Goal: Task Accomplishment & Management: Manage account settings

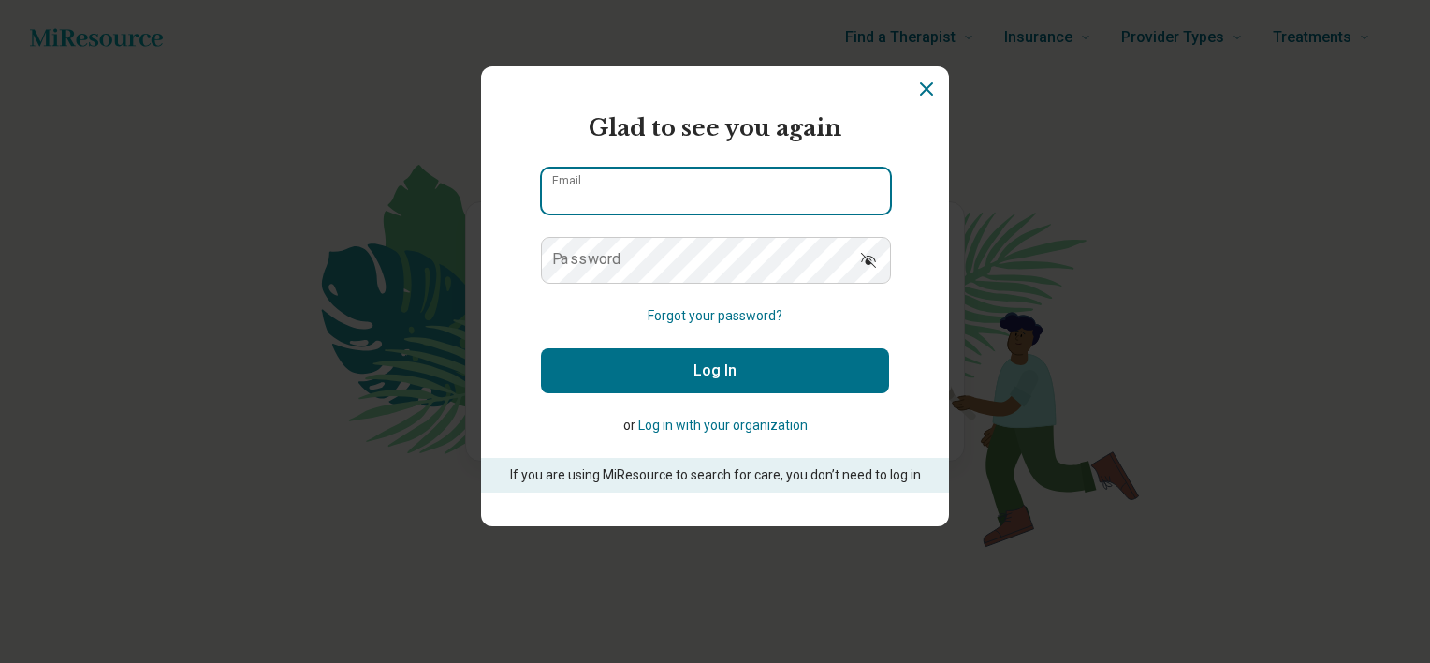
click at [624, 200] on input "Email" at bounding box center [716, 190] width 348 height 45
type input "**********"
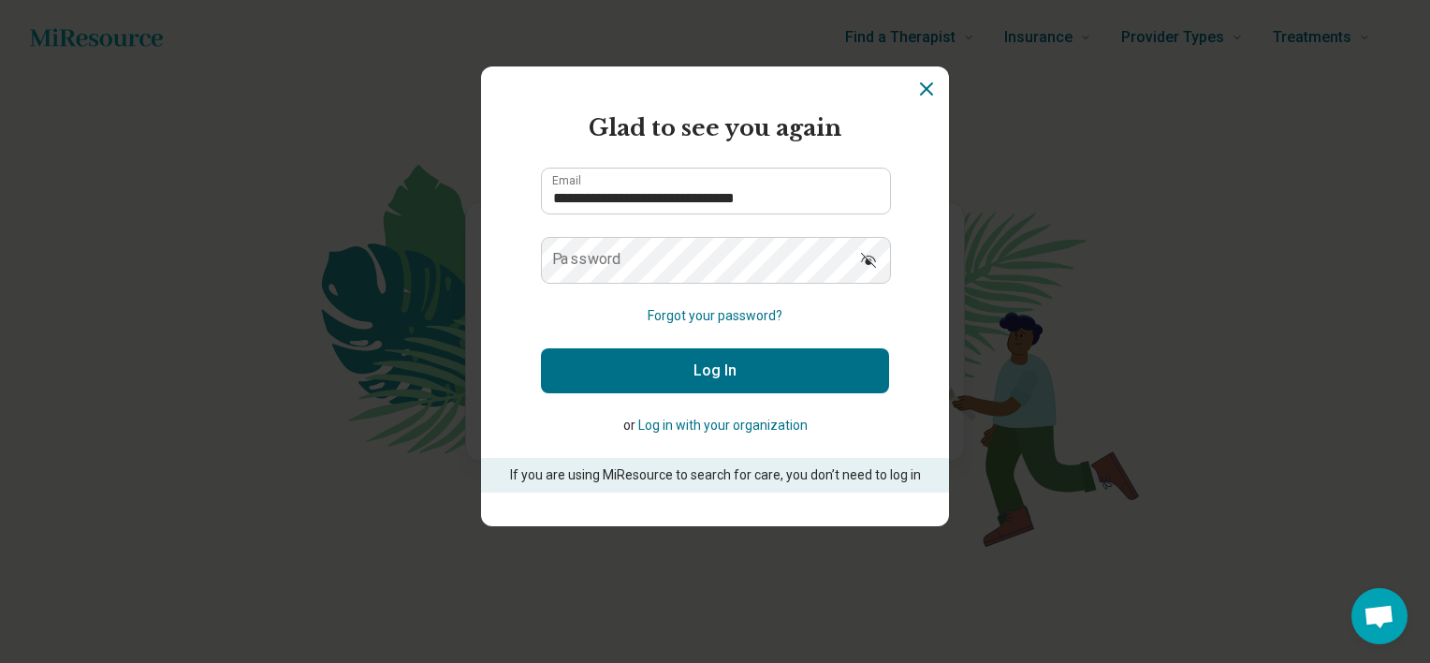
click at [610, 252] on label "Password" at bounding box center [586, 259] width 69 height 15
click at [541, 348] on button "Log In" at bounding box center [715, 370] width 348 height 45
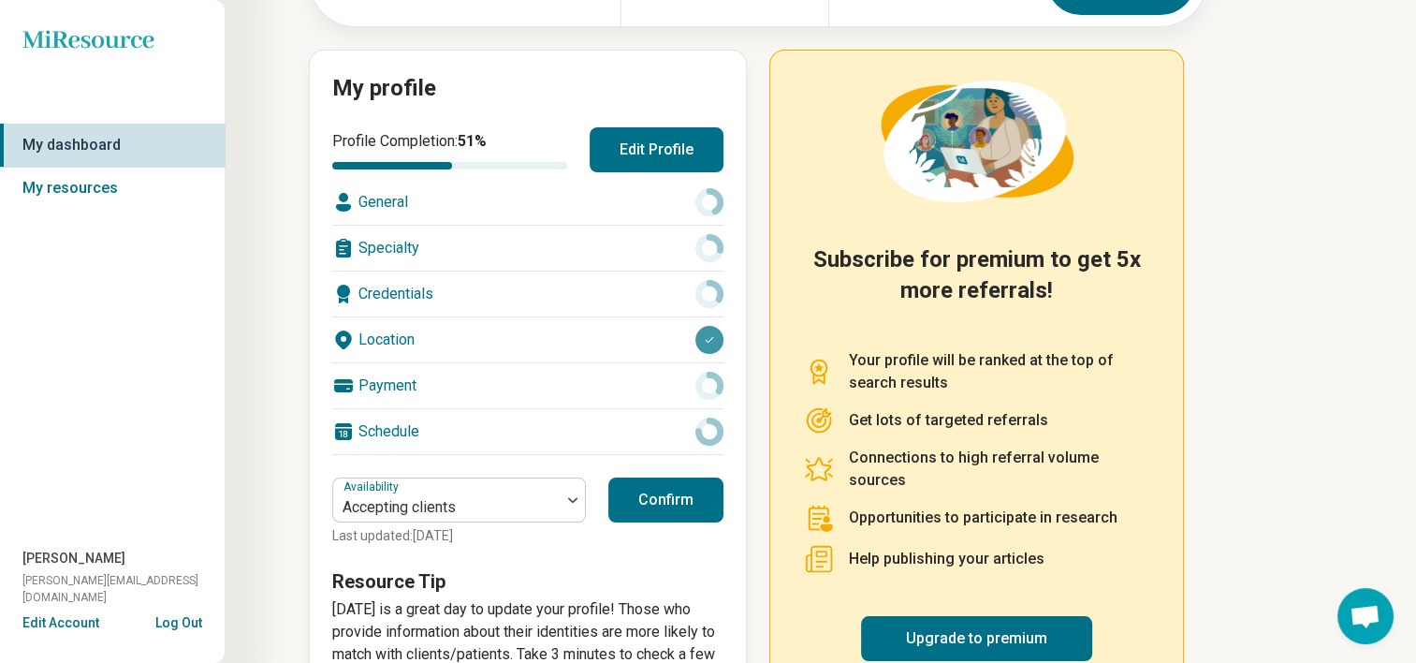
scroll to position [170, 0]
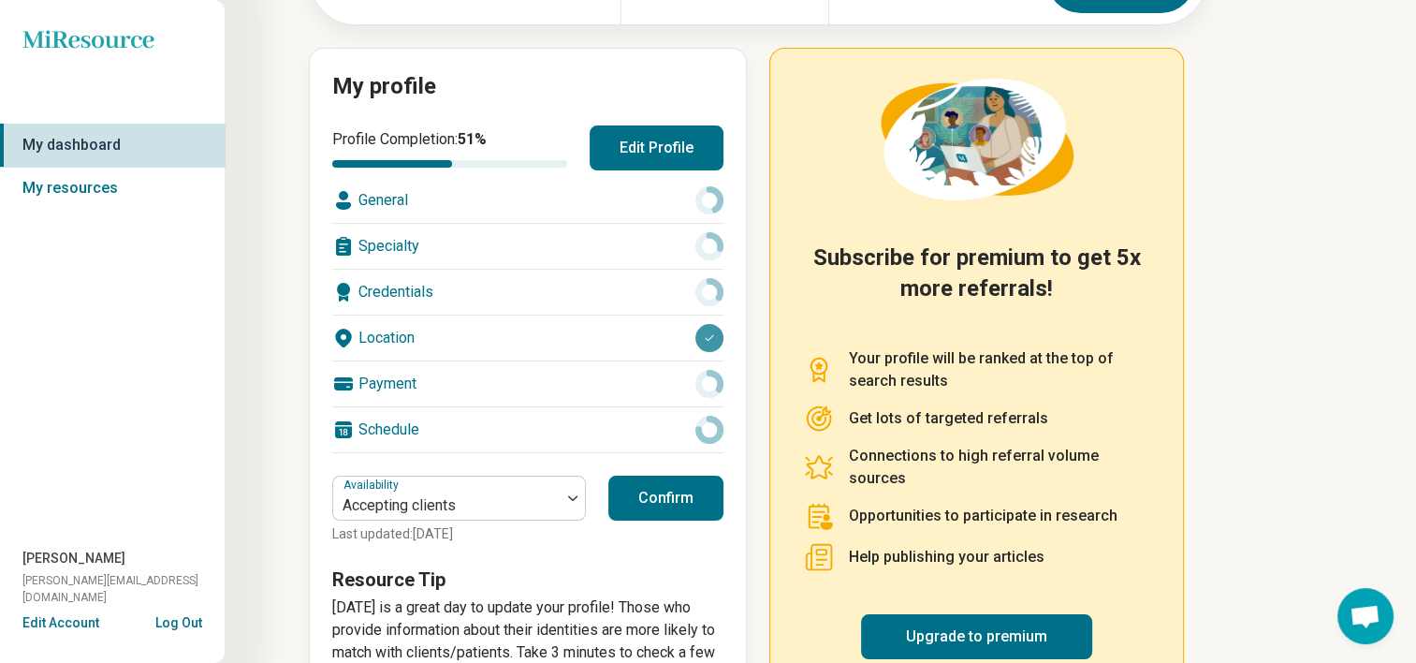
click at [651, 495] on button "Confirm" at bounding box center [665, 497] width 115 height 45
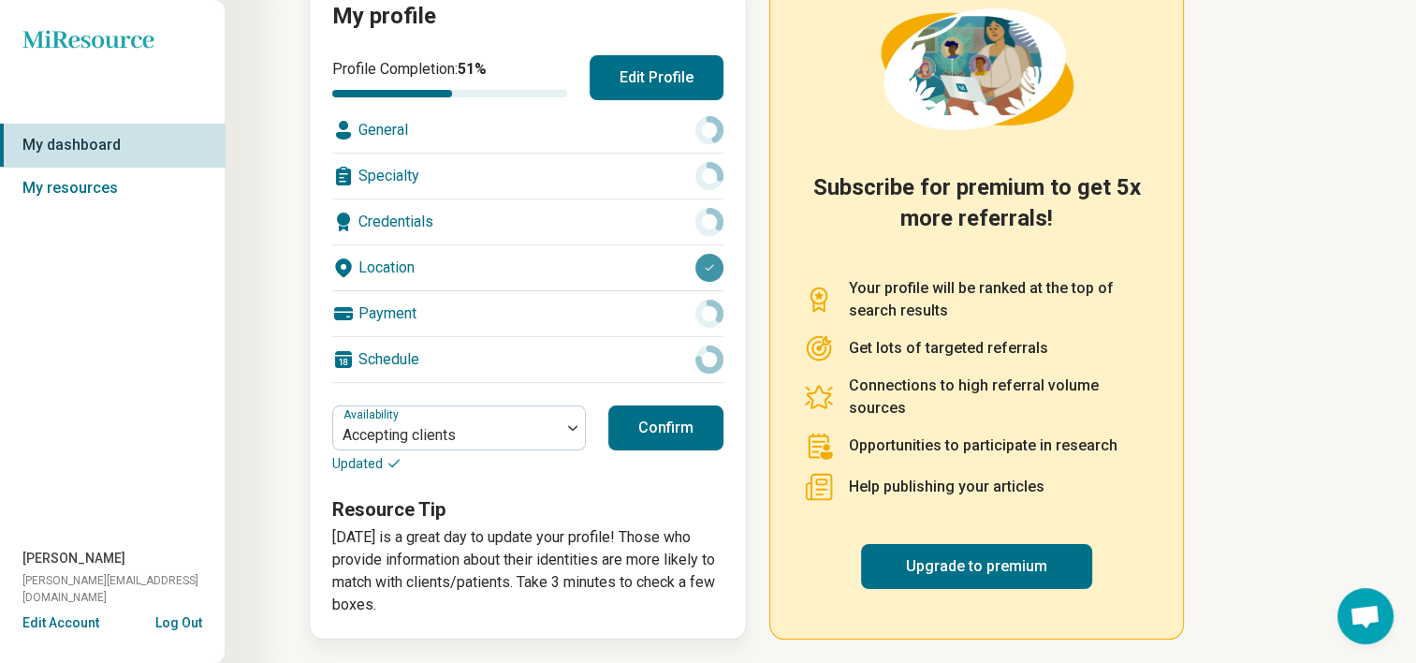
click at [660, 81] on button "Edit Profile" at bounding box center [657, 77] width 134 height 45
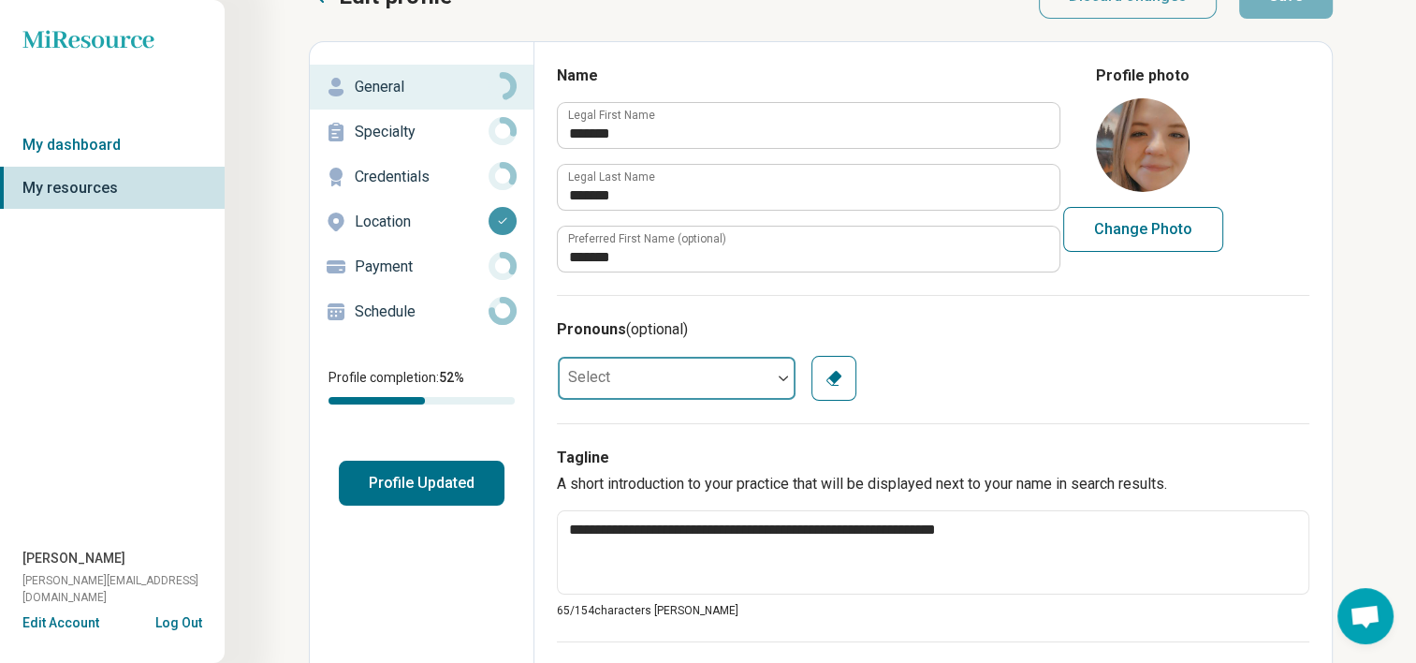
click at [738, 389] on div "Select" at bounding box center [677, 378] width 240 height 45
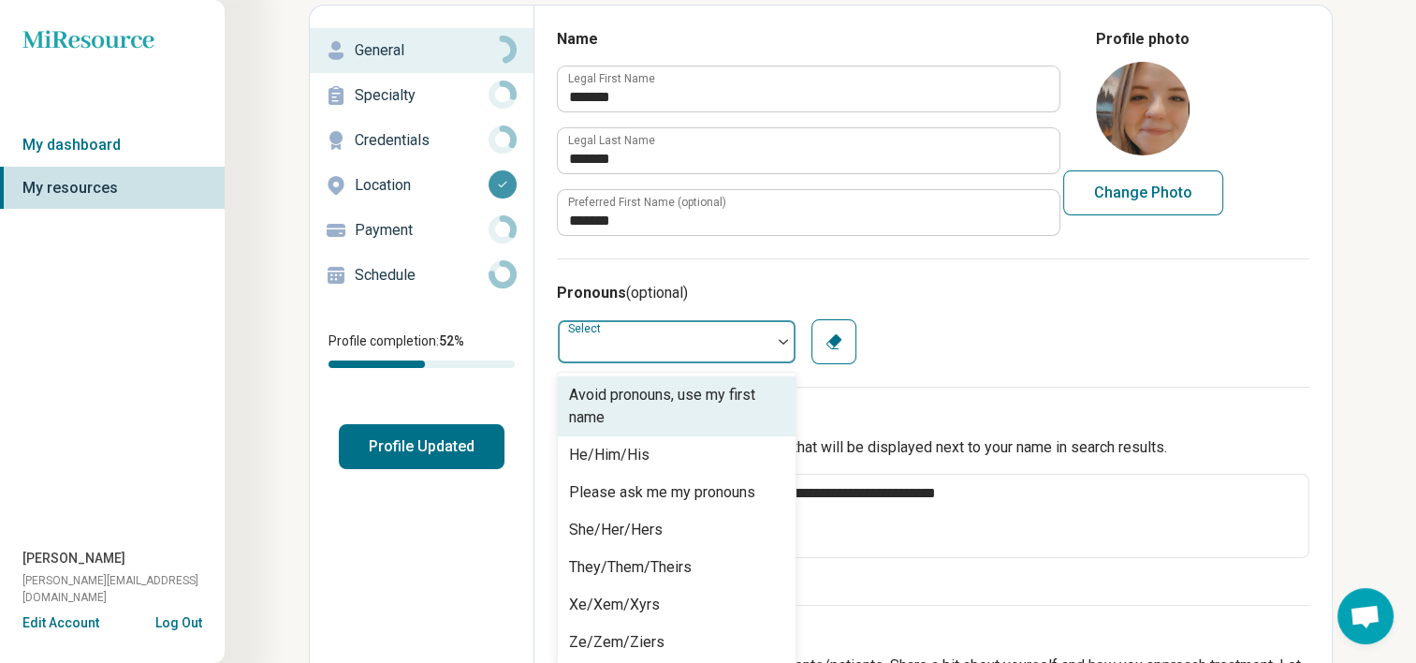
scroll to position [95, 0]
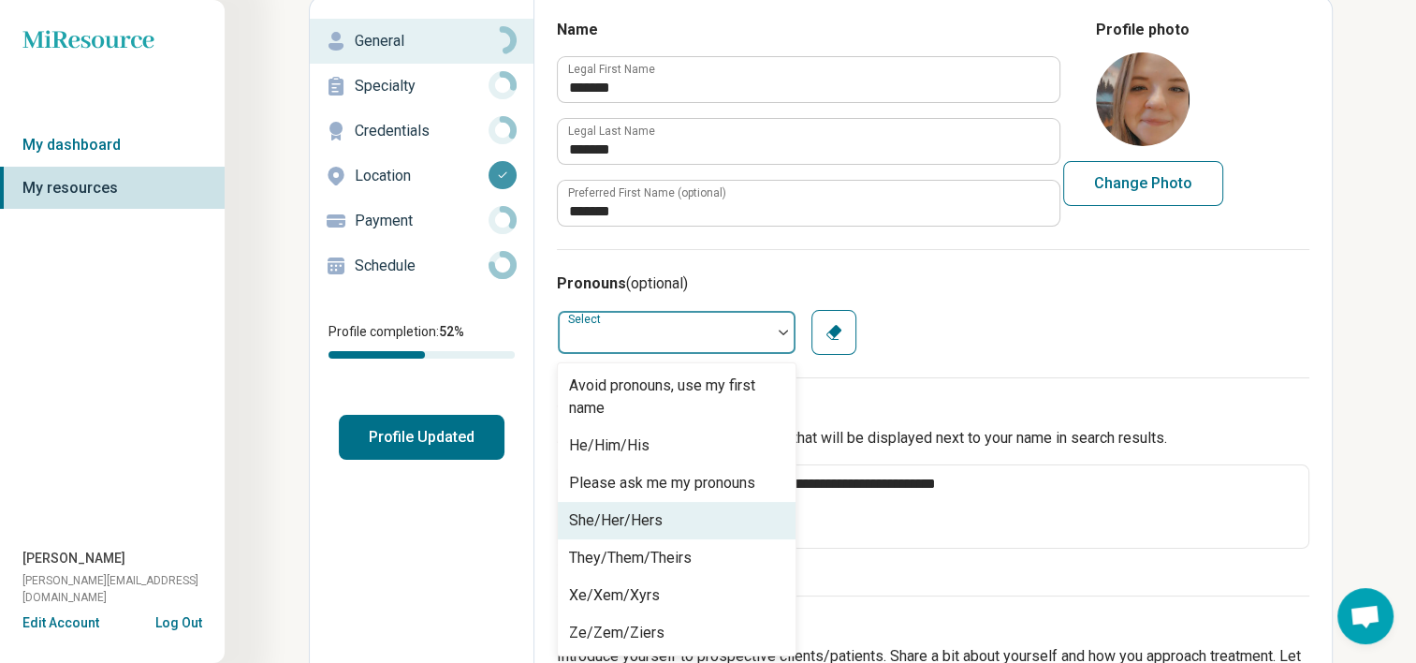
click at [666, 526] on div "She/Her/Hers" at bounding box center [677, 520] width 238 height 37
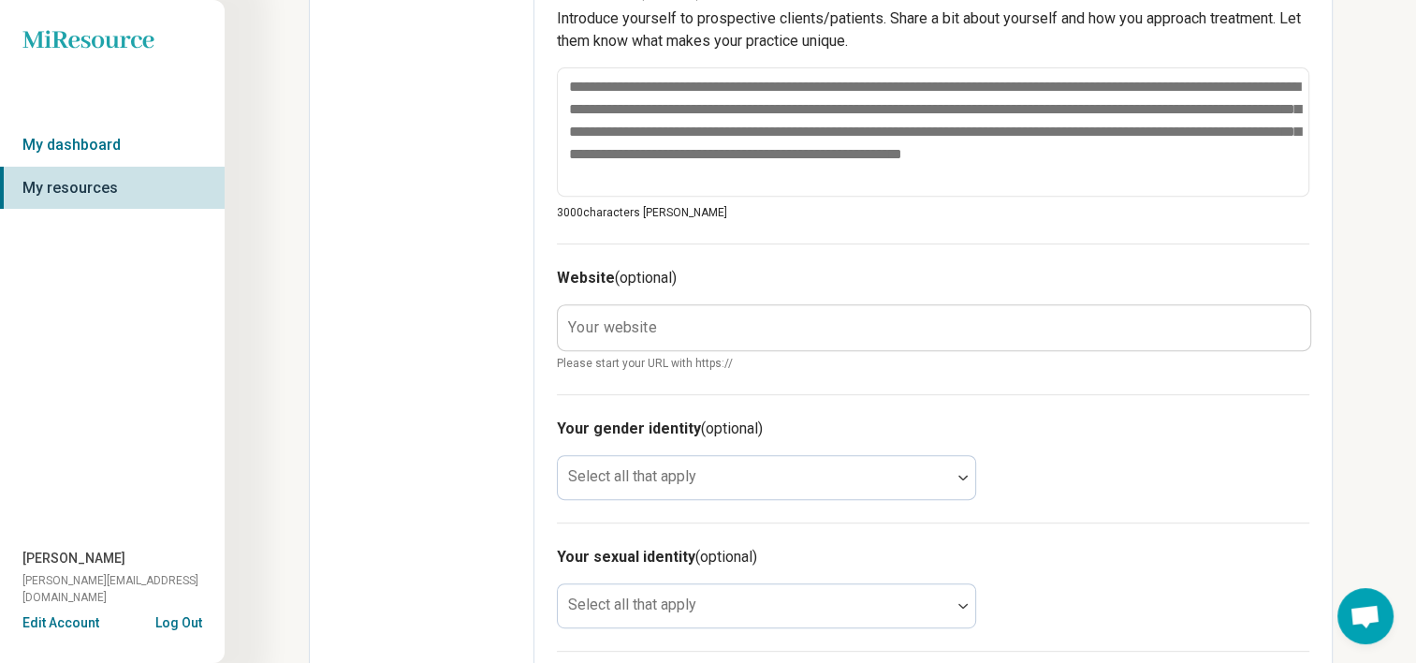
scroll to position [736, 0]
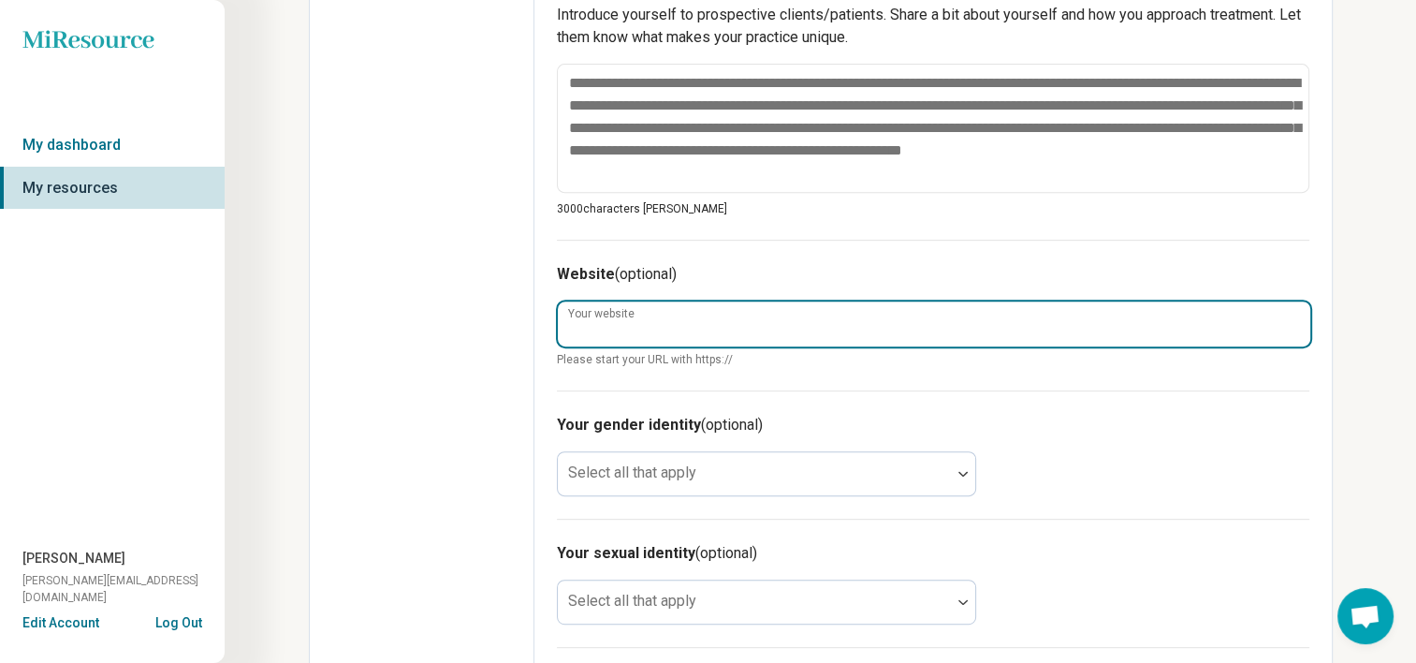
click at [586, 301] on input "Your website" at bounding box center [934, 323] width 752 height 45
paste input "**********"
type textarea "*"
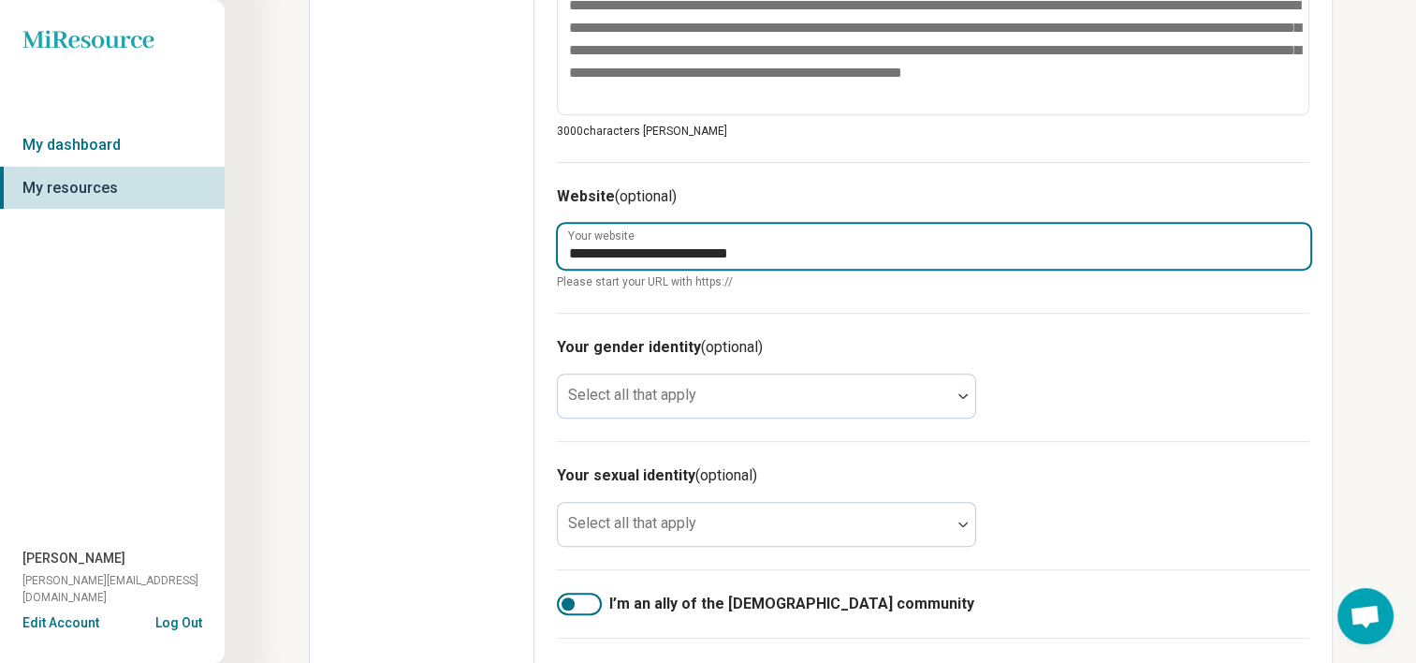
scroll to position [814, 0]
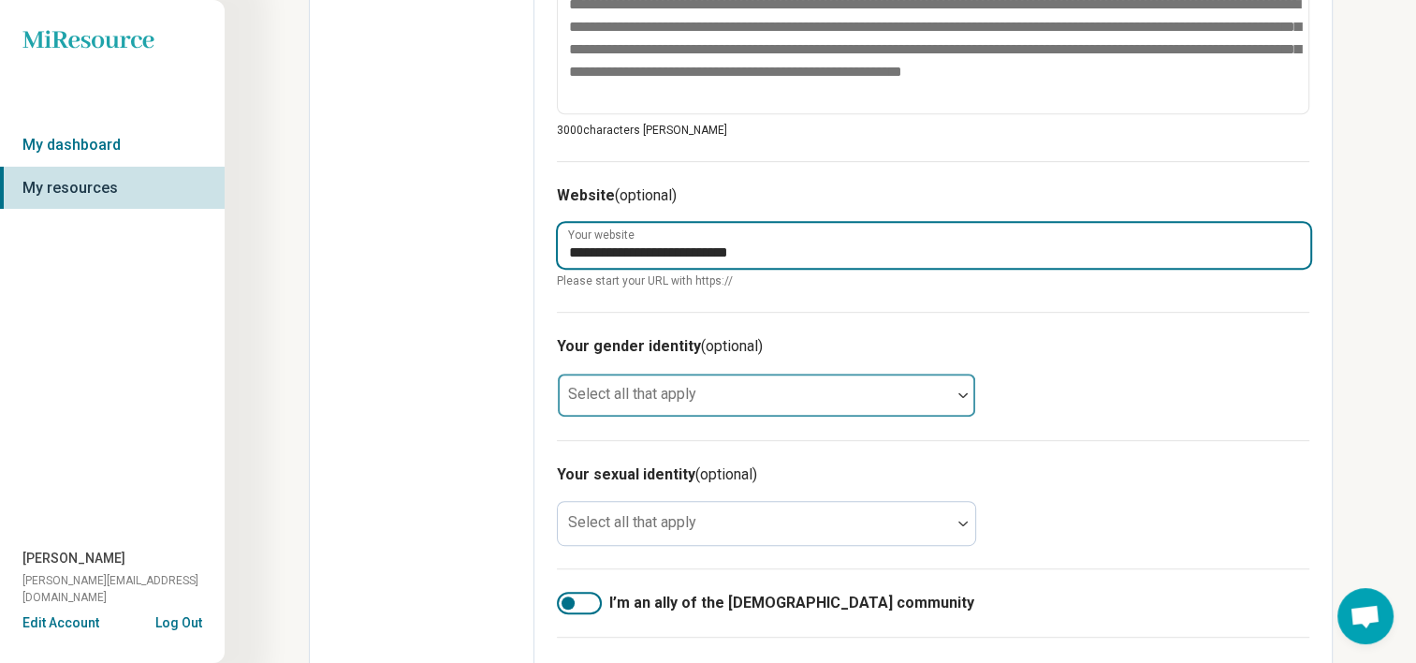
type input "**********"
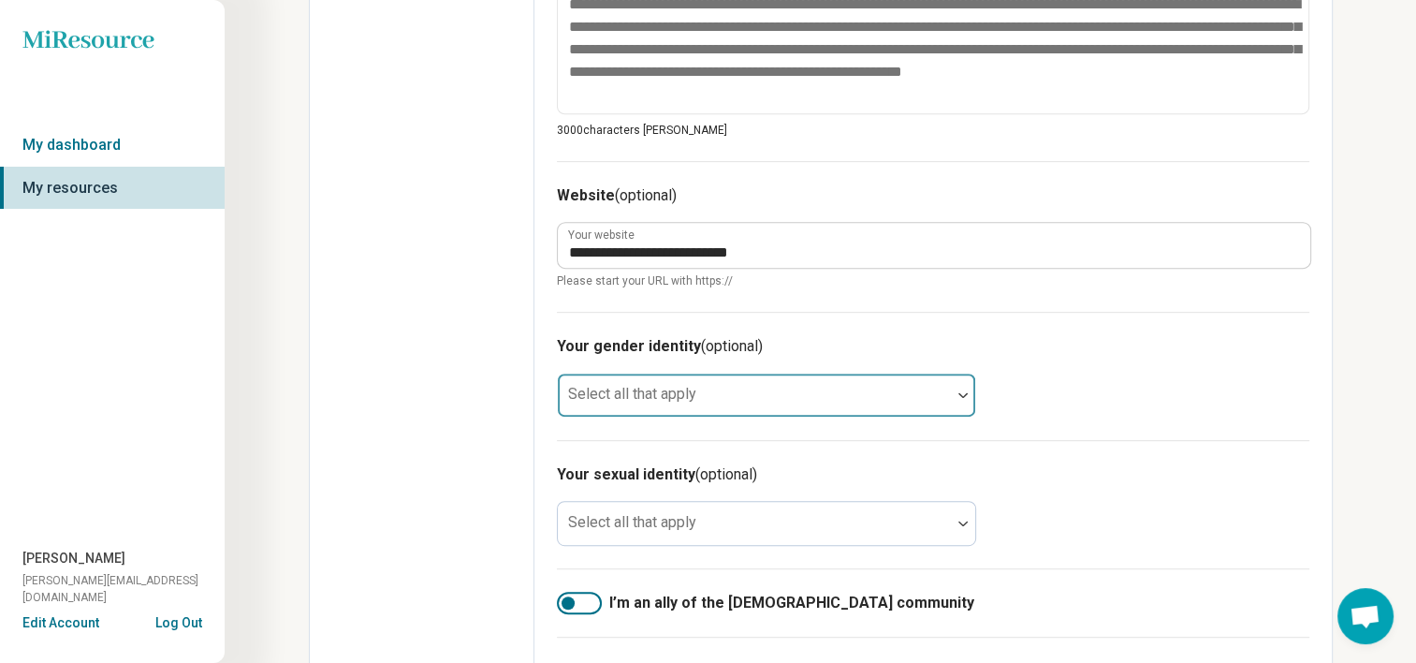
click at [636, 386] on label "Select all that apply" at bounding box center [632, 394] width 128 height 18
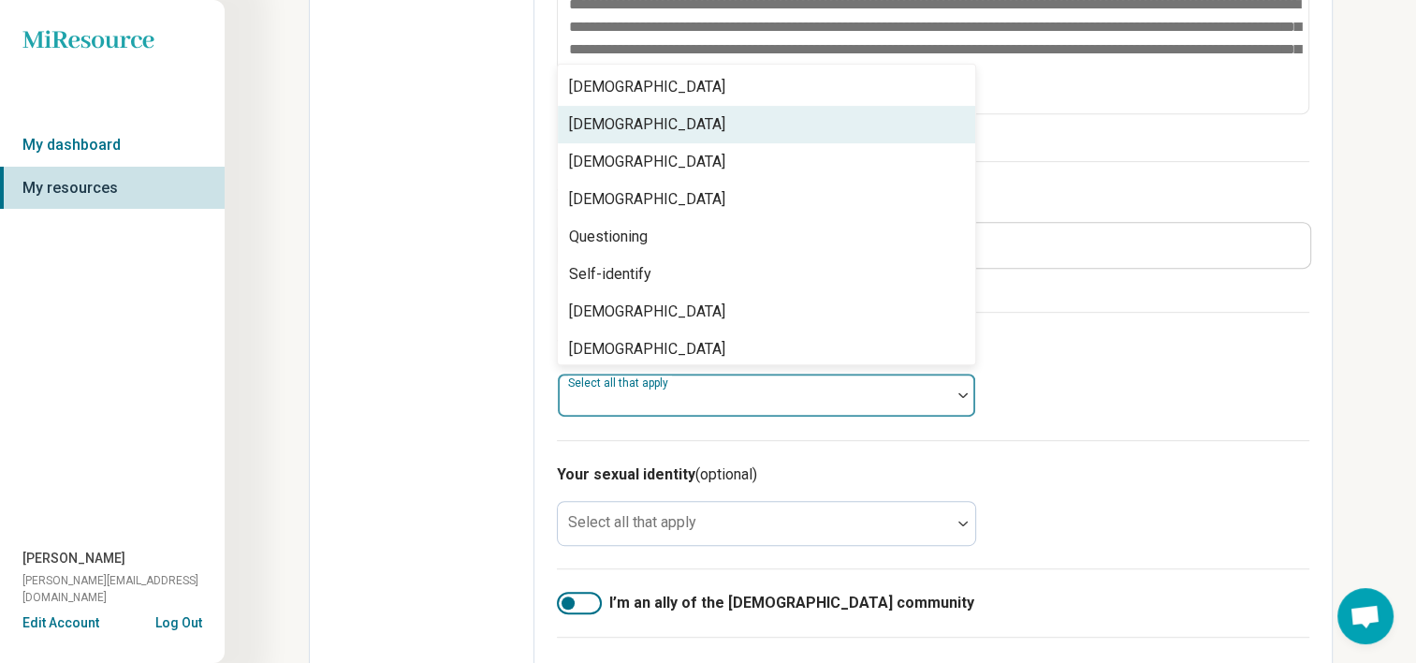
click at [682, 113] on div "[DEMOGRAPHIC_DATA]" at bounding box center [647, 124] width 156 height 22
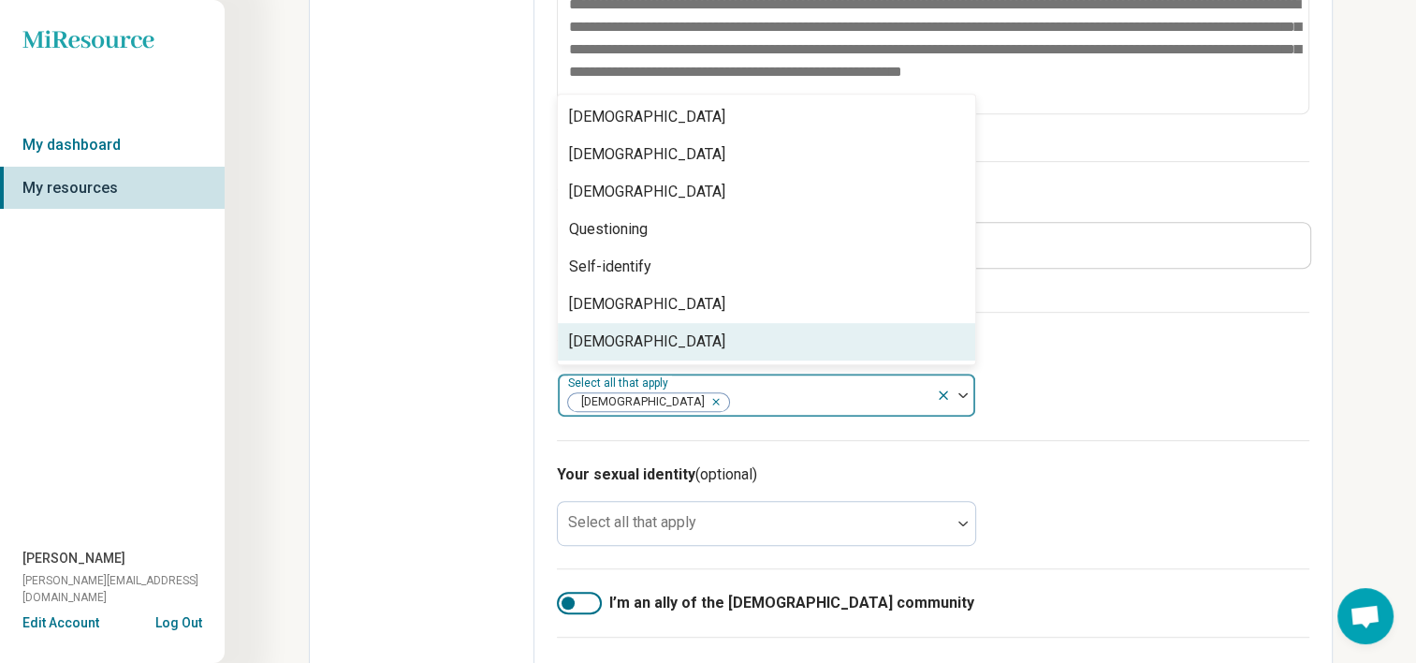
click at [488, 435] on div "Edit profile General Specialty Credentials Location Payment Schedule Profile co…" at bounding box center [422, 96] width 225 height 1639
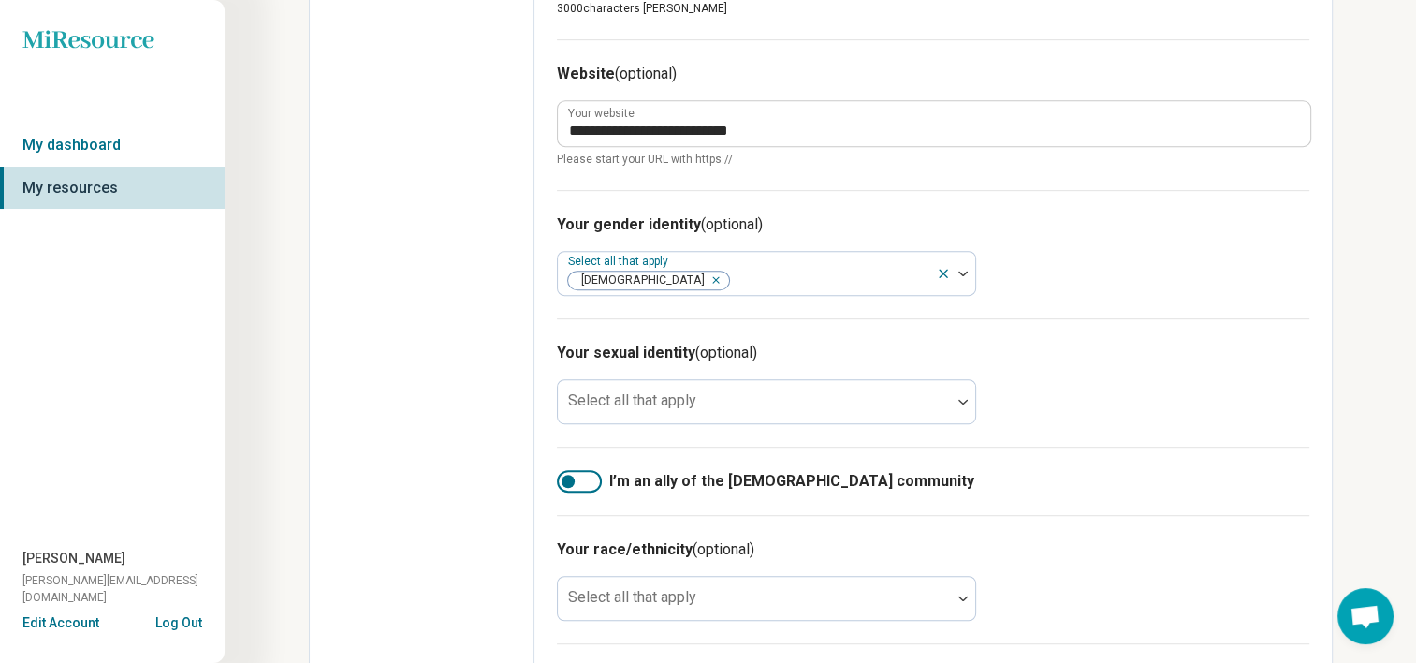
scroll to position [951, 0]
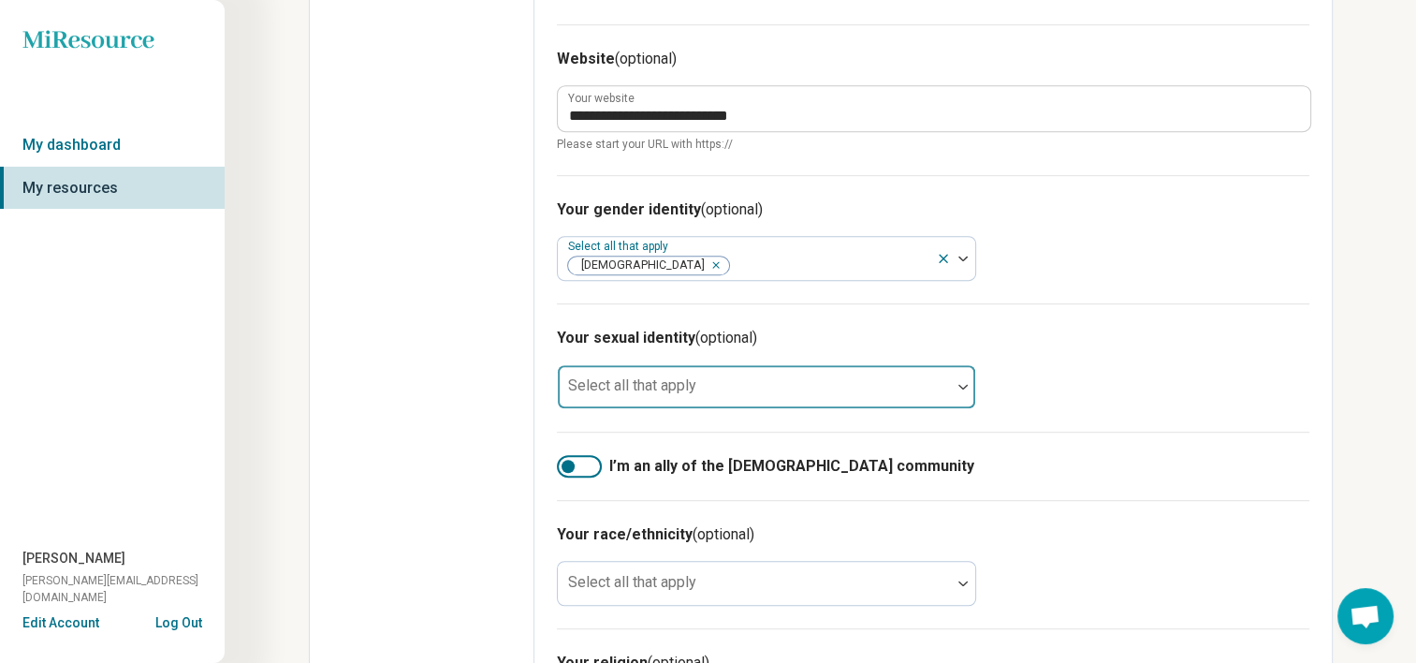
click at [643, 386] on div "Select all that apply" at bounding box center [766, 386] width 419 height 45
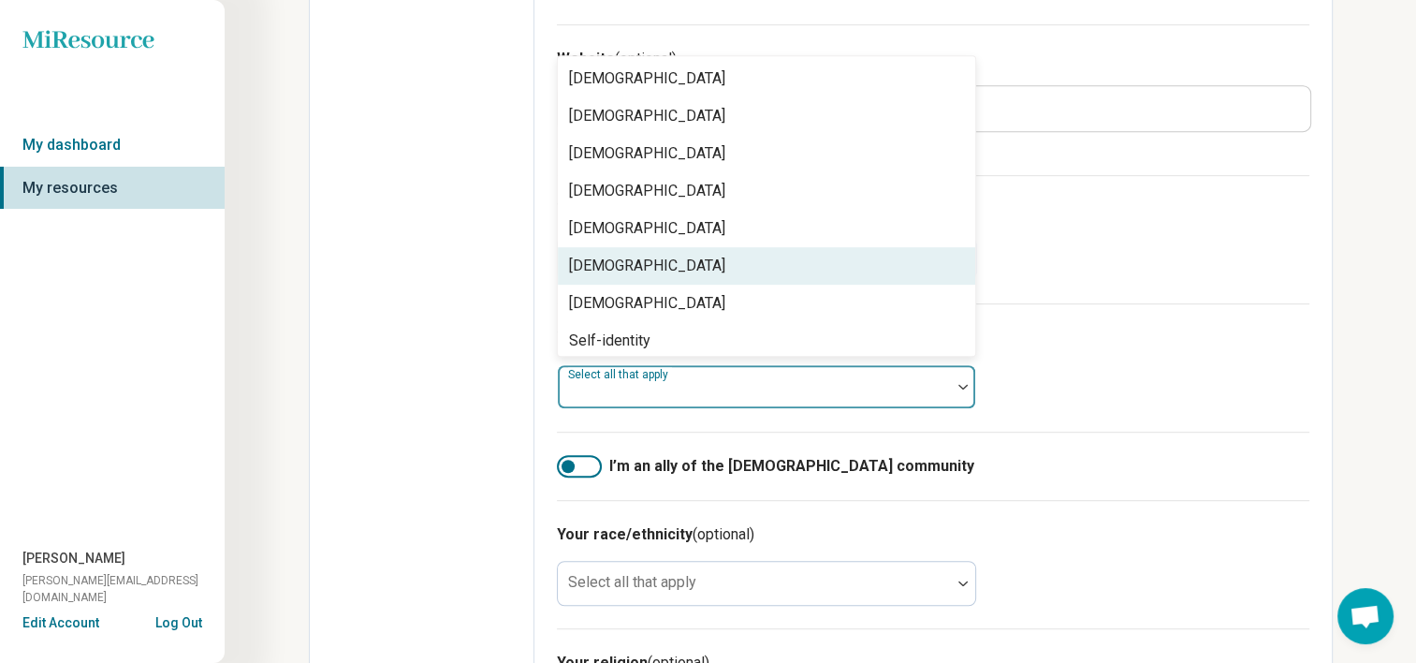
scroll to position [7, 0]
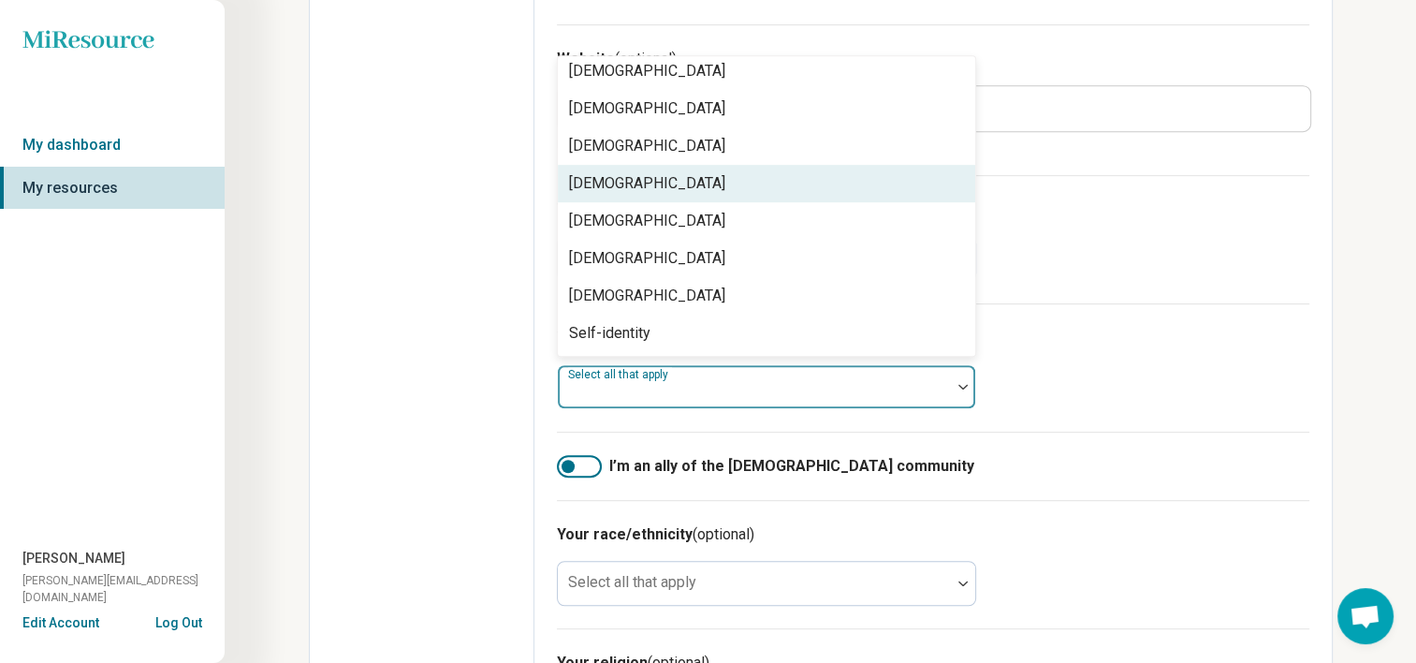
click at [657, 170] on div "[DEMOGRAPHIC_DATA]" at bounding box center [766, 183] width 417 height 37
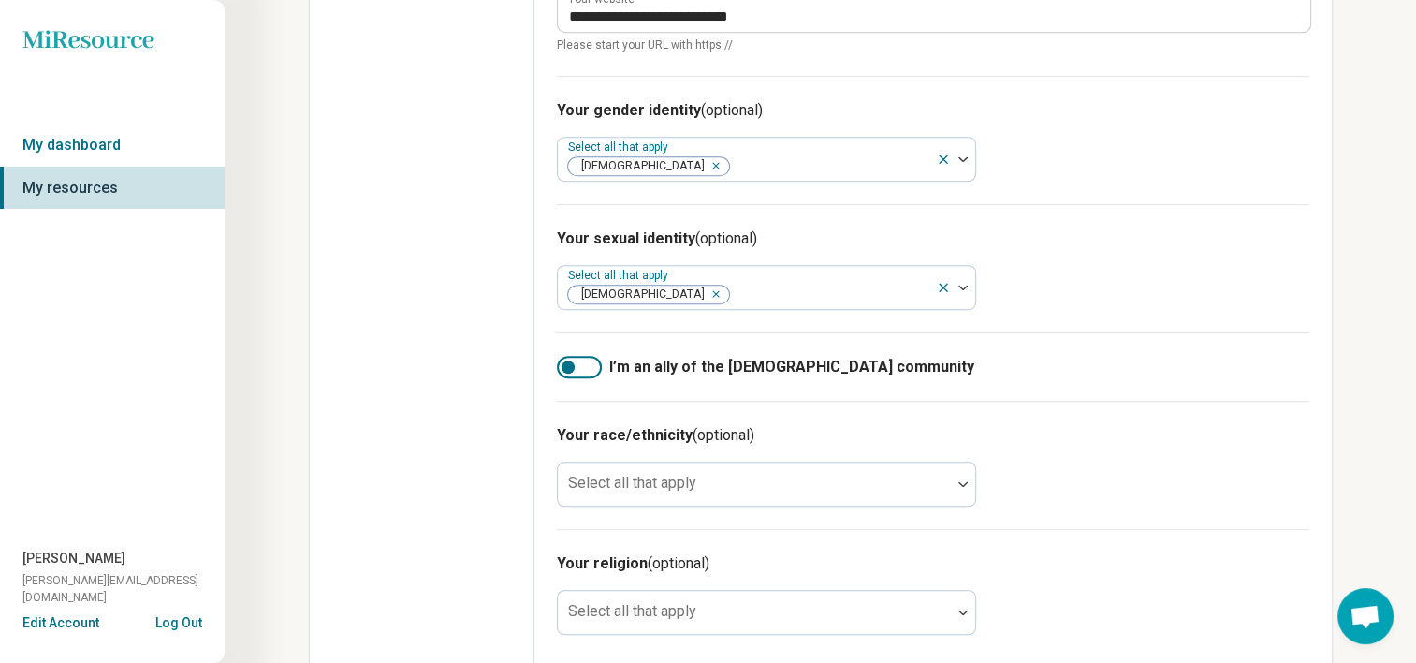
scroll to position [1065, 0]
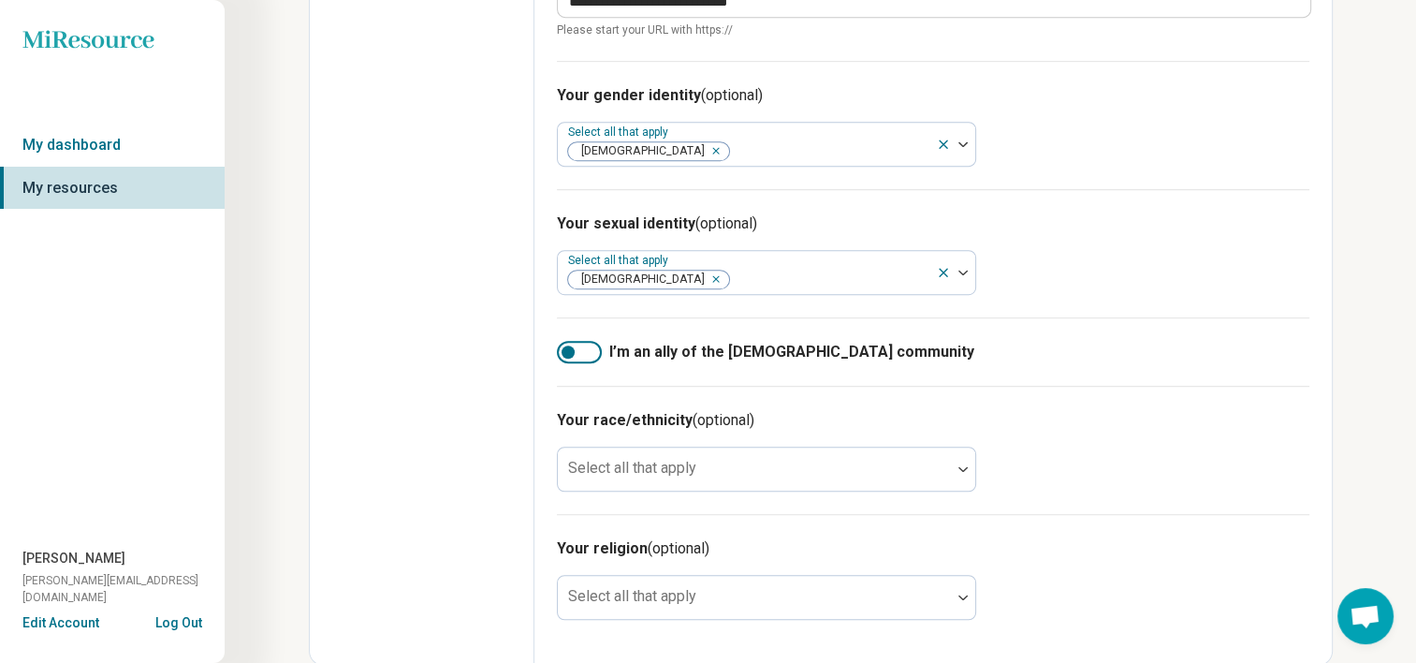
click at [569, 348] on div at bounding box center [568, 351] width 13 height 13
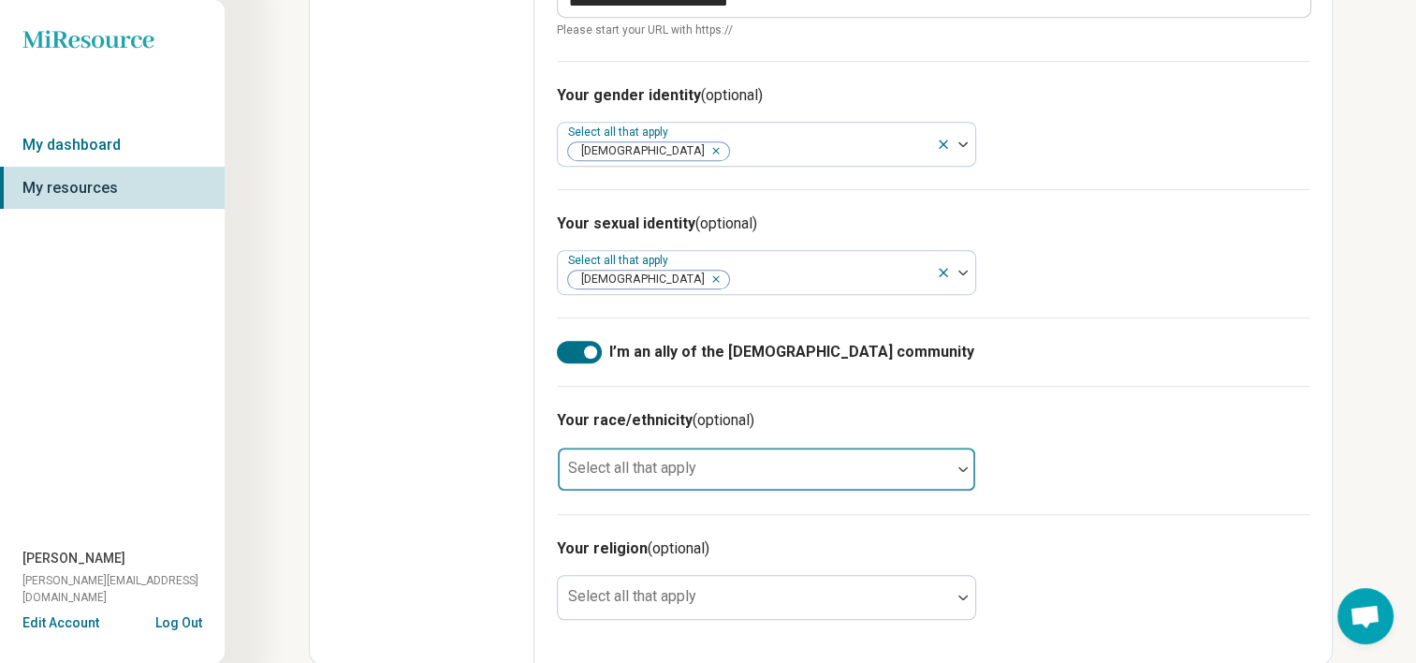
click at [689, 454] on div at bounding box center [754, 468] width 393 height 41
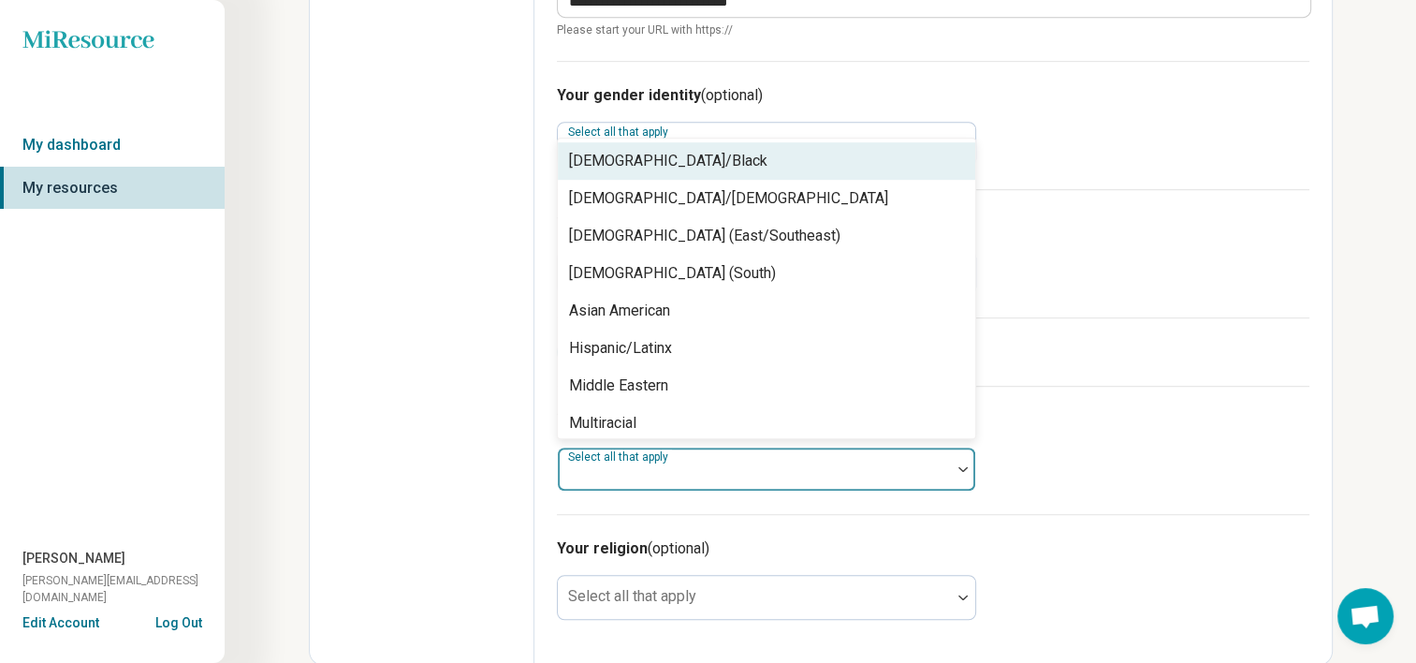
click at [633, 462] on div "Select all that apply" at bounding box center [766, 468] width 419 height 45
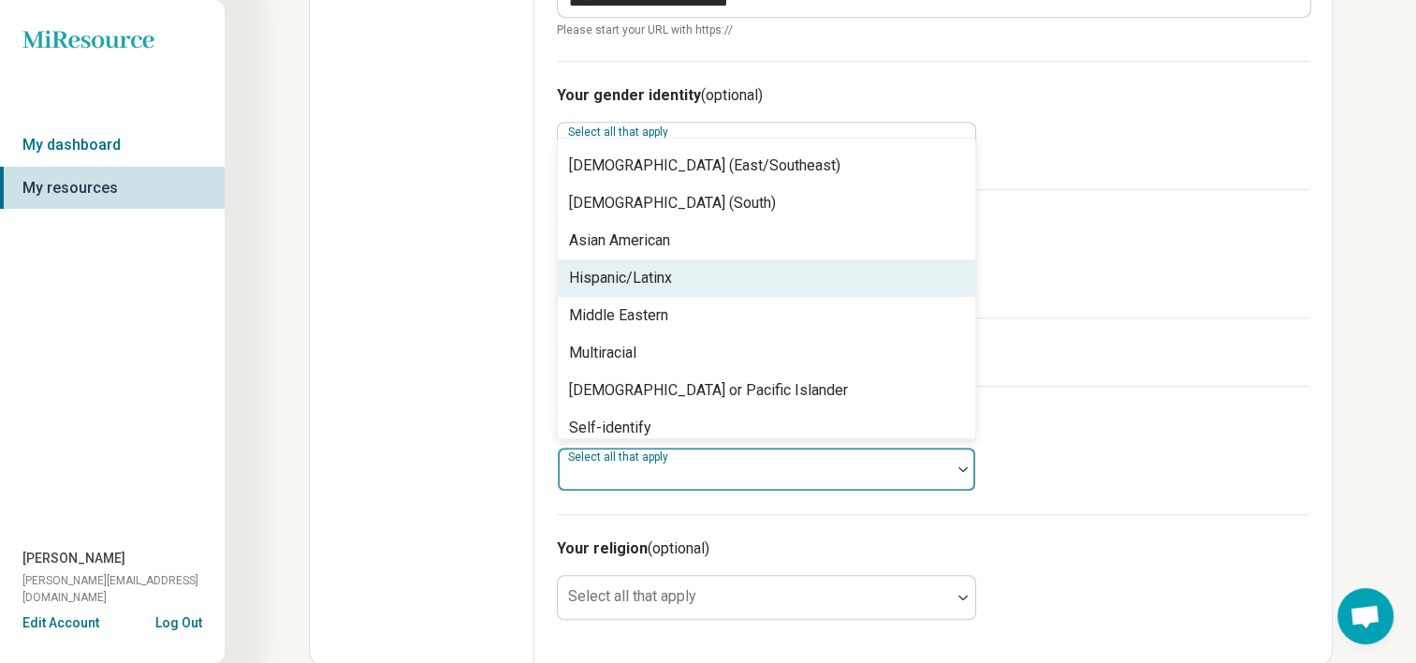
scroll to position [120, 0]
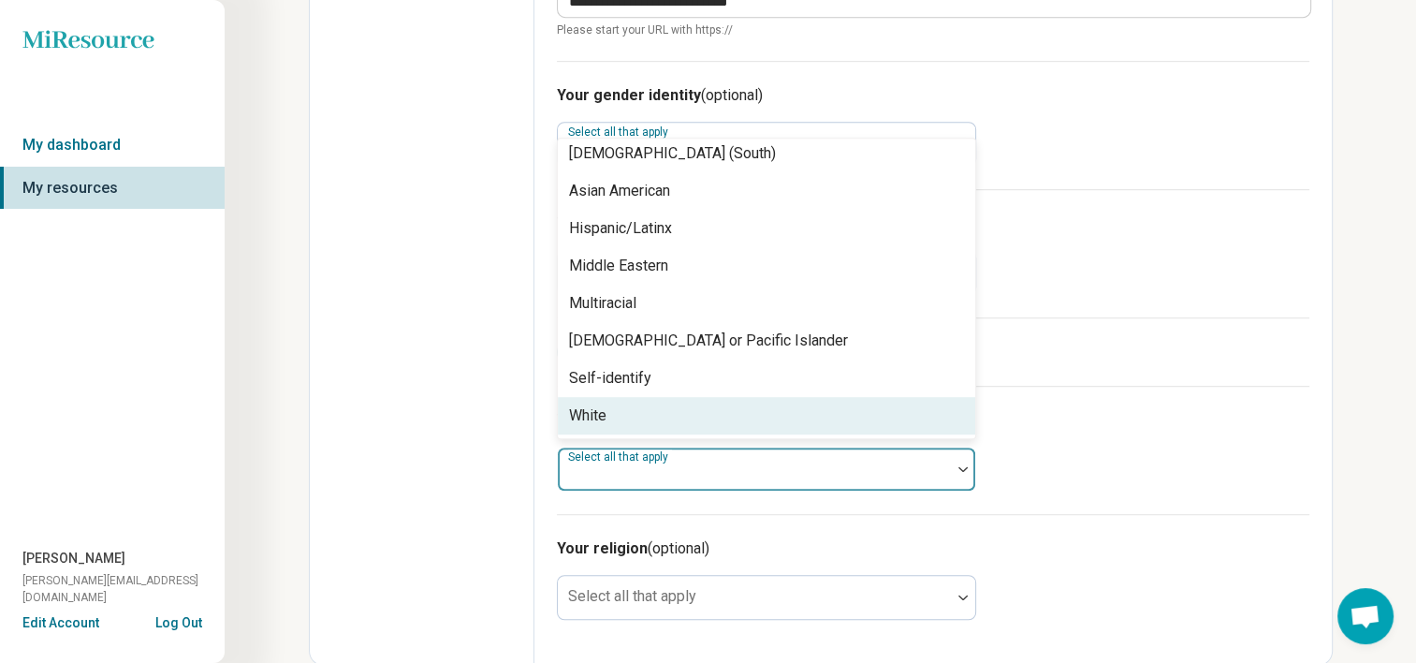
click at [644, 404] on div "White" at bounding box center [766, 415] width 417 height 37
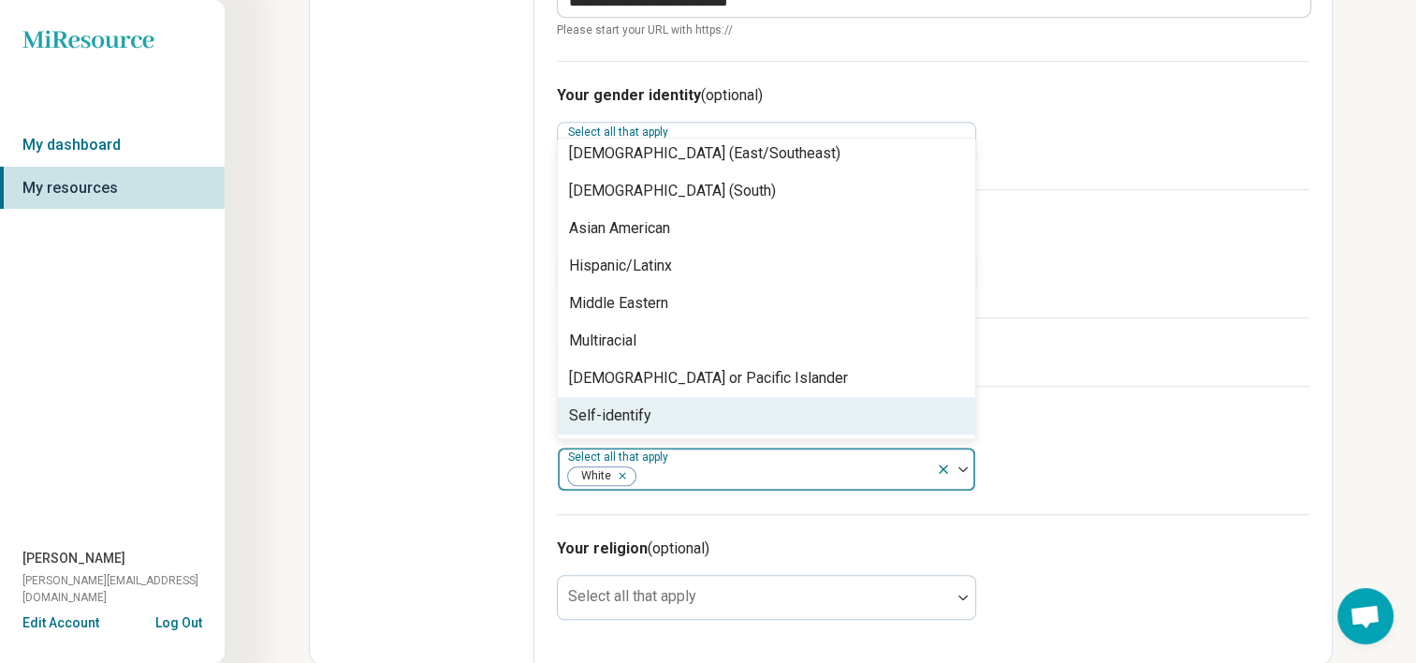
scroll to position [82, 0]
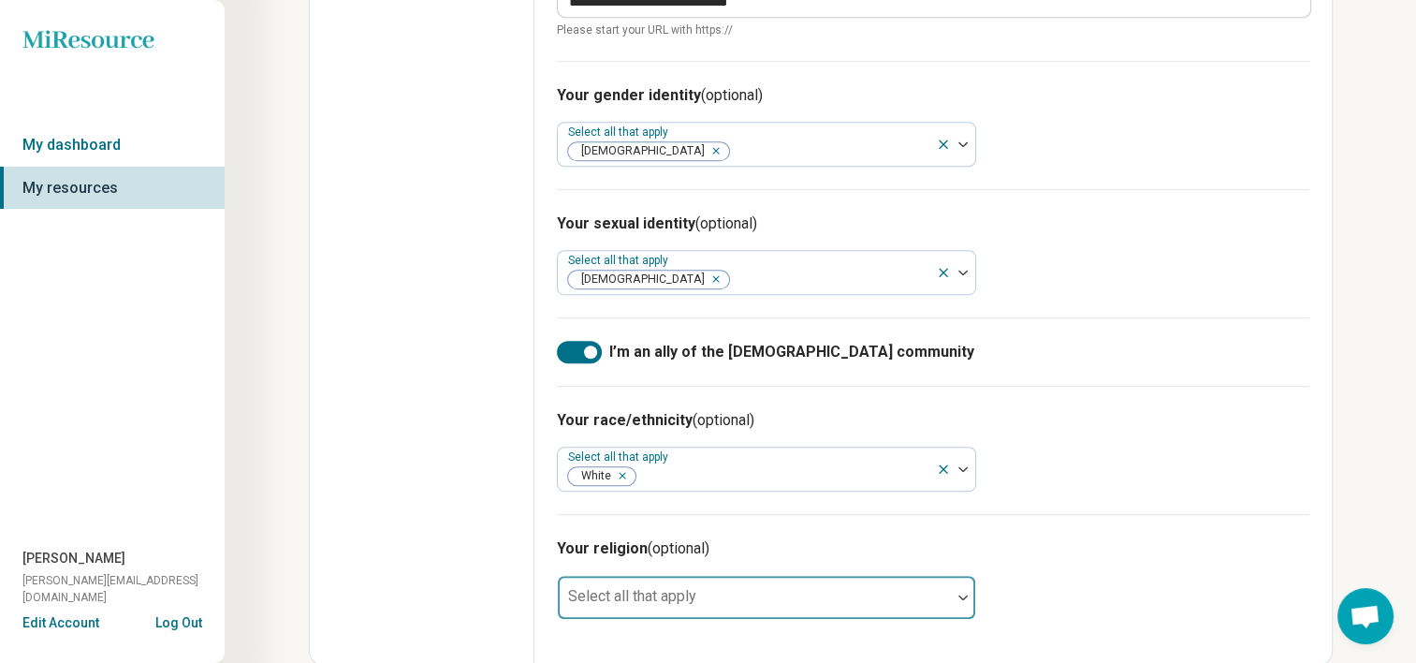
click at [595, 576] on div "Select all that apply" at bounding box center [766, 597] width 419 height 45
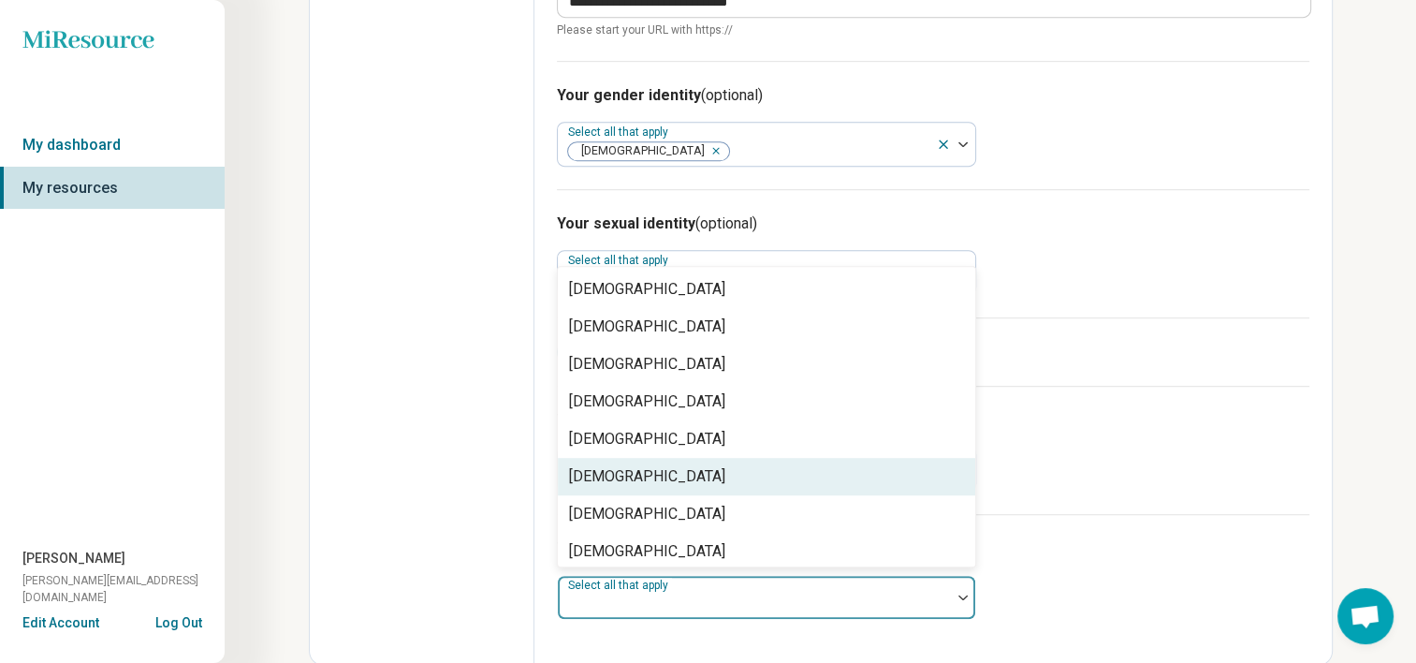
scroll to position [270, 0]
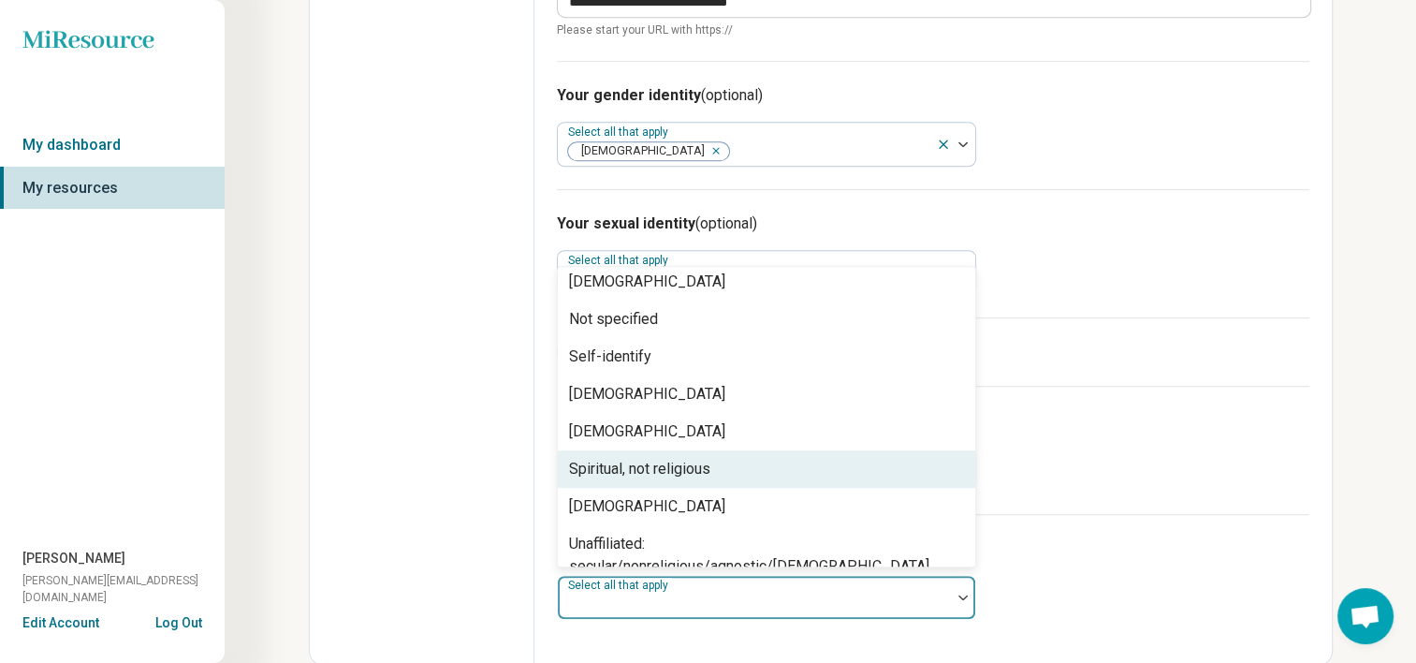
click at [656, 468] on div "Spiritual, not religious" at bounding box center [639, 469] width 141 height 22
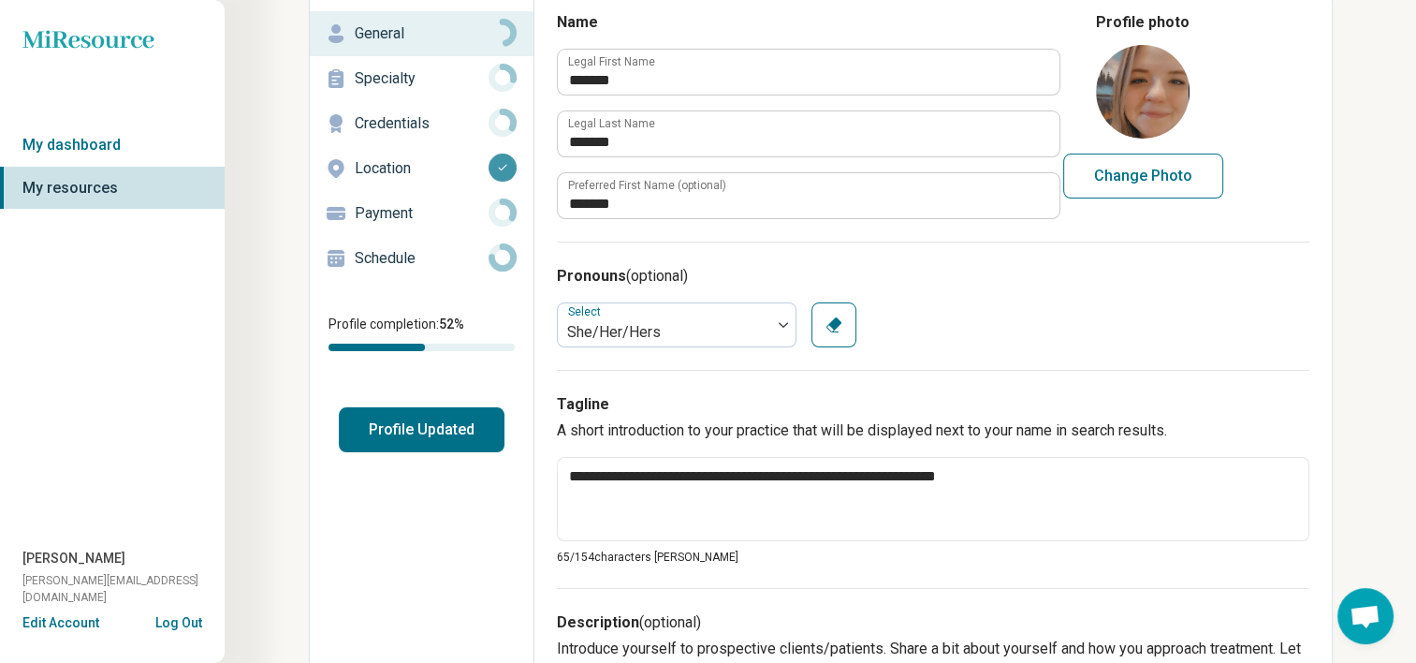
scroll to position [0, 0]
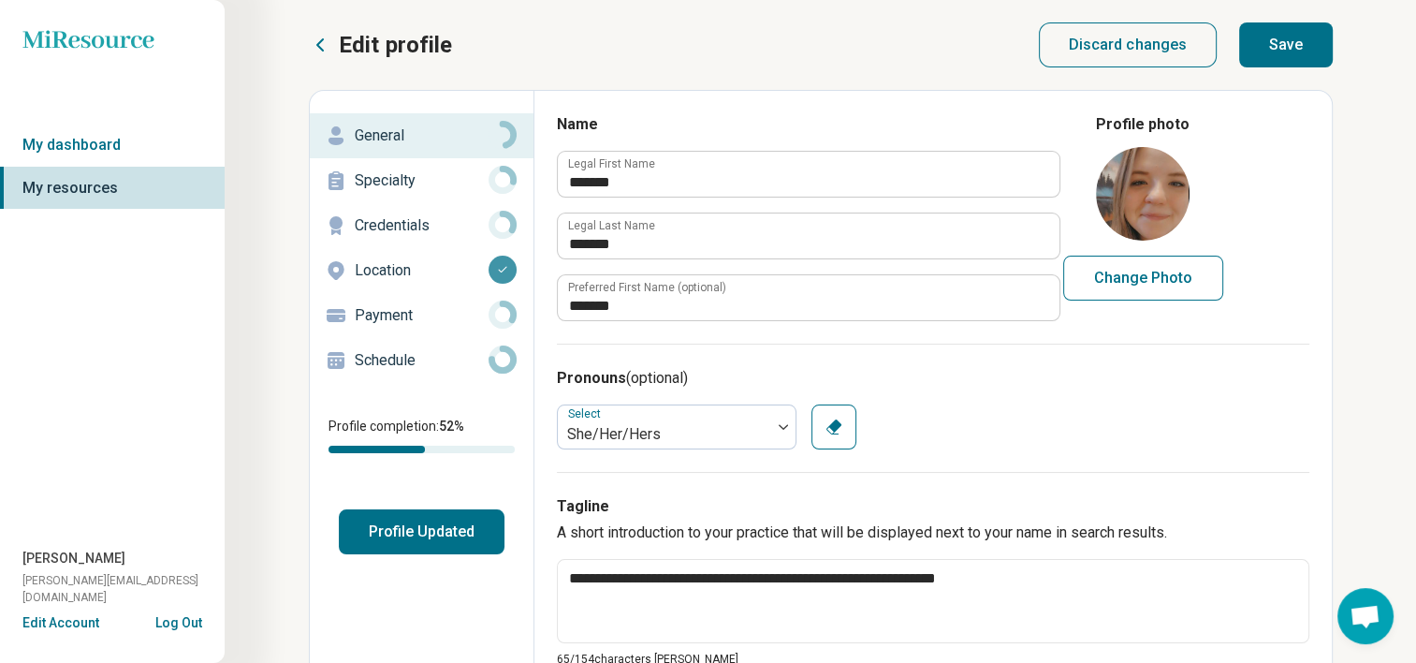
click at [1295, 41] on button "Save" at bounding box center [1286, 44] width 94 height 45
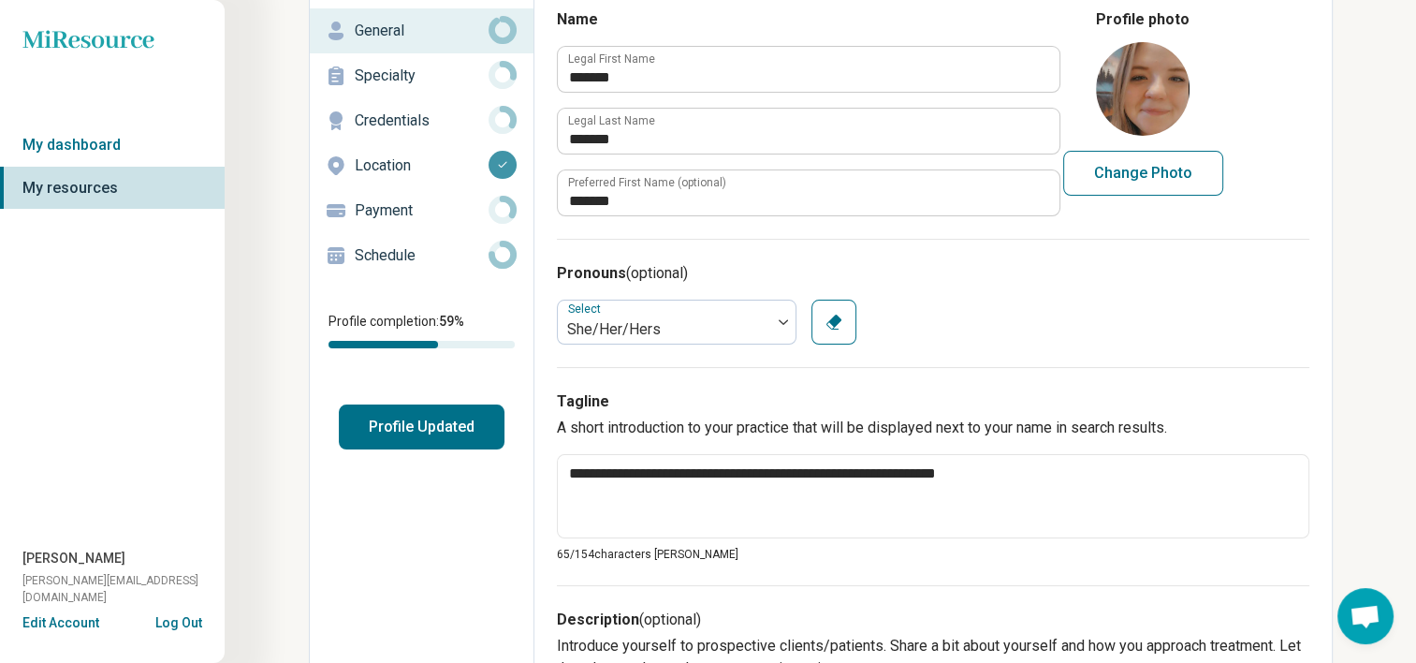
scroll to position [88, 0]
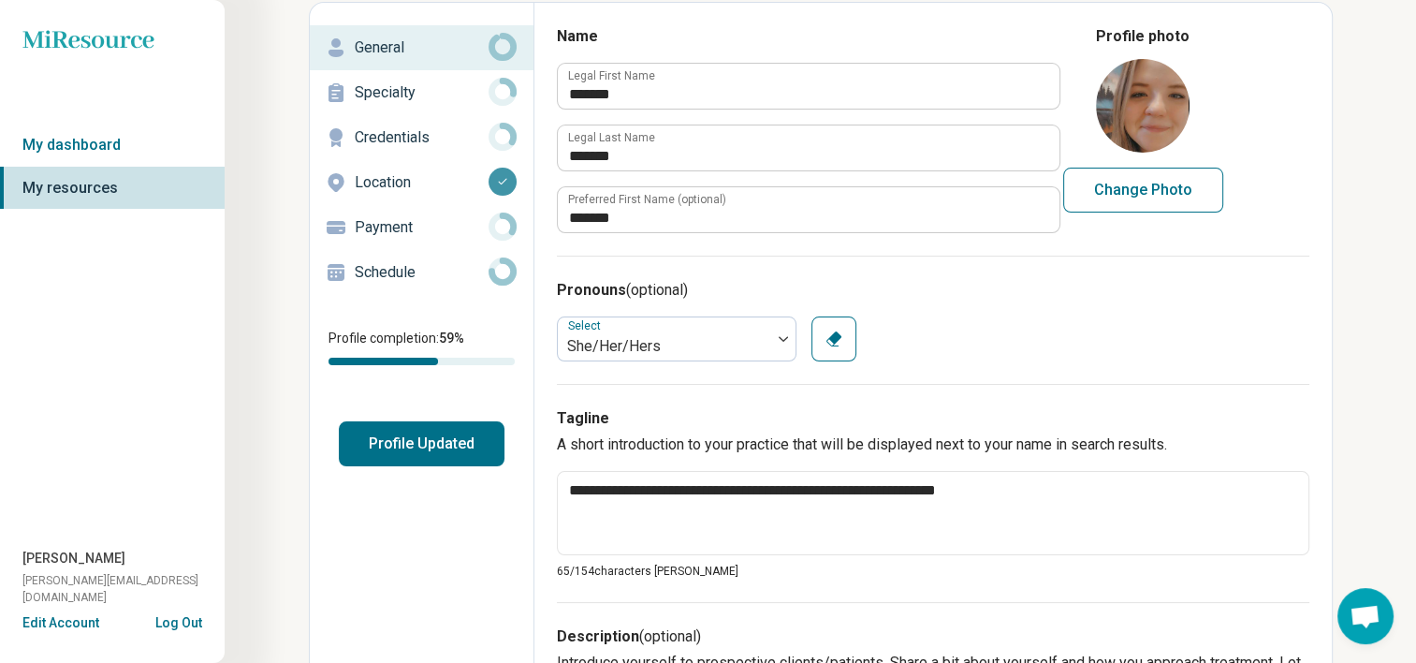
click at [432, 452] on button "Profile Updated" at bounding box center [422, 443] width 166 height 45
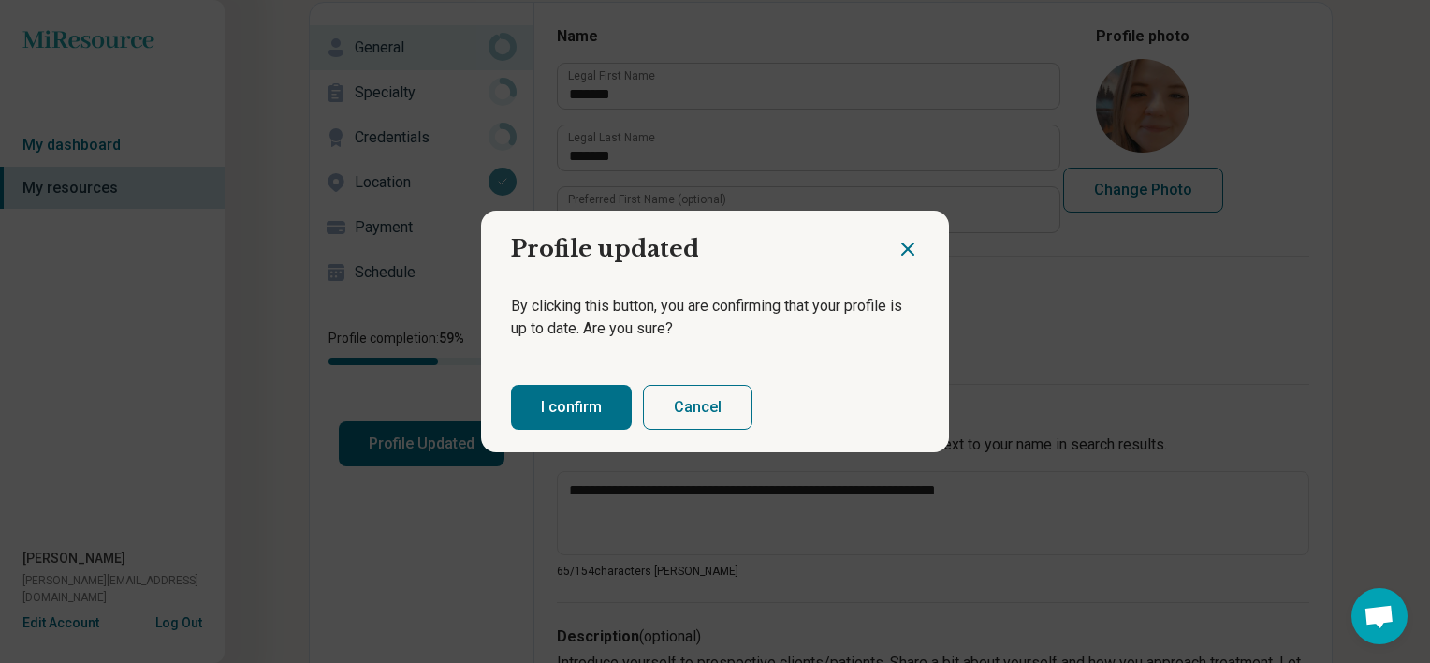
click at [558, 408] on button "I confirm" at bounding box center [571, 407] width 121 height 45
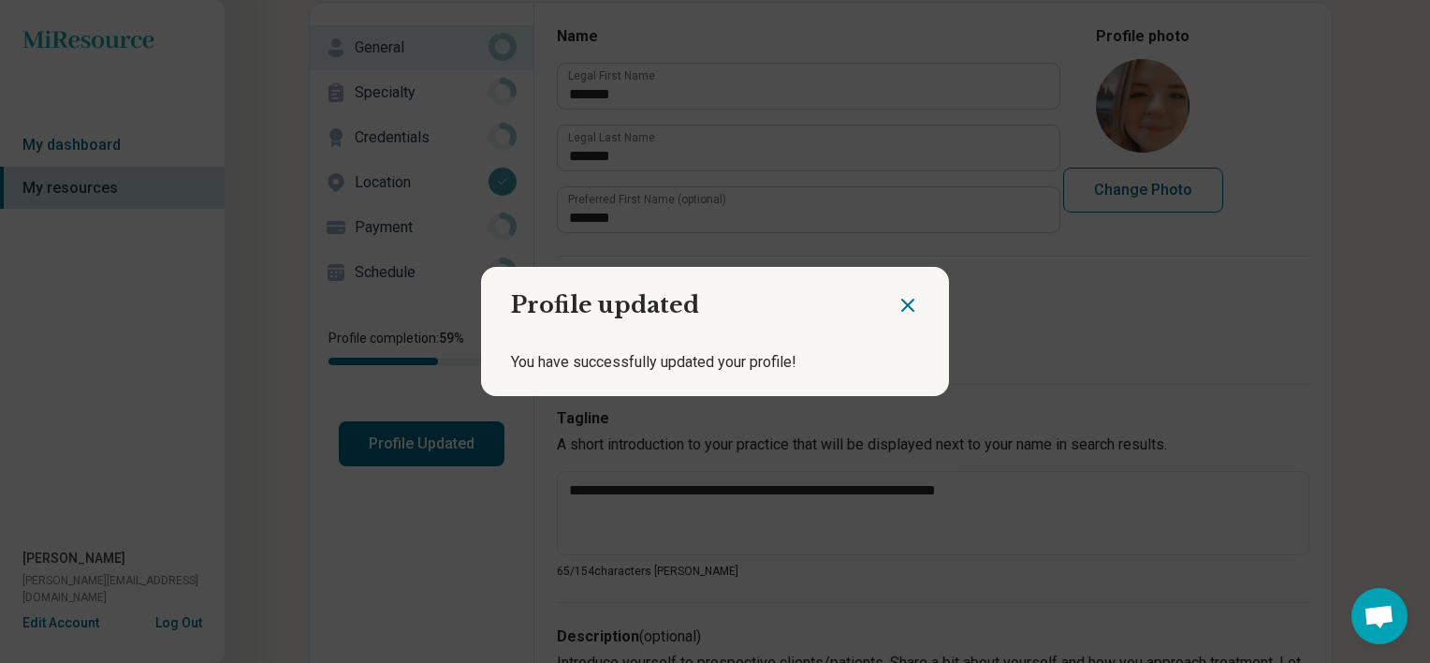
click at [888, 312] on h2 "Profile updated" at bounding box center [689, 298] width 416 height 62
click at [902, 305] on icon "Close dialog" at bounding box center [907, 305] width 11 height 11
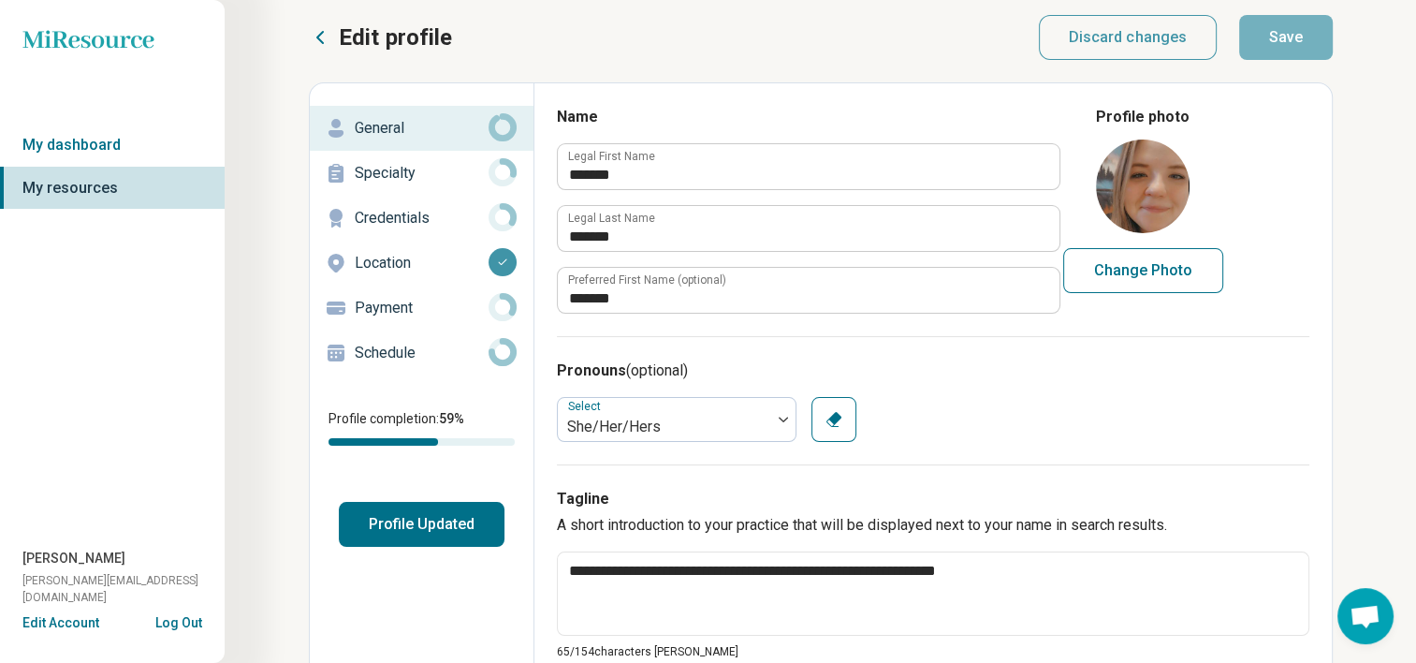
scroll to position [0, 0]
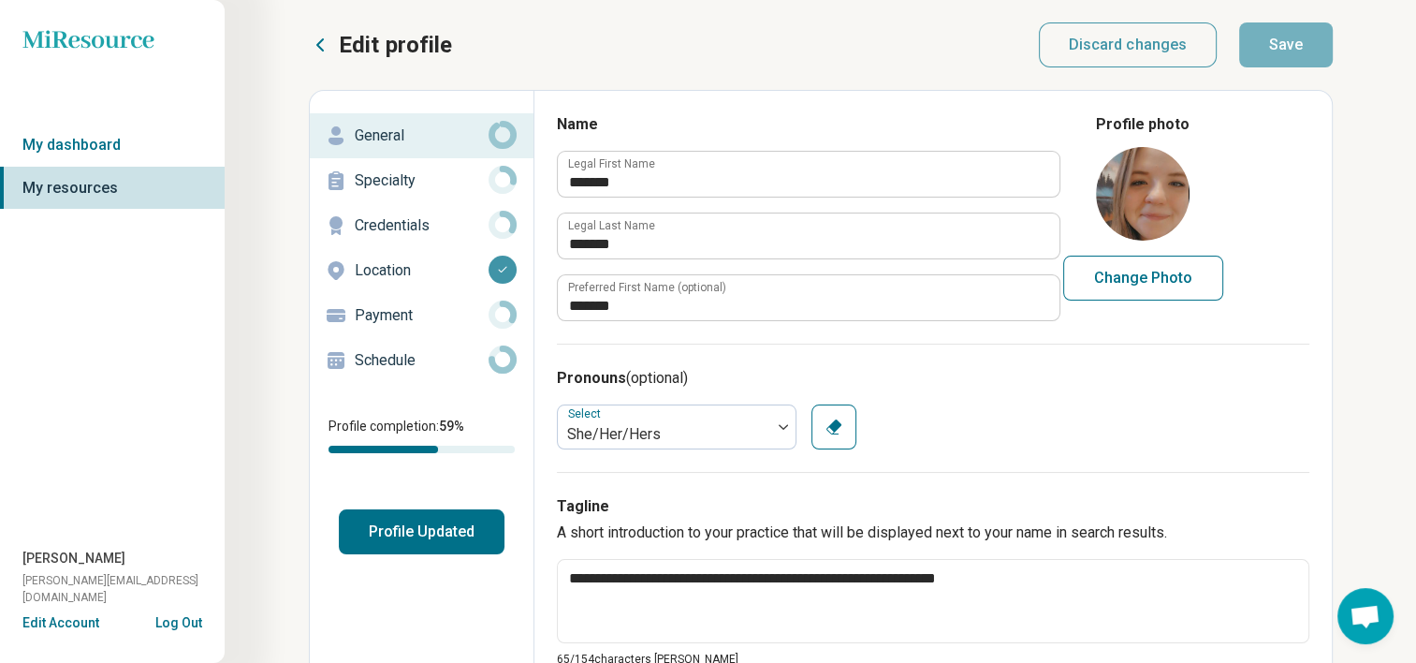
click at [450, 171] on p "Specialty" at bounding box center [422, 180] width 134 height 22
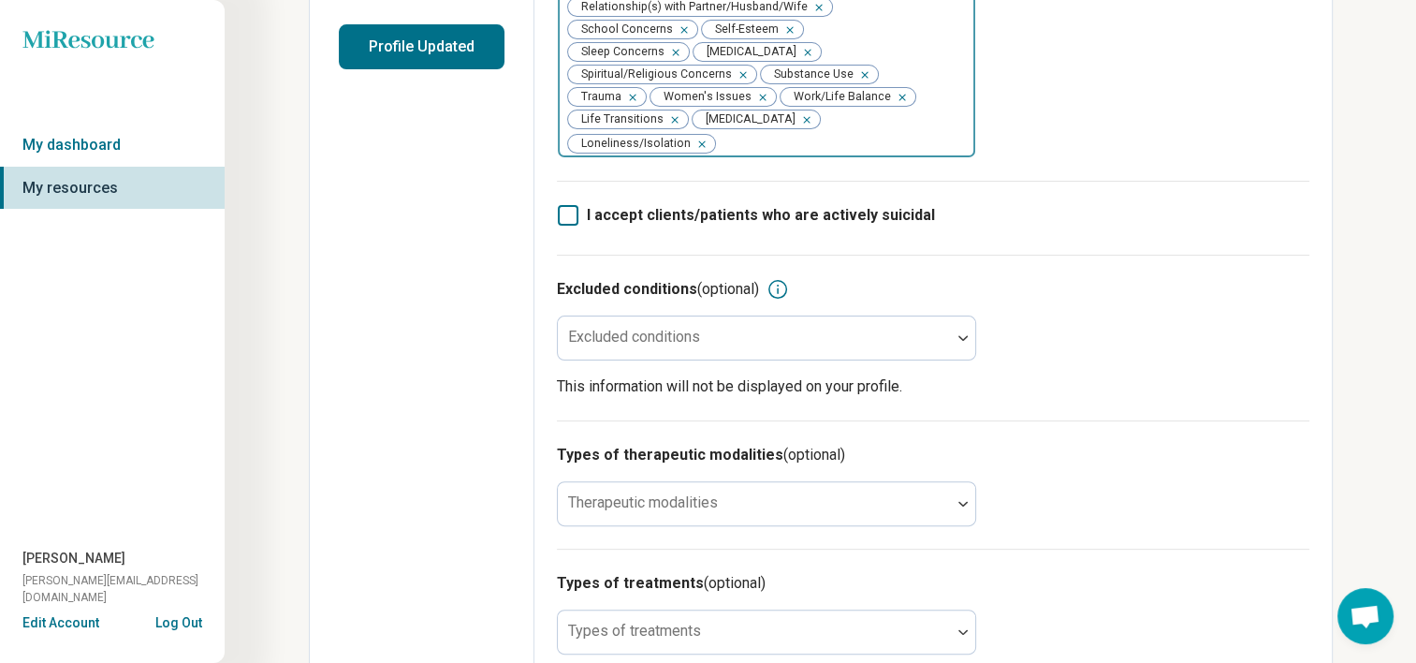
scroll to position [567, 0]
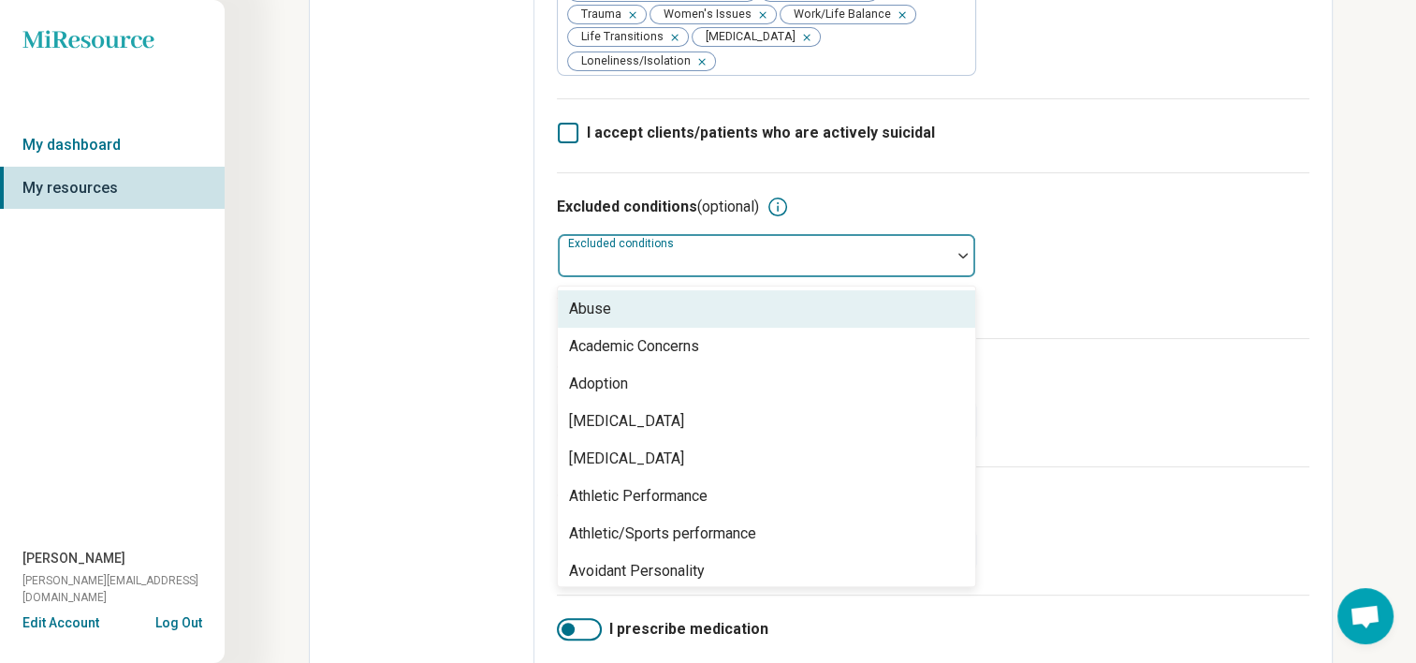
click at [876, 235] on div at bounding box center [754, 255] width 393 height 41
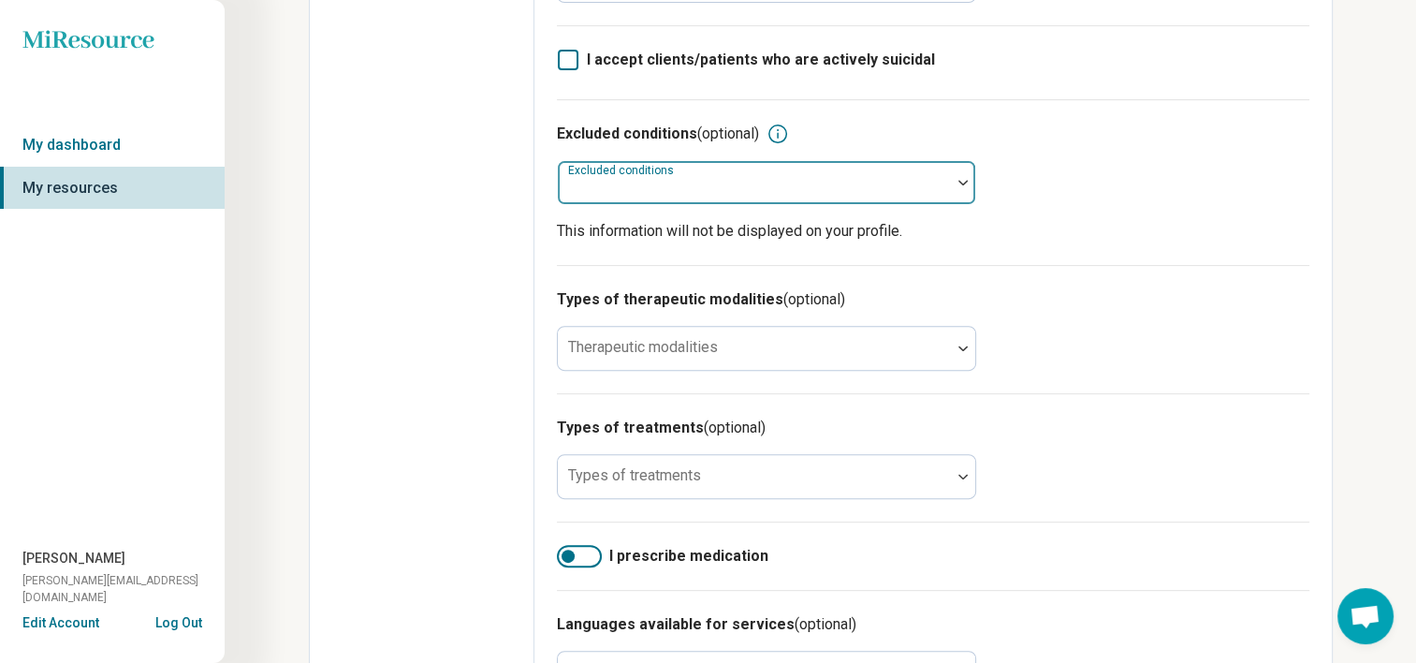
scroll to position [640, 0]
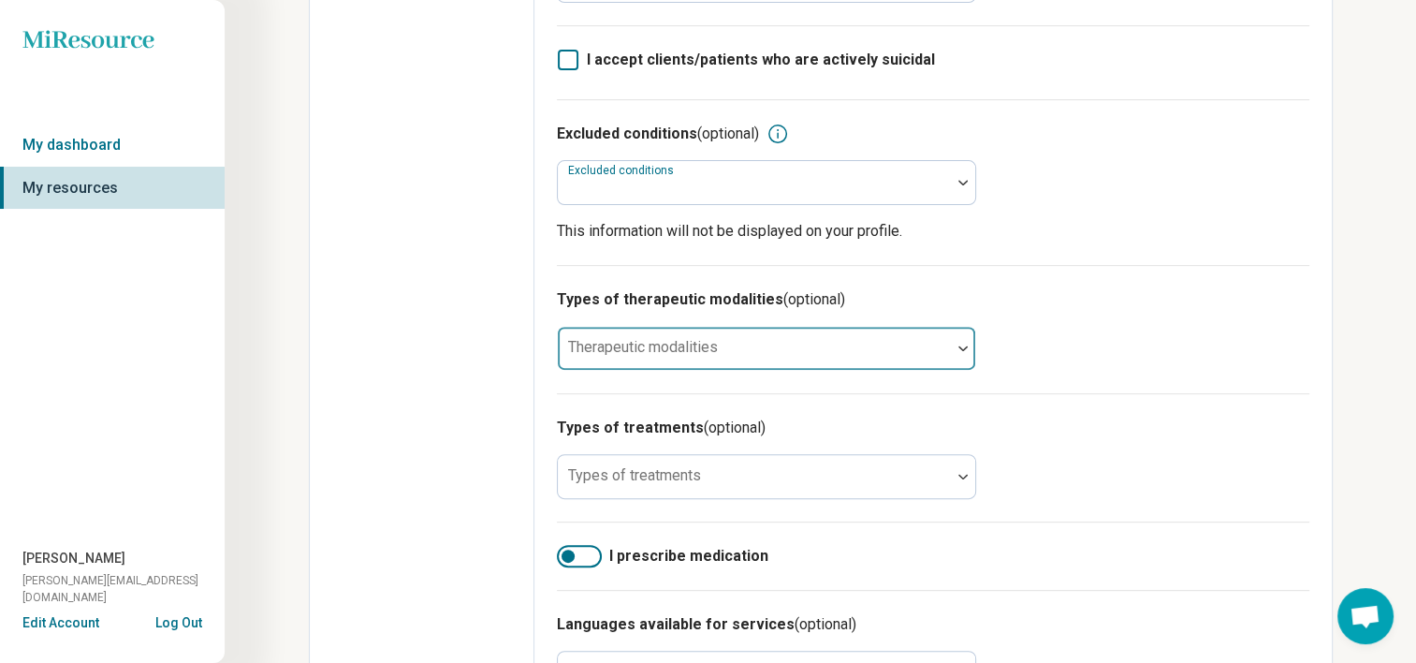
click at [840, 343] on div at bounding box center [754, 356] width 378 height 26
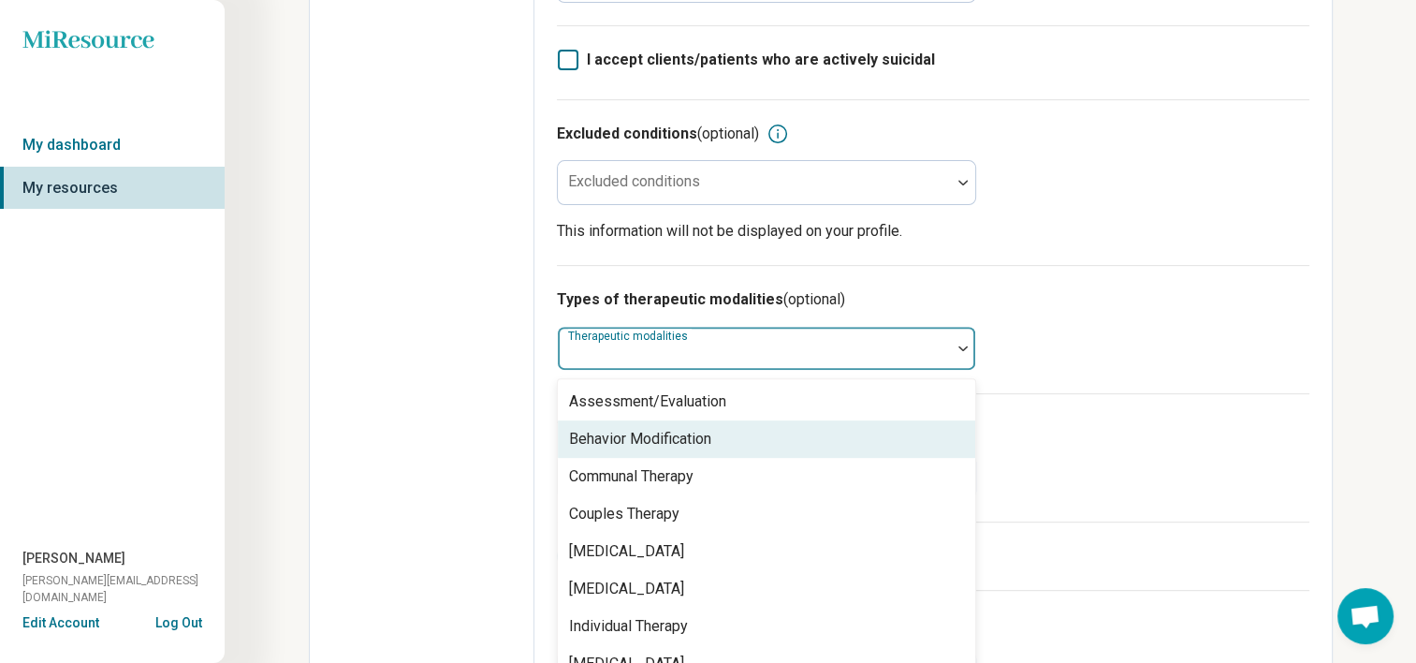
click at [715, 420] on div "Behavior Modification" at bounding box center [766, 438] width 417 height 37
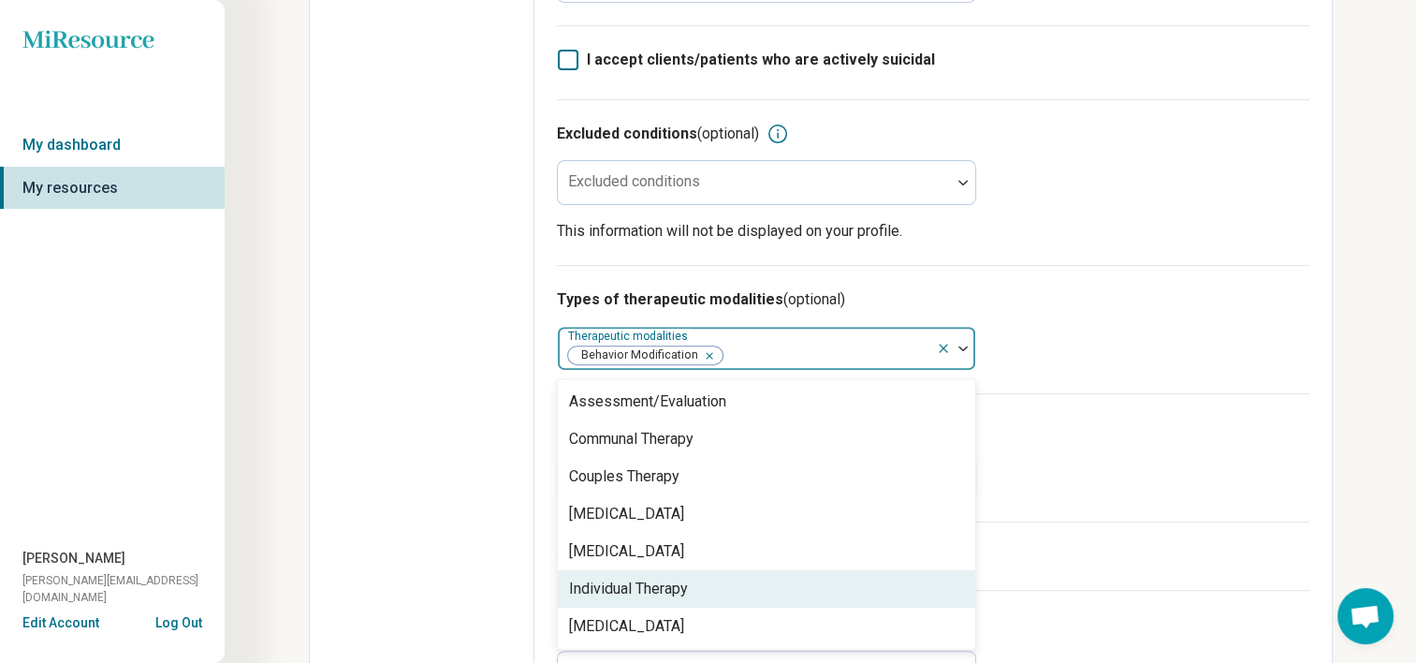
click at [705, 570] on div "Individual Therapy" at bounding box center [766, 588] width 417 height 37
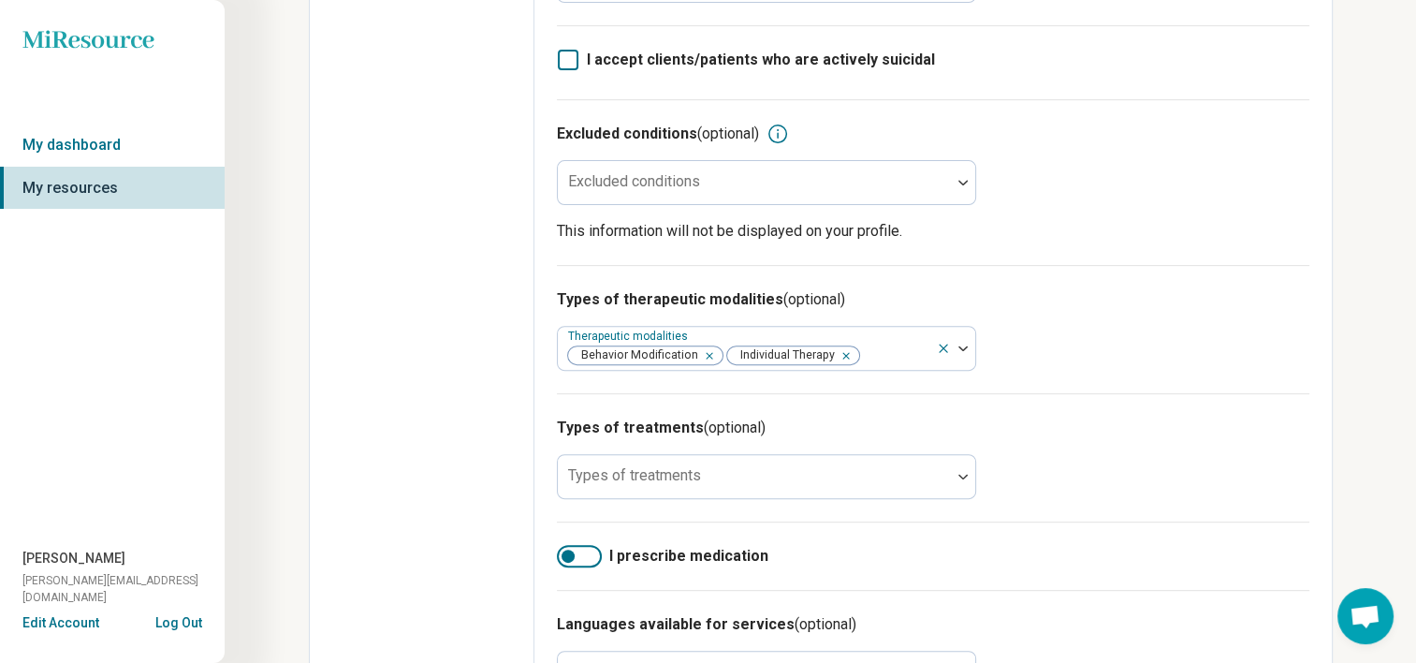
click at [471, 389] on div "Edit profile General Specialty Credentials Location Payment Schedule Profile co…" at bounding box center [422, 234] width 225 height 1567
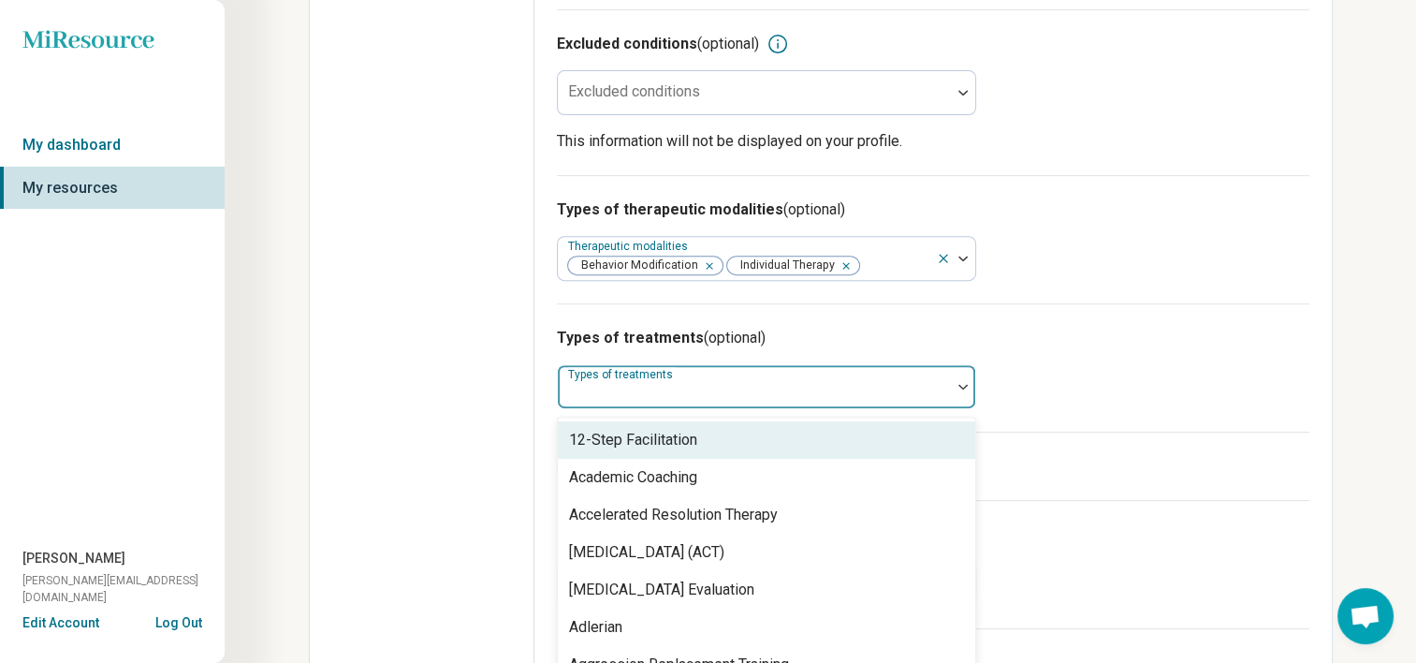
click at [666, 364] on div "Types of treatments" at bounding box center [766, 386] width 419 height 45
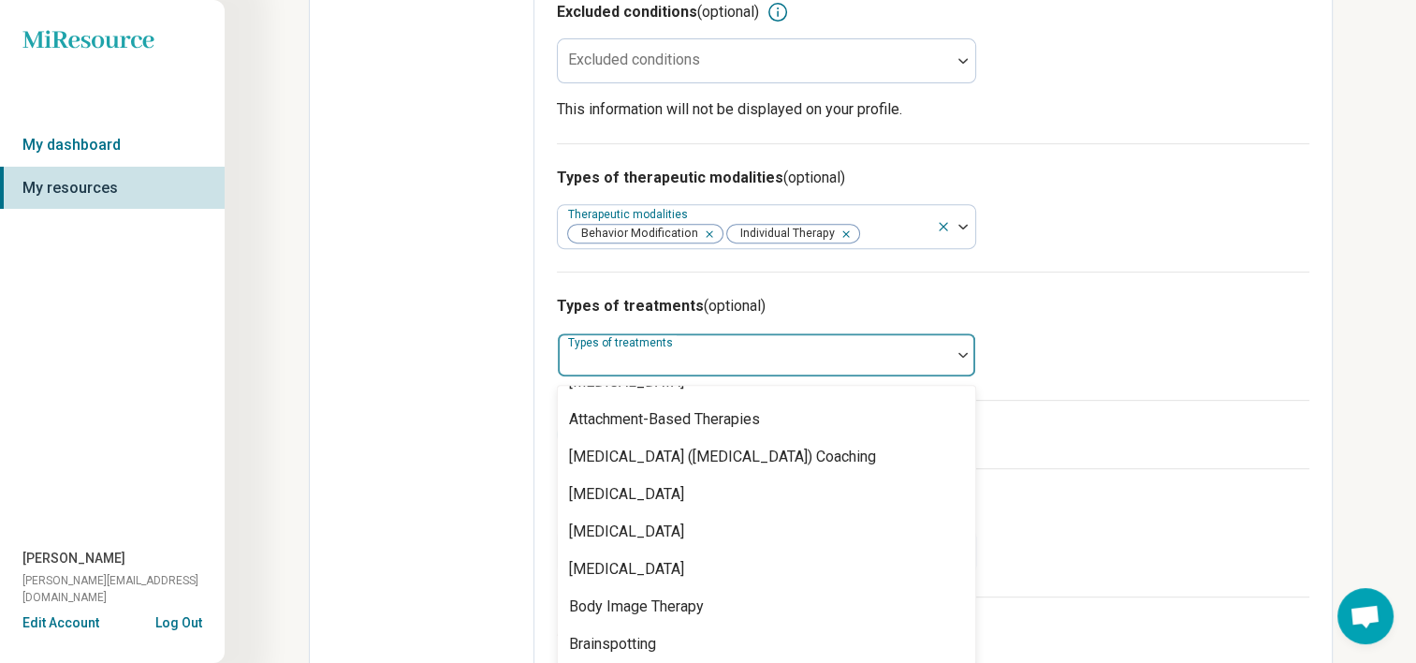
scroll to position [401, 0]
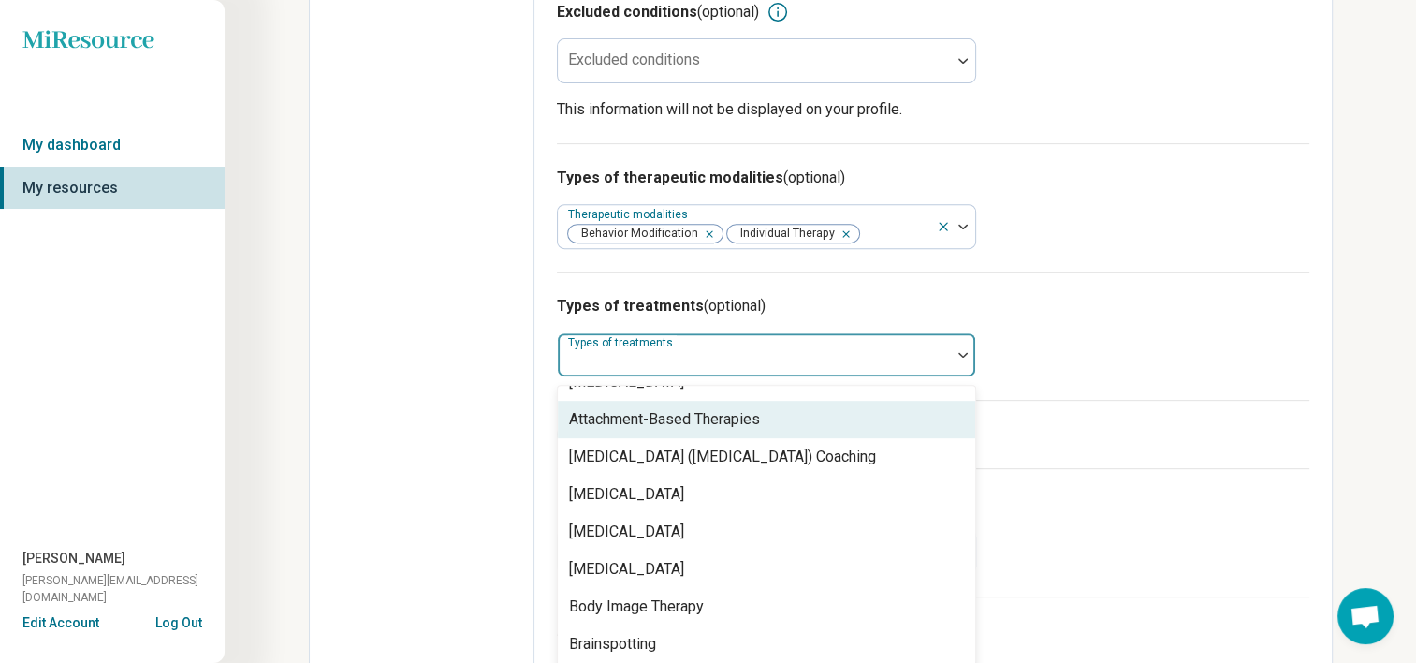
click at [667, 408] on div "Attachment-Based Therapies" at bounding box center [664, 419] width 191 height 22
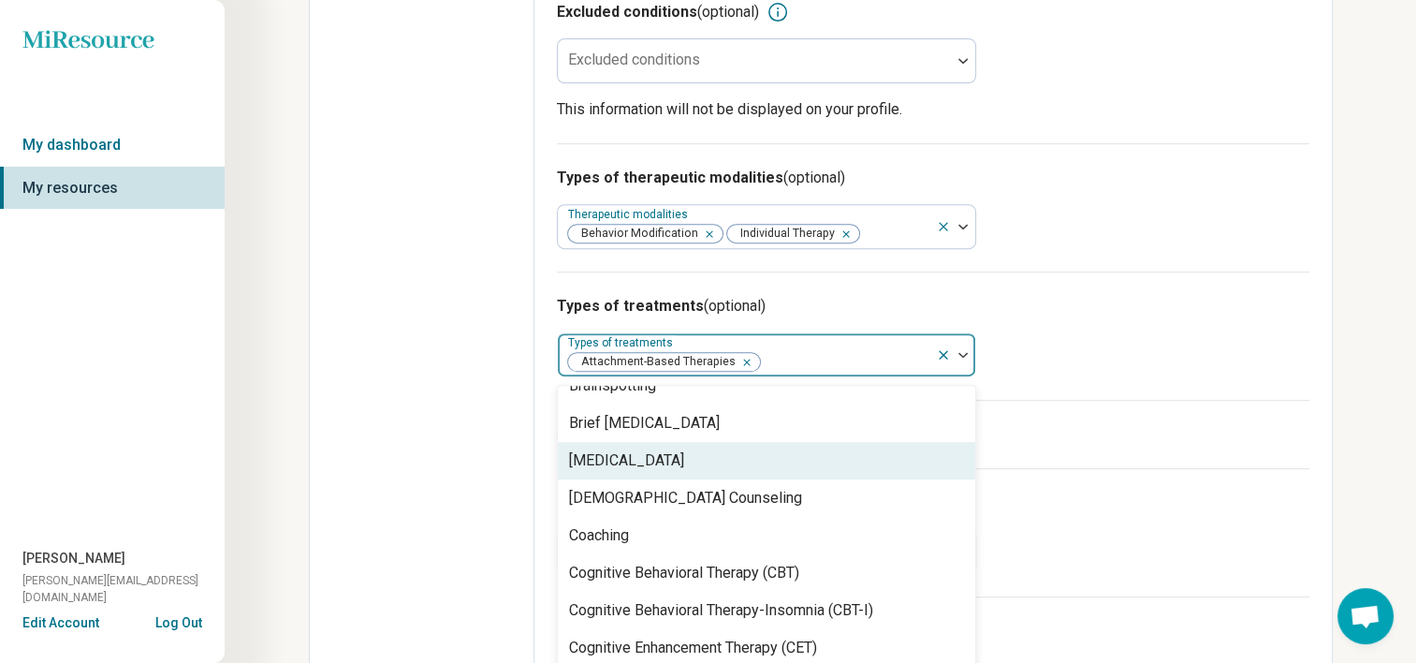
scroll to position [659, 0]
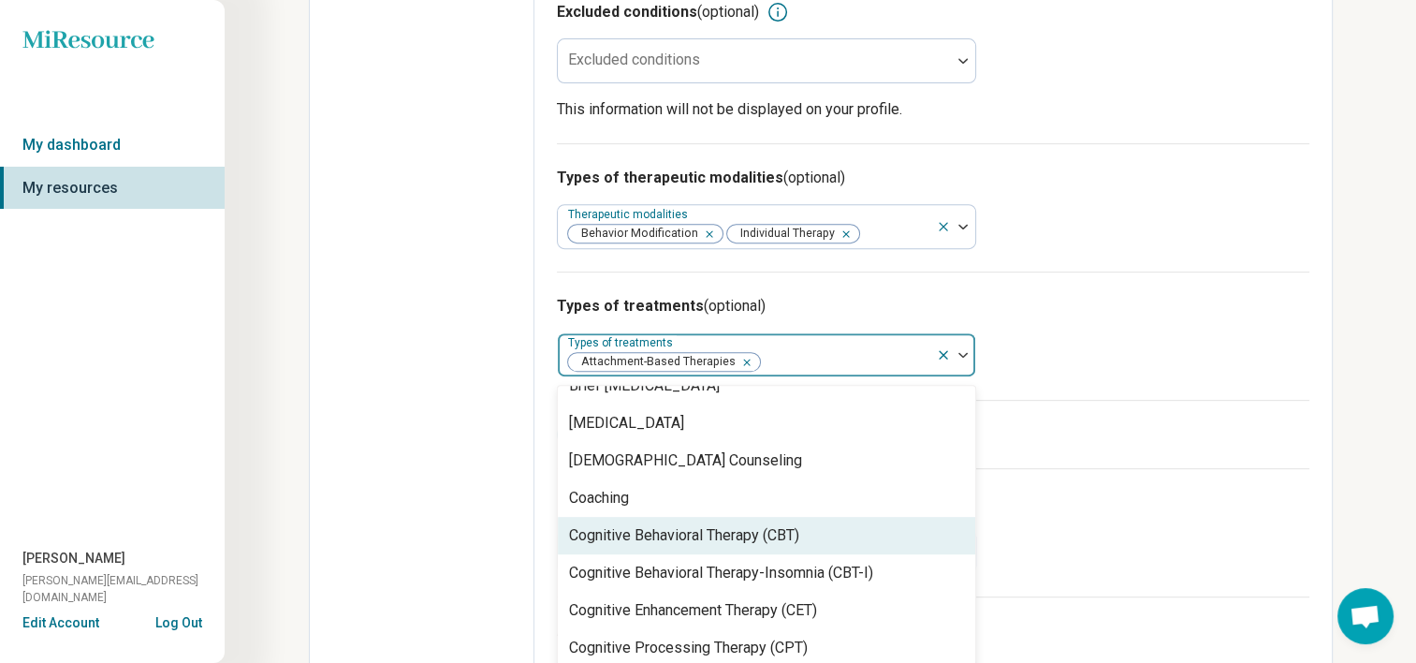
click at [745, 524] on div "Cognitive Behavioral Therapy (CBT)" at bounding box center [684, 535] width 230 height 22
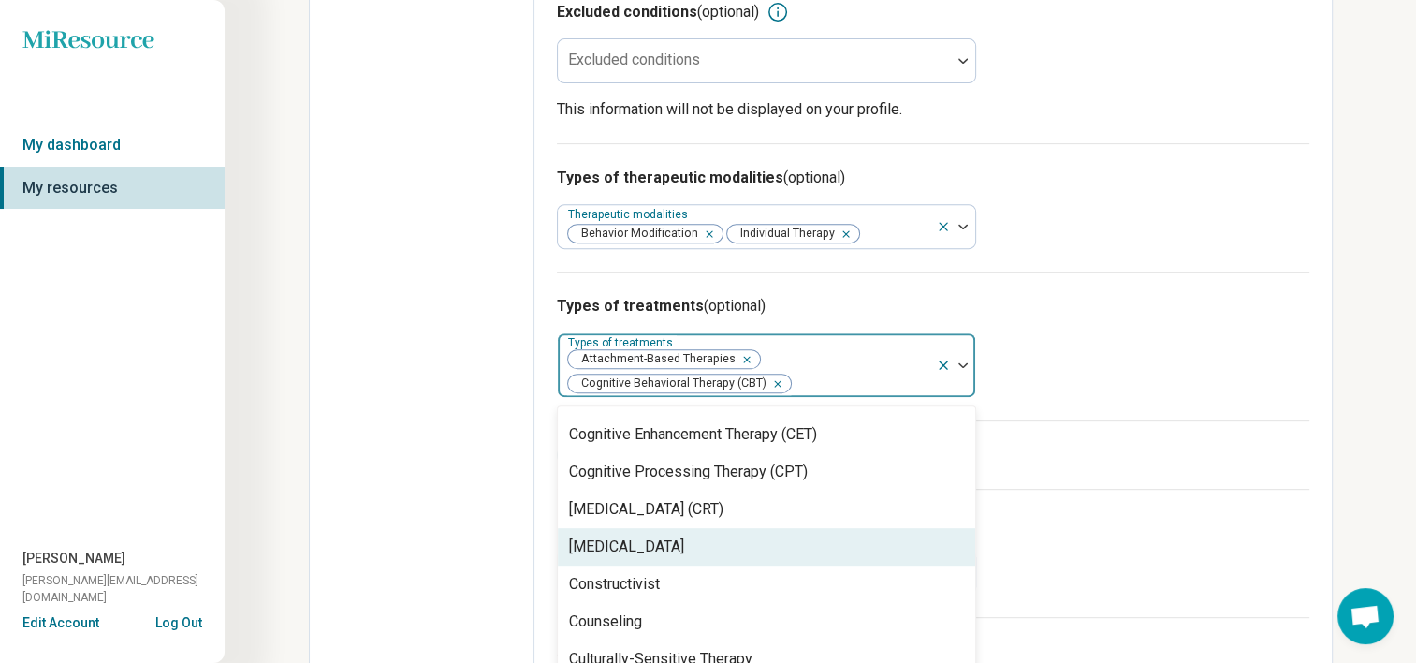
scroll to position [857, 0]
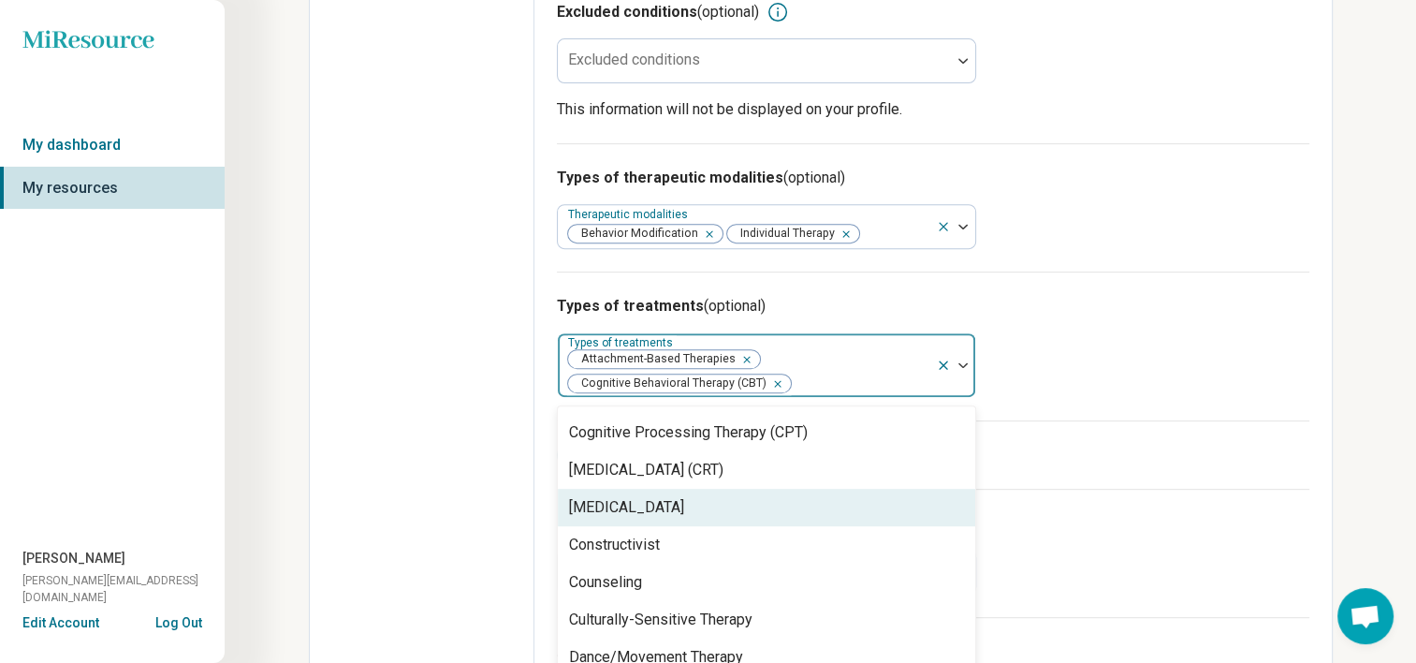
click at [726, 489] on div "[MEDICAL_DATA]" at bounding box center [766, 507] width 417 height 37
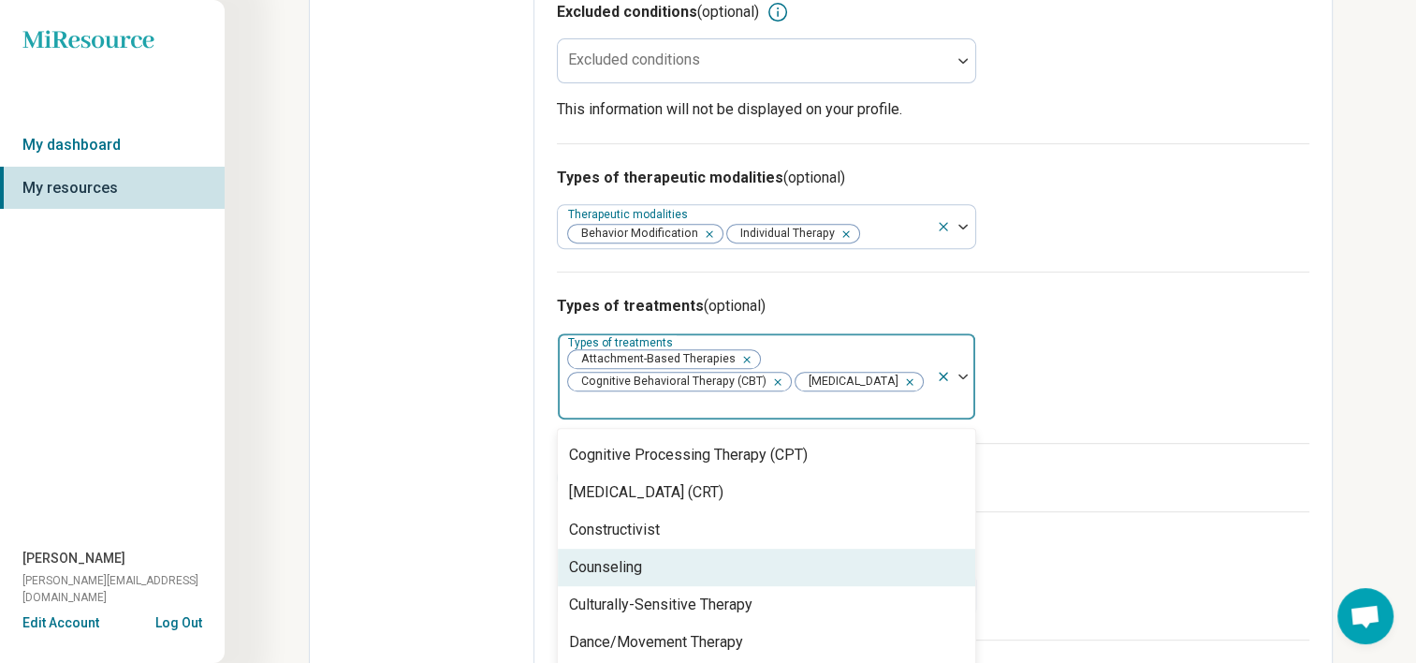
click at [708, 548] on div "Counseling" at bounding box center [766, 566] width 417 height 37
click at [708, 548] on div "Culturally-Sensitive Therapy" at bounding box center [766, 566] width 417 height 37
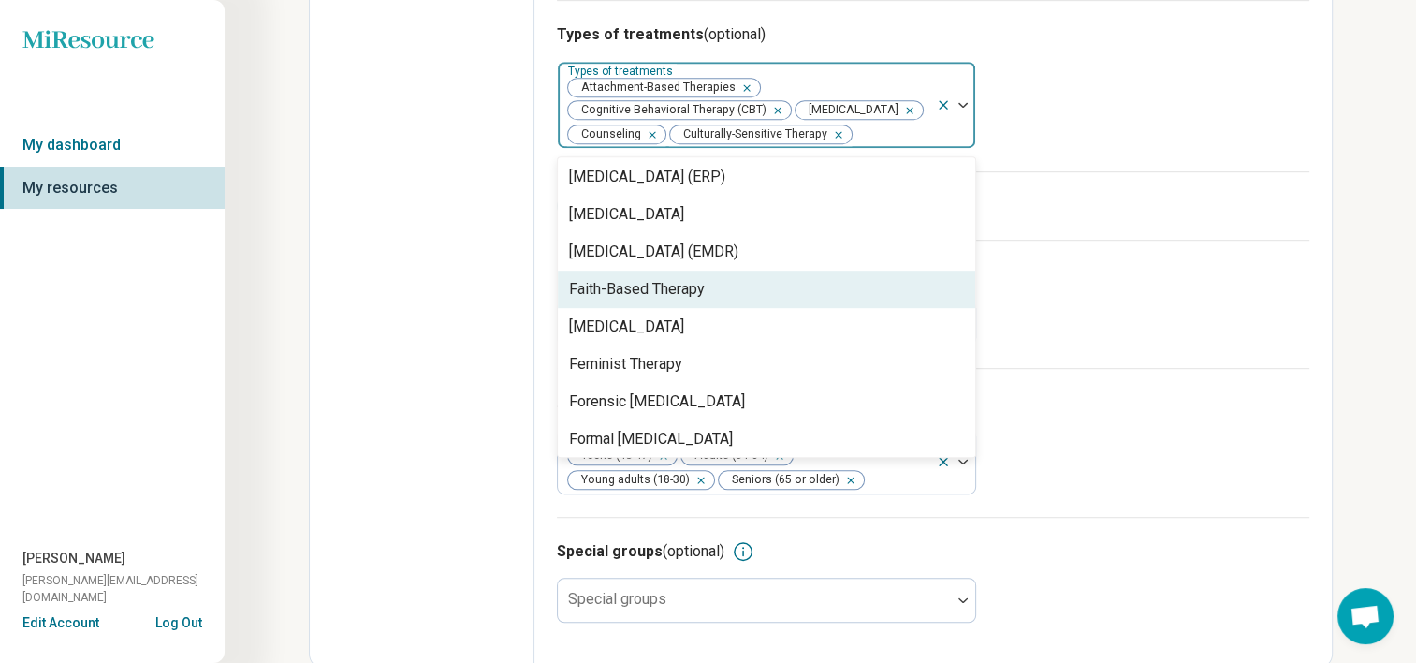
scroll to position [1314, 0]
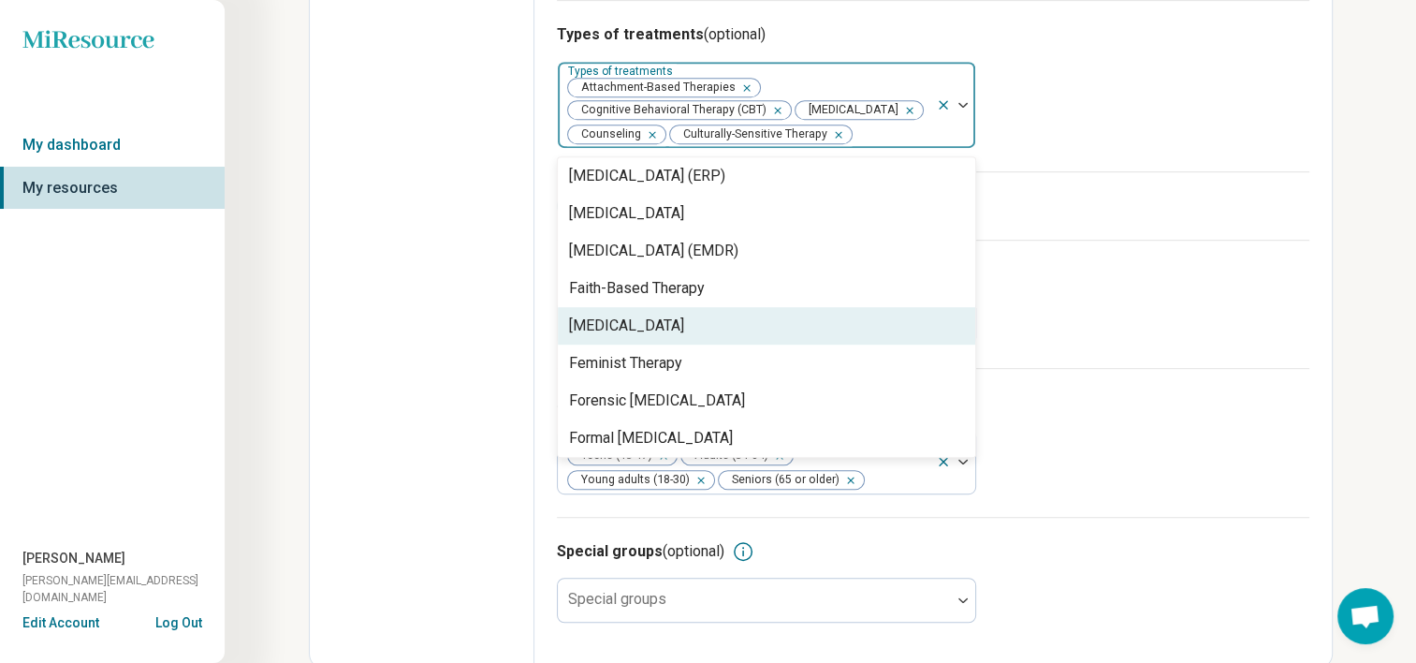
click at [684, 329] on div "[MEDICAL_DATA]" at bounding box center [626, 325] width 115 height 22
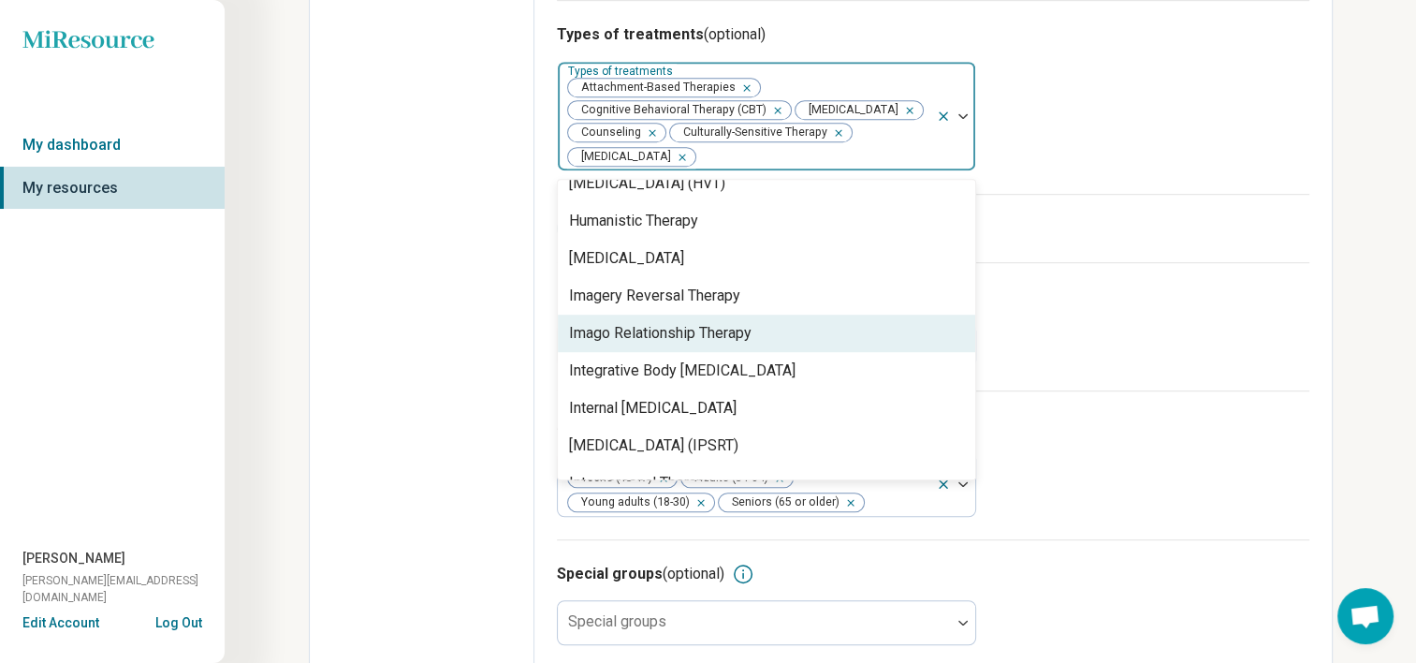
scroll to position [1695, 0]
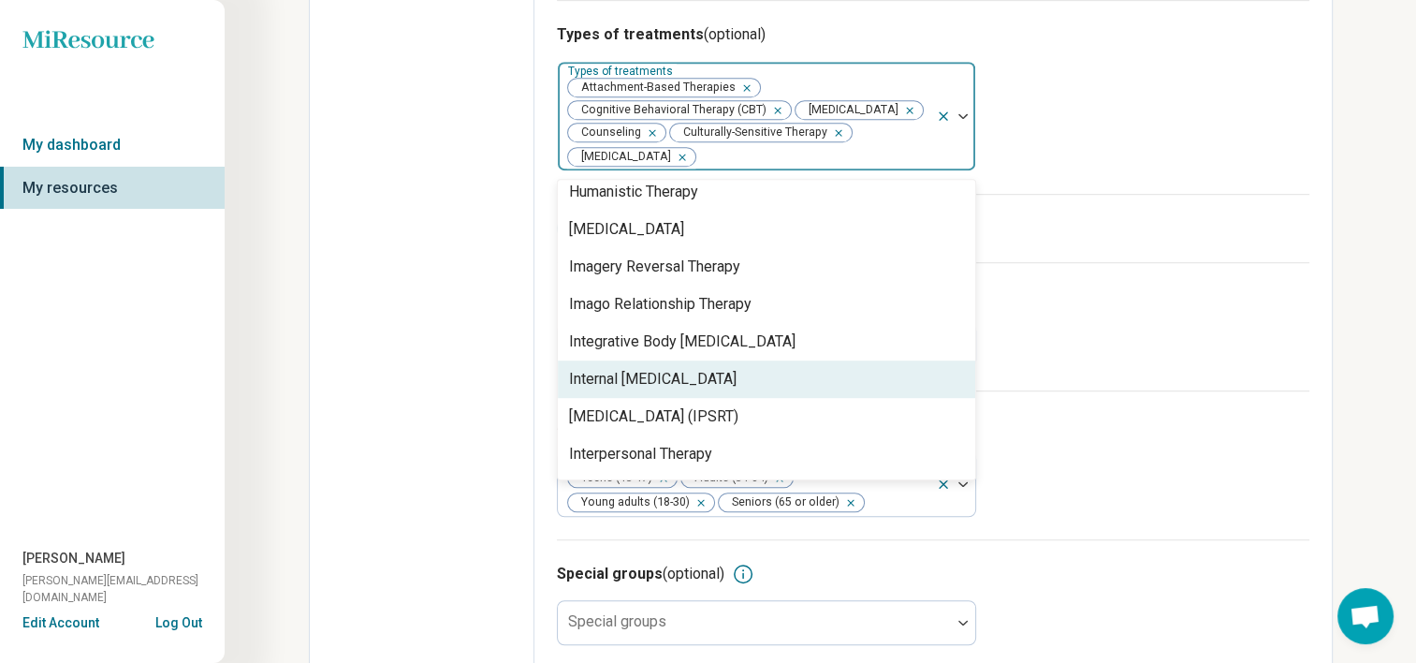
click at [716, 368] on div "Internal [MEDICAL_DATA]" at bounding box center [653, 379] width 168 height 22
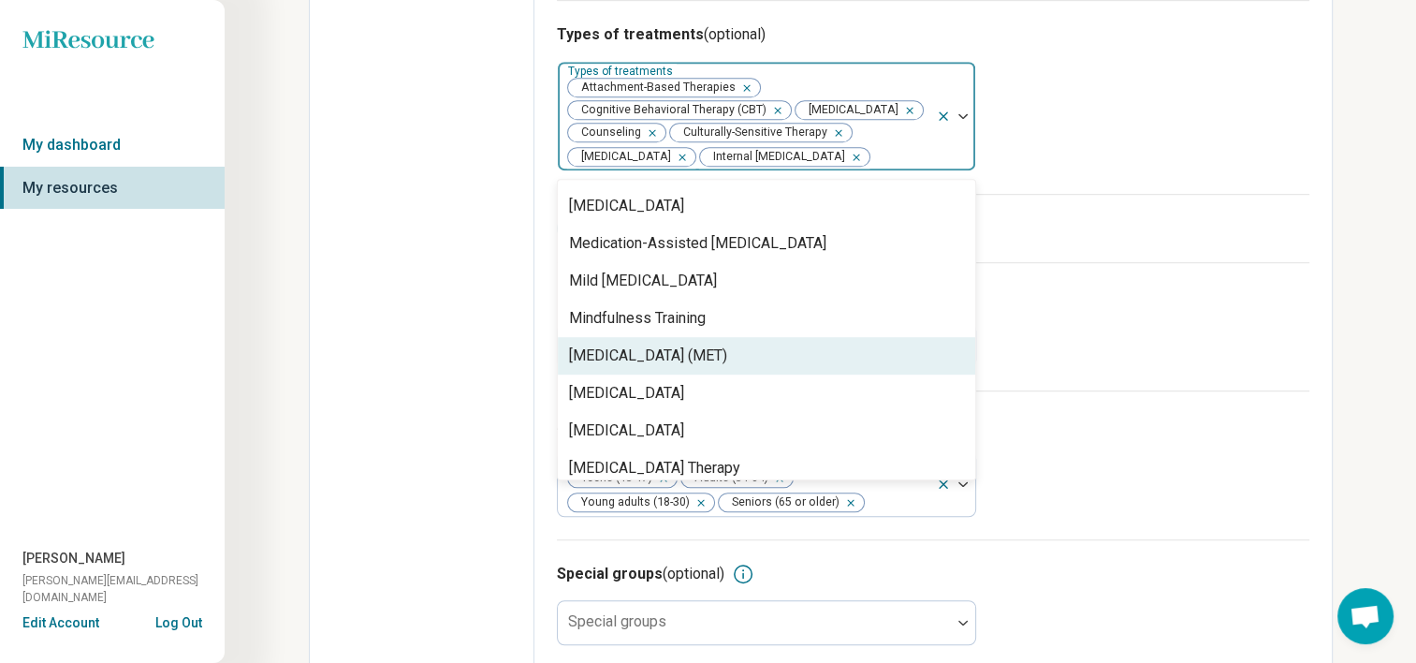
scroll to position [2167, 0]
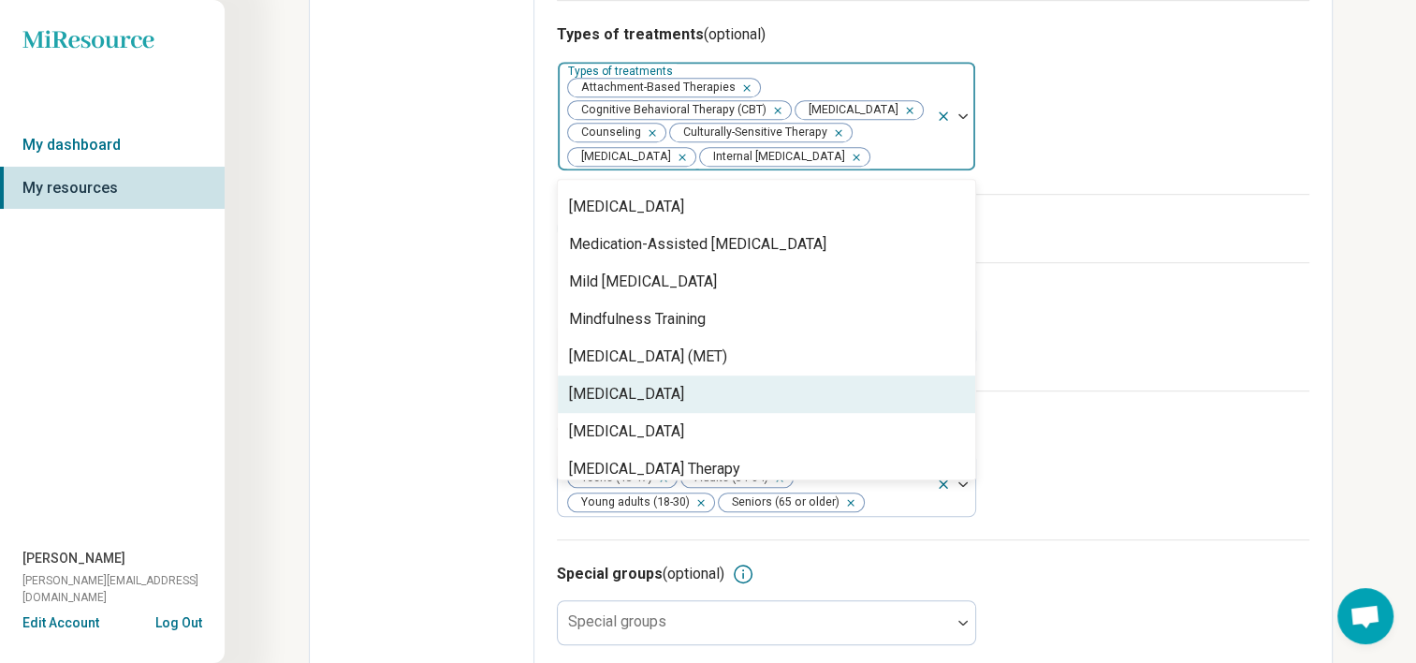
click at [684, 395] on div "[MEDICAL_DATA]" at bounding box center [626, 394] width 115 height 22
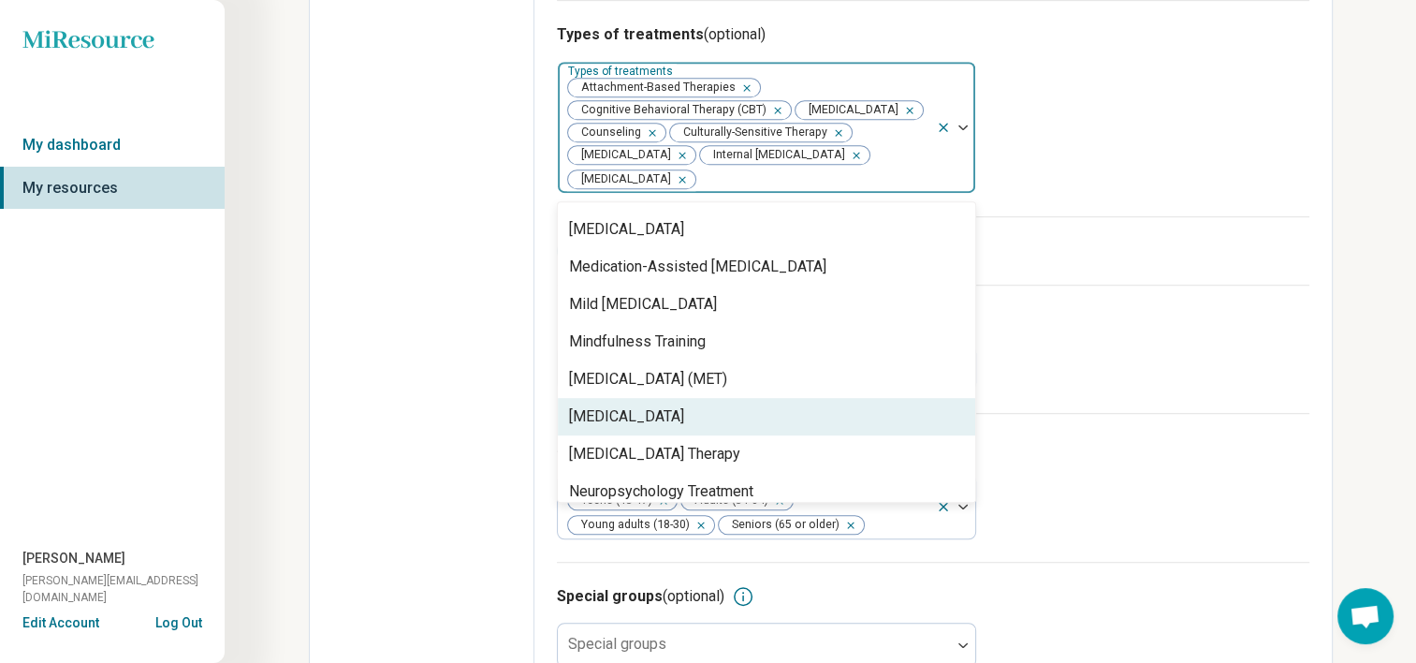
click at [703, 398] on div "[MEDICAL_DATA]" at bounding box center [766, 416] width 417 height 37
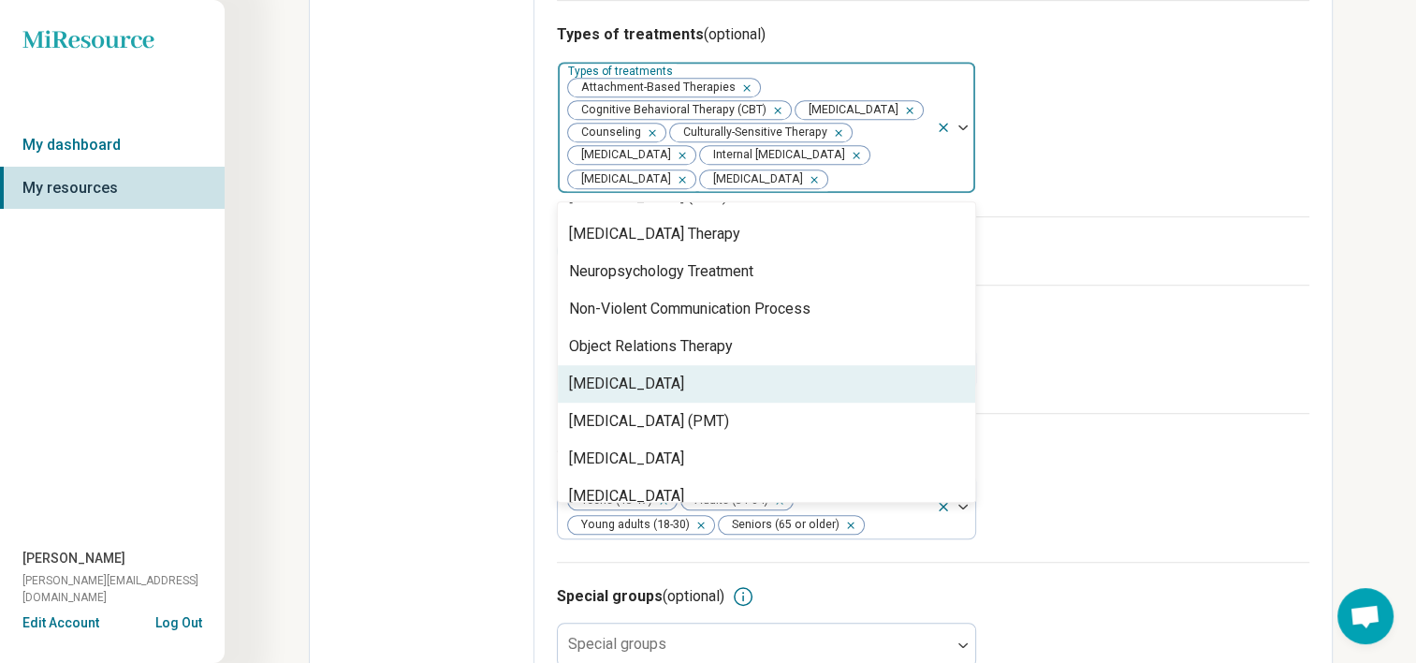
scroll to position [2424, 0]
click at [703, 395] on div "[MEDICAL_DATA]" at bounding box center [766, 383] width 417 height 37
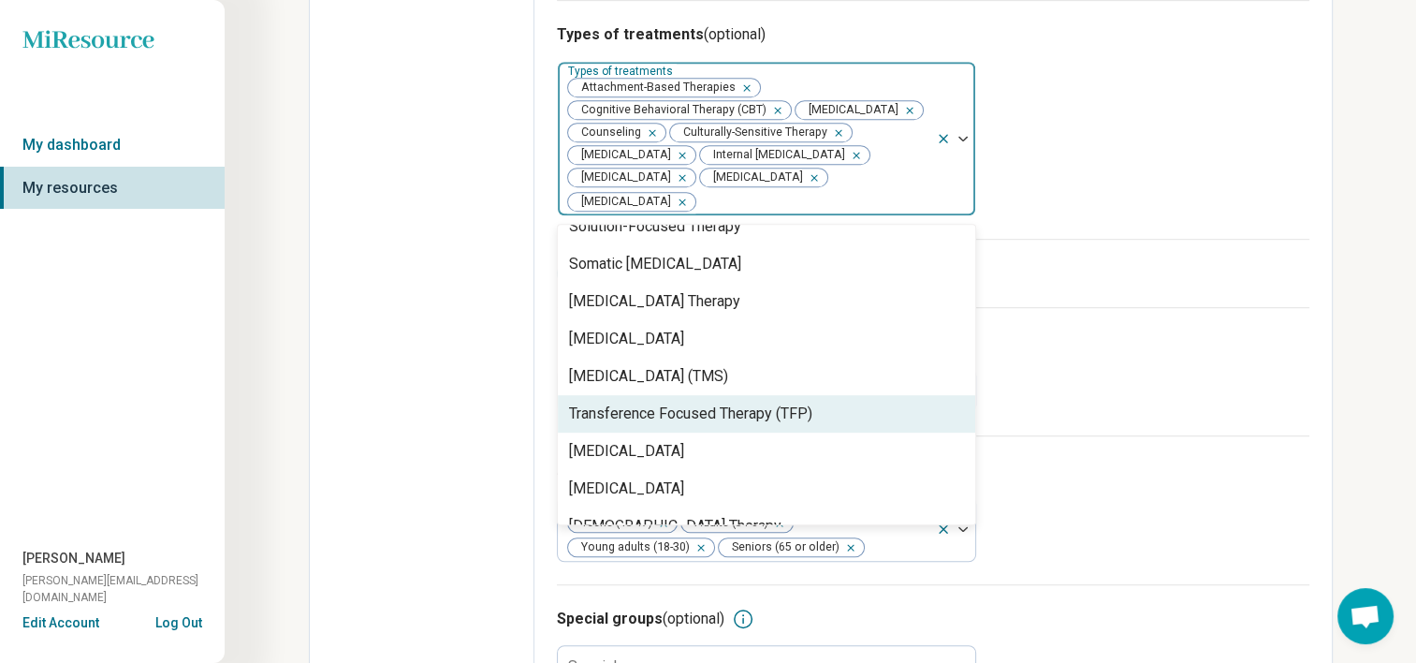
scroll to position [3227, 0]
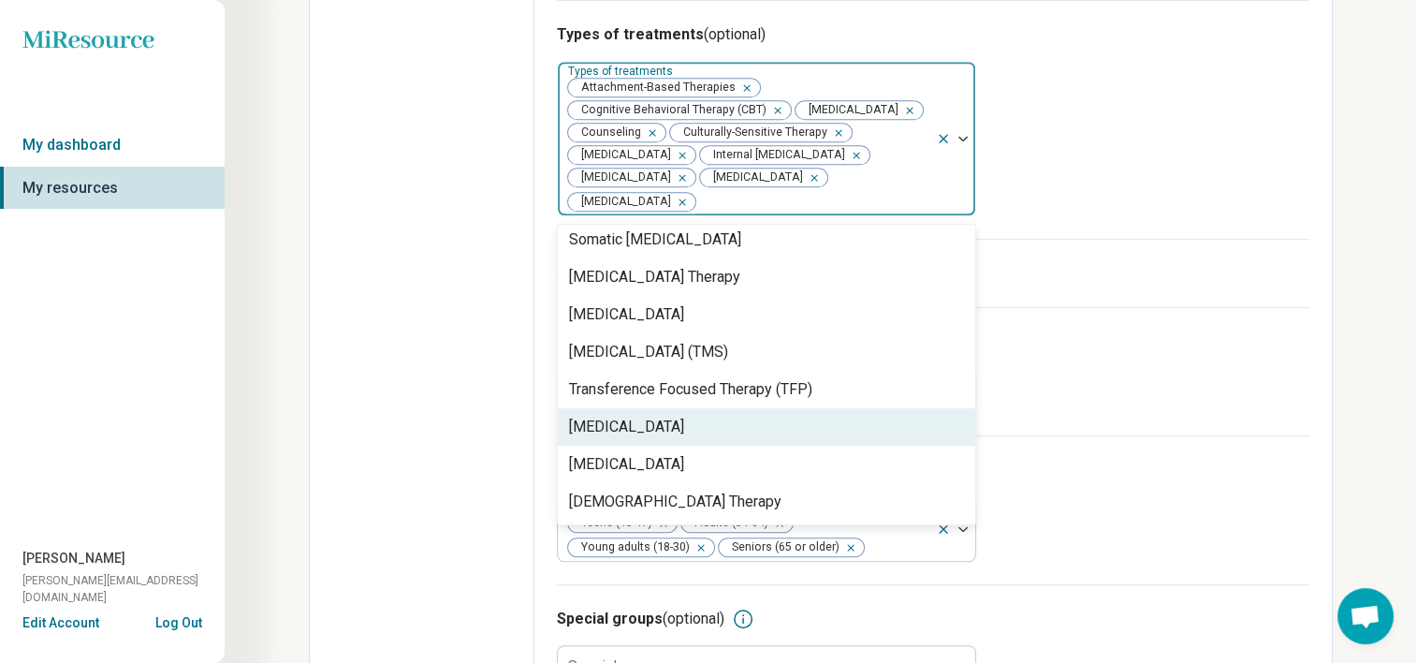
click at [684, 419] on div "[MEDICAL_DATA]" at bounding box center [626, 427] width 115 height 22
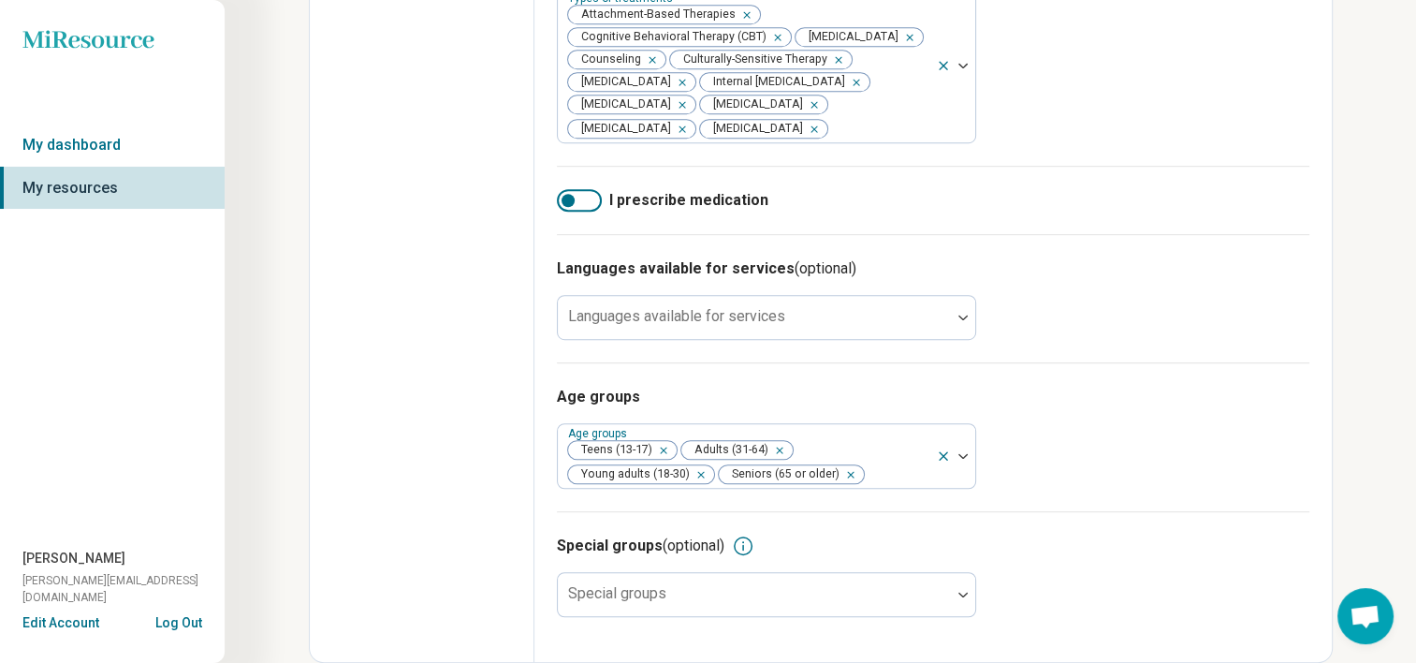
scroll to position [1127, 0]
click at [620, 321] on div "Languages available for services" at bounding box center [766, 317] width 419 height 45
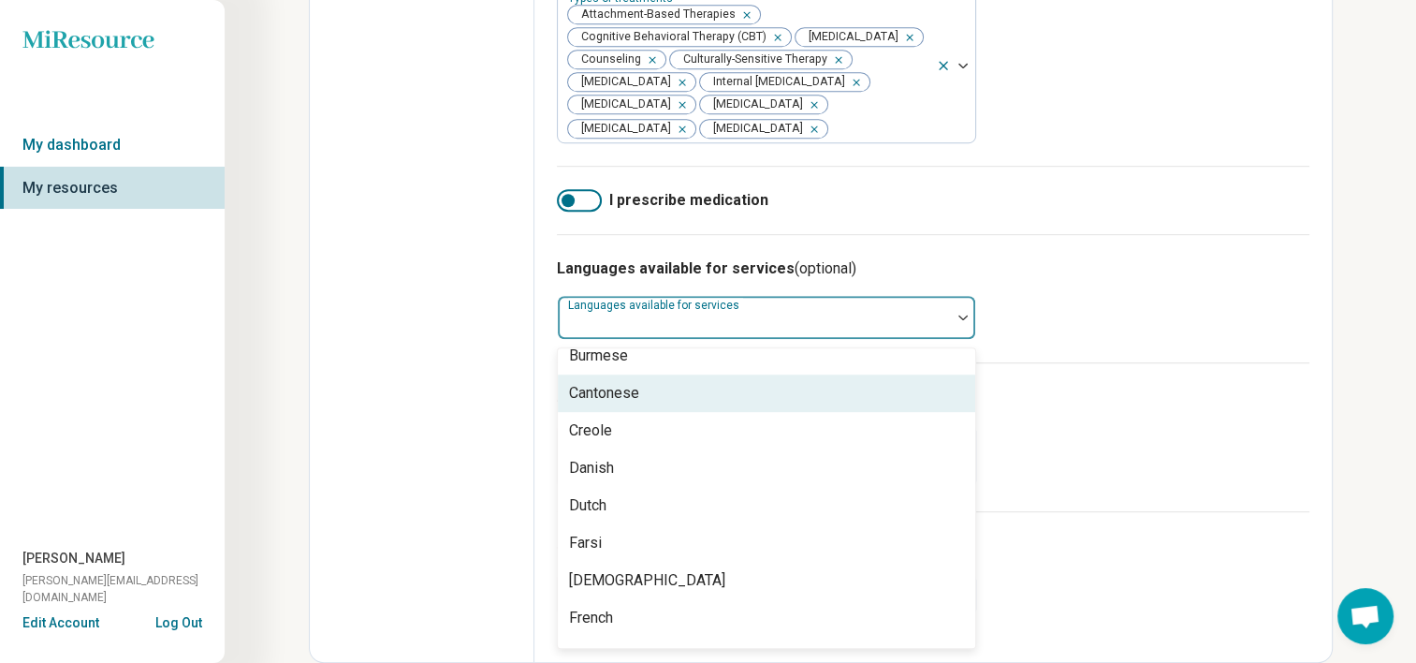
scroll to position [292, 0]
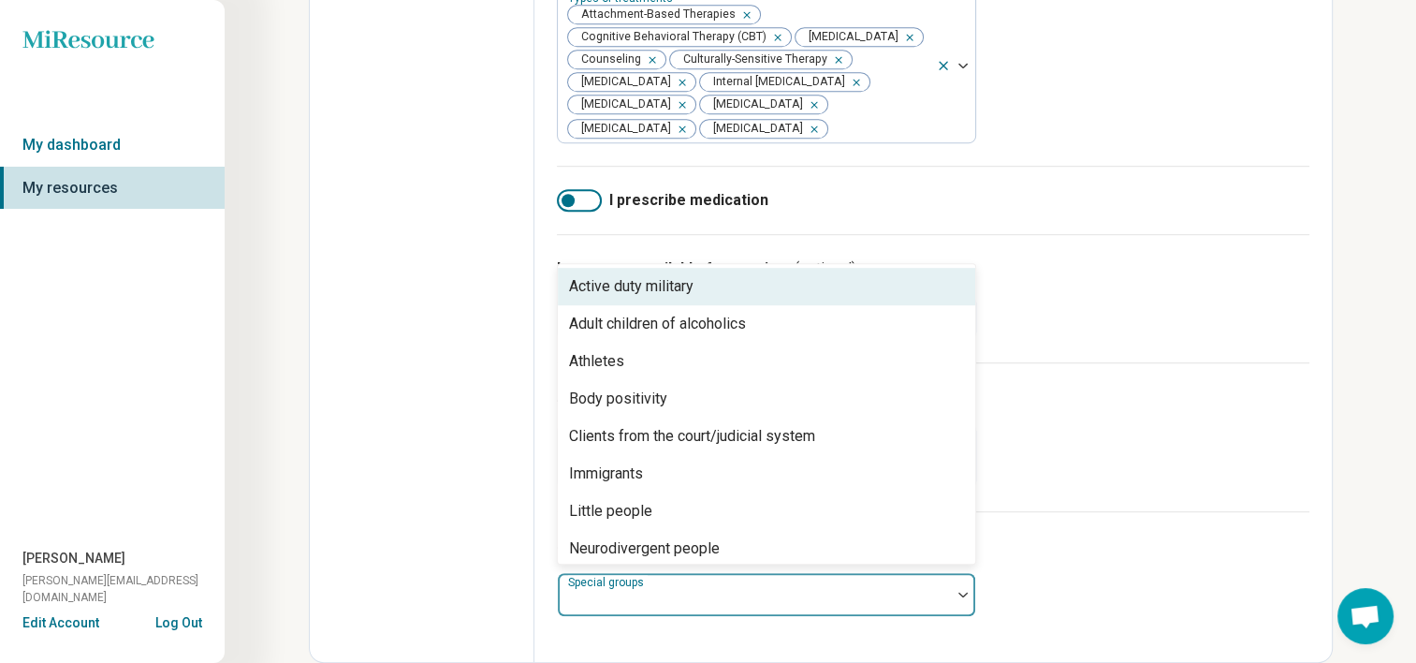
click at [580, 581] on div "Special groups" at bounding box center [766, 594] width 419 height 45
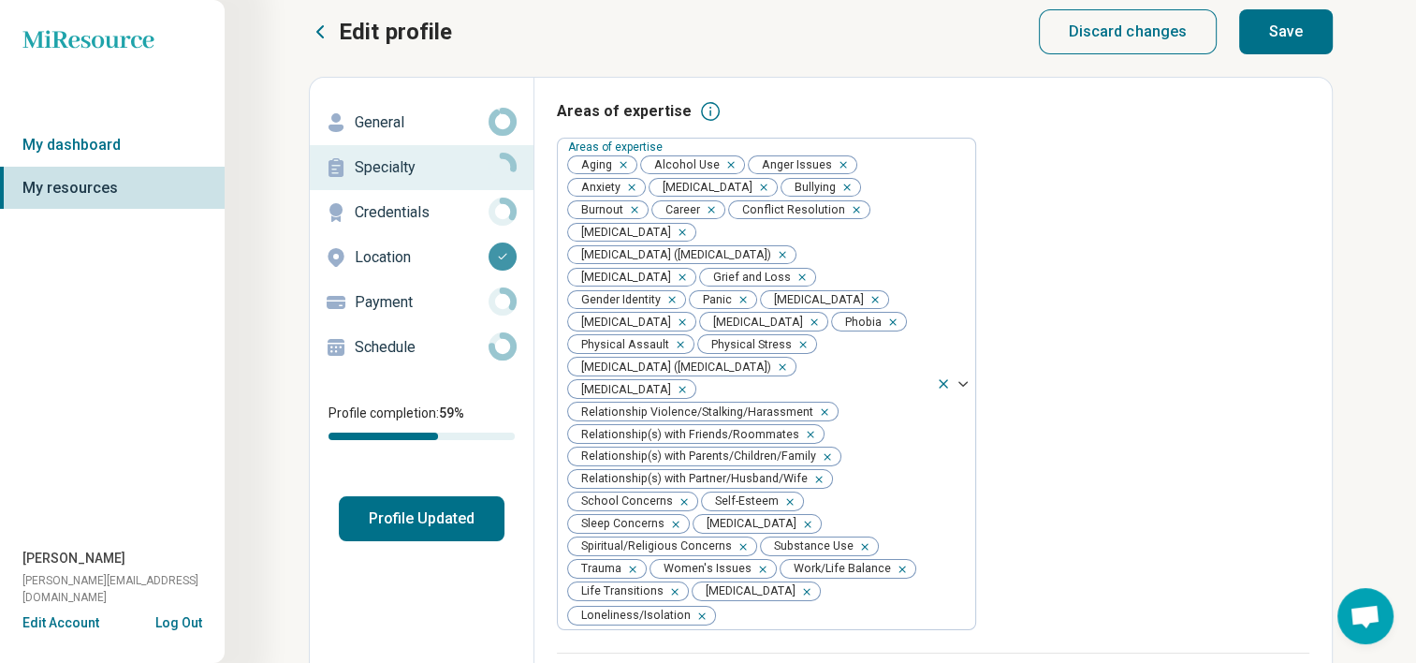
scroll to position [0, 0]
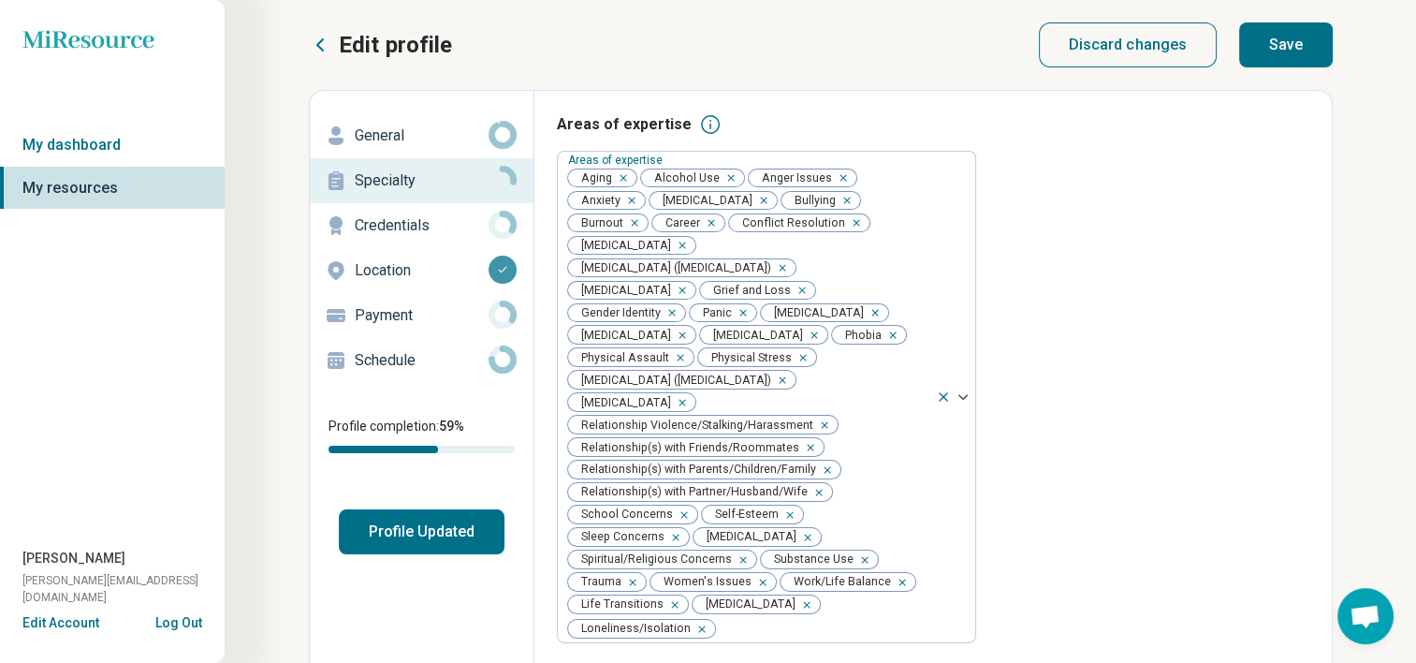
click at [1278, 50] on button "Save" at bounding box center [1286, 44] width 94 height 45
click at [412, 539] on button "Profile Updated" at bounding box center [422, 531] width 166 height 45
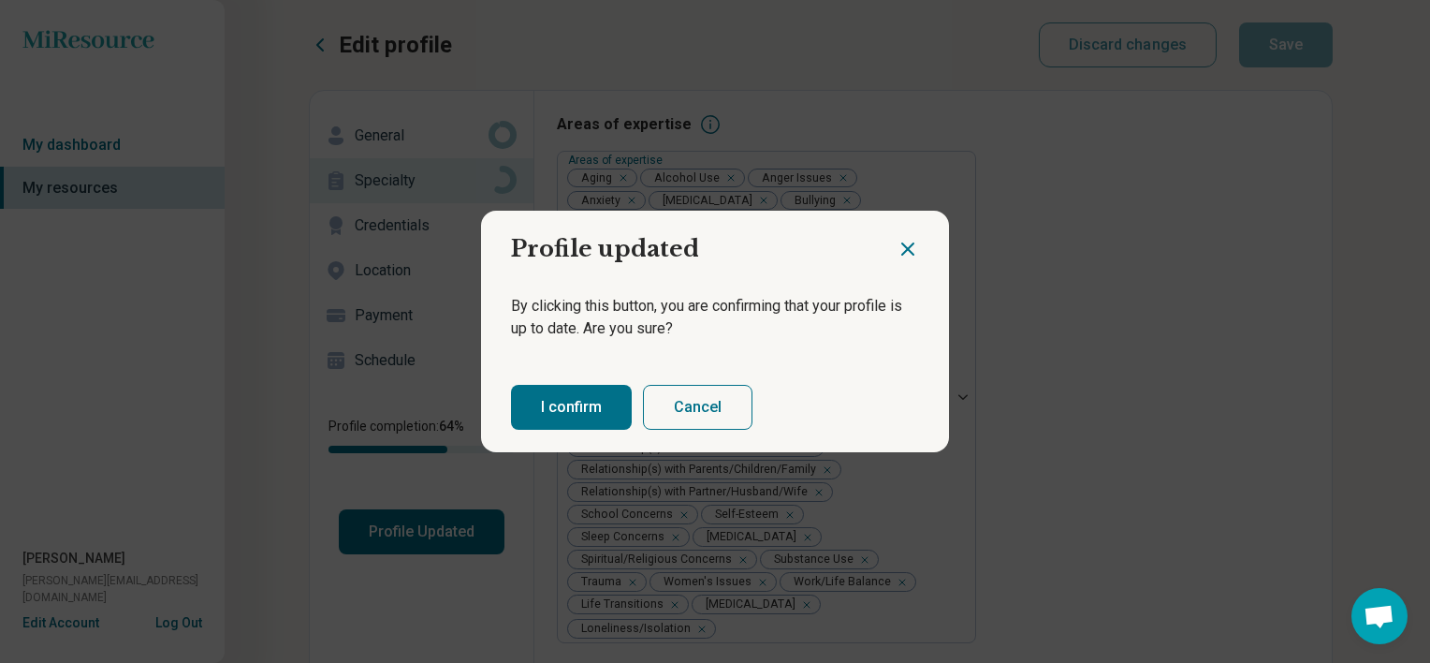
click at [565, 416] on button "I confirm" at bounding box center [571, 407] width 121 height 45
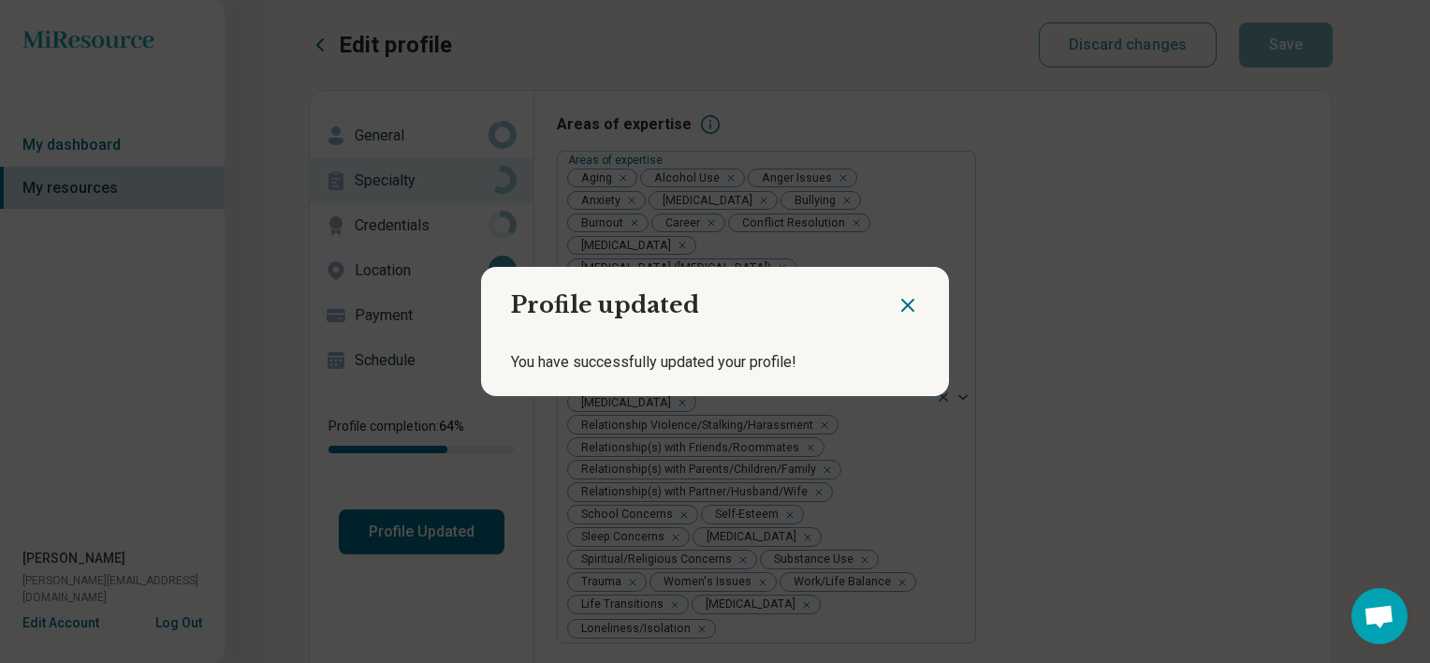
click at [902, 305] on icon "Close dialog" at bounding box center [907, 305] width 11 height 11
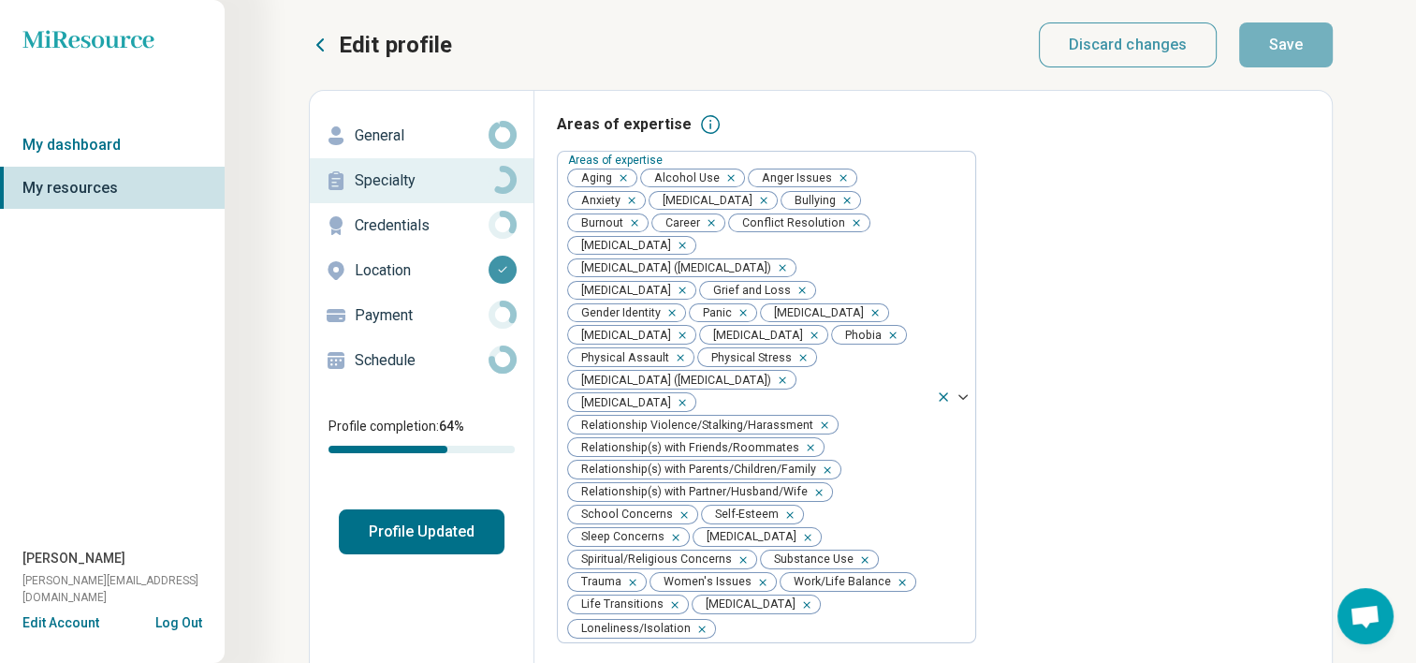
click at [389, 230] on p "Credentials" at bounding box center [422, 225] width 134 height 22
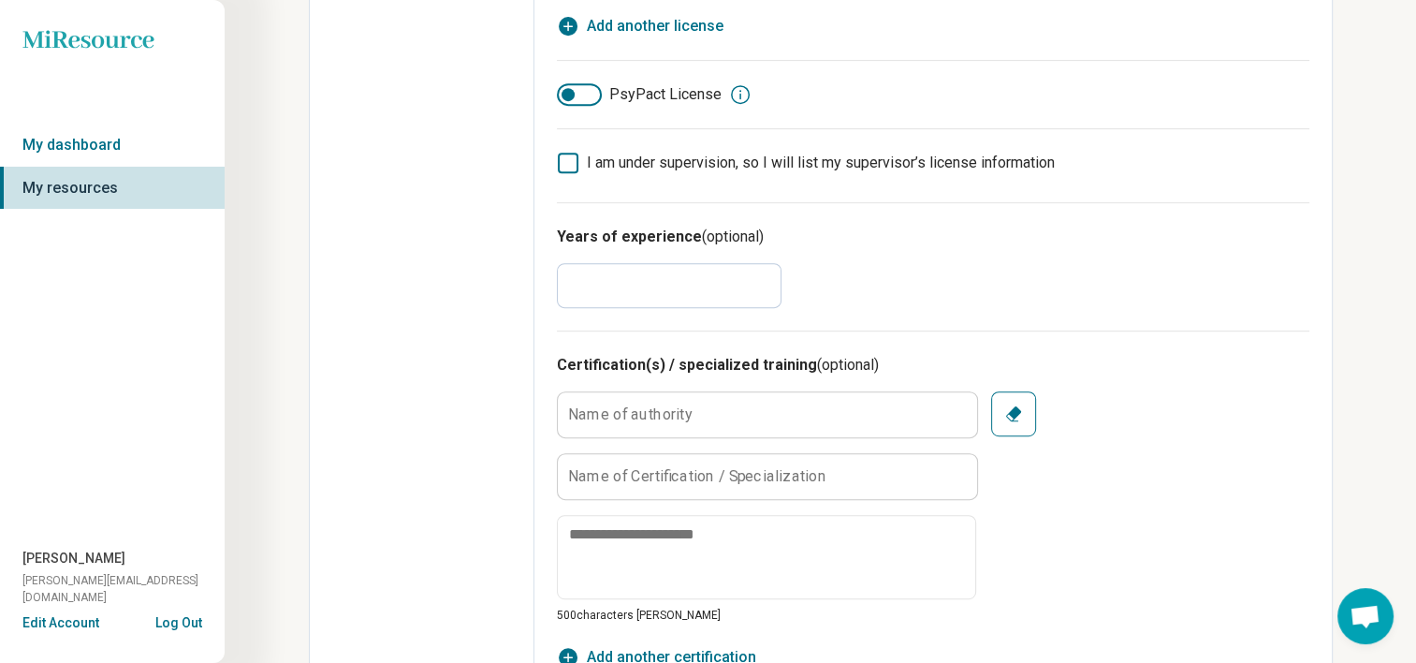
scroll to position [865, 0]
click at [602, 291] on input "*" at bounding box center [669, 283] width 225 height 45
type textarea "*"
click at [565, 284] on input "*" at bounding box center [669, 283] width 225 height 45
type input "*"
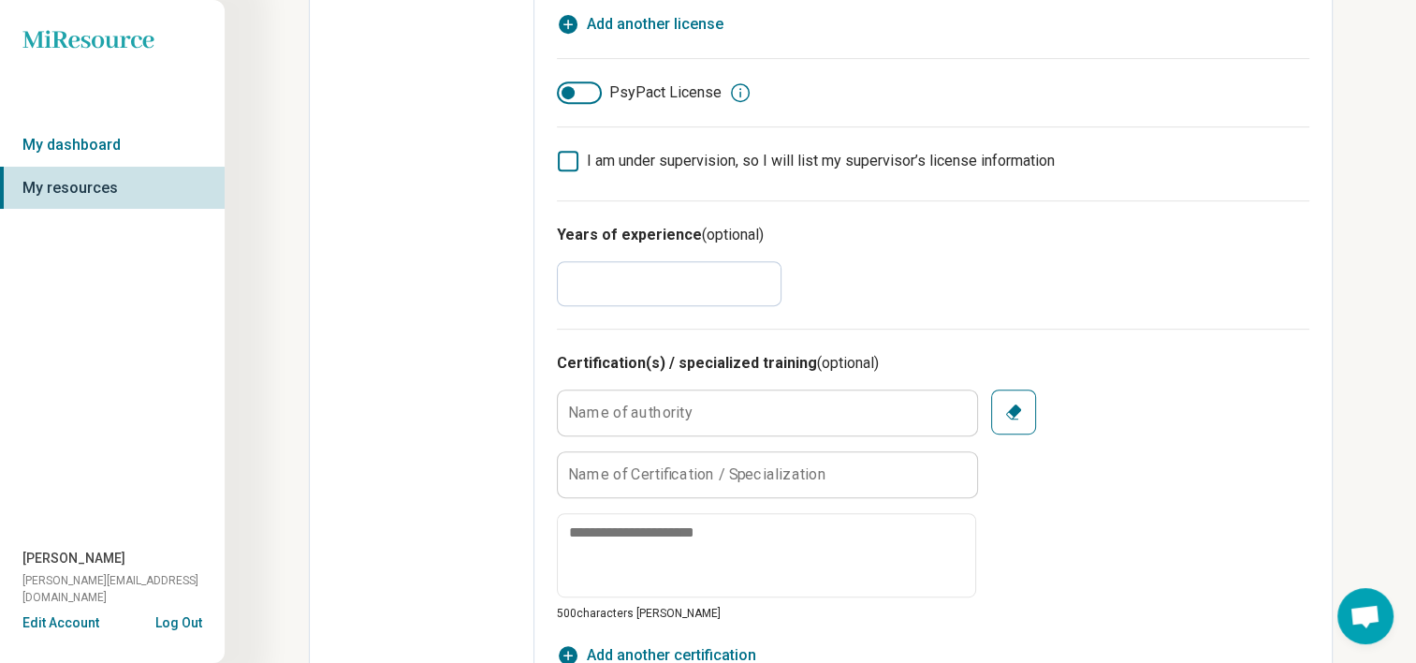
click at [876, 292] on div "Years of experience (optional) *" at bounding box center [933, 264] width 752 height 128
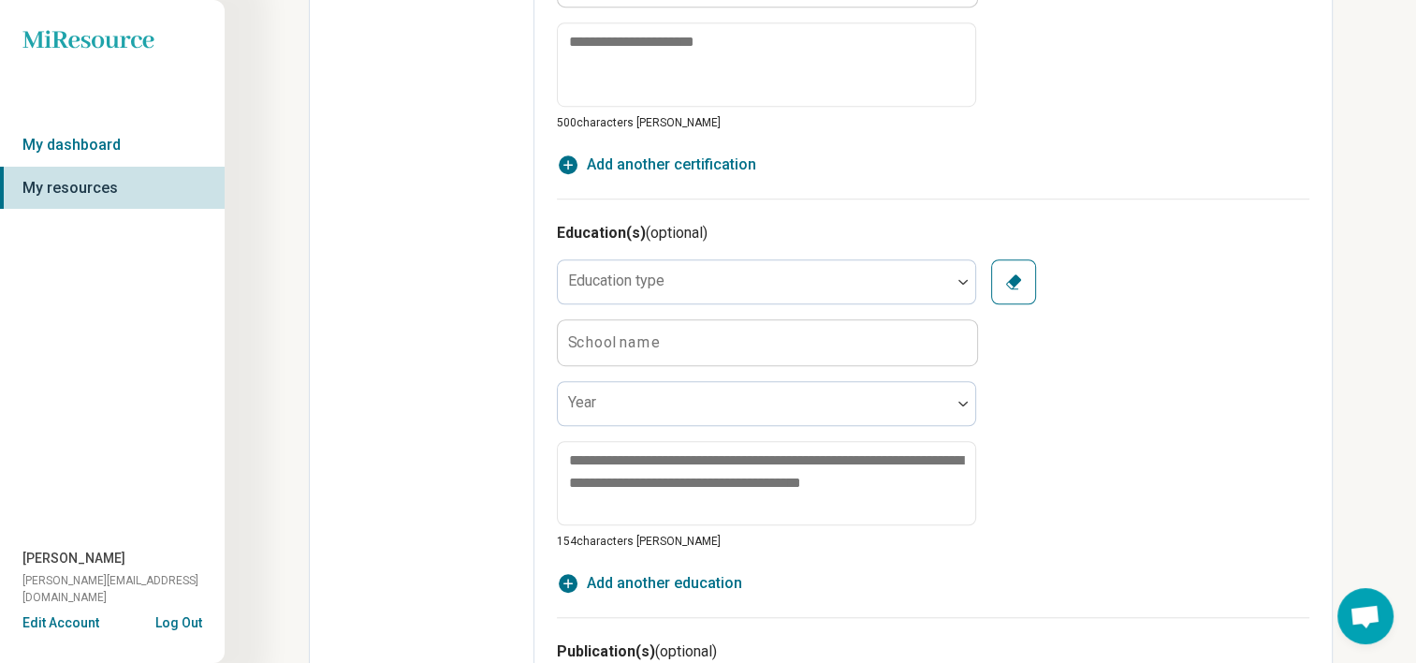
scroll to position [1357, 0]
click at [876, 292] on div at bounding box center [754, 287] width 378 height 26
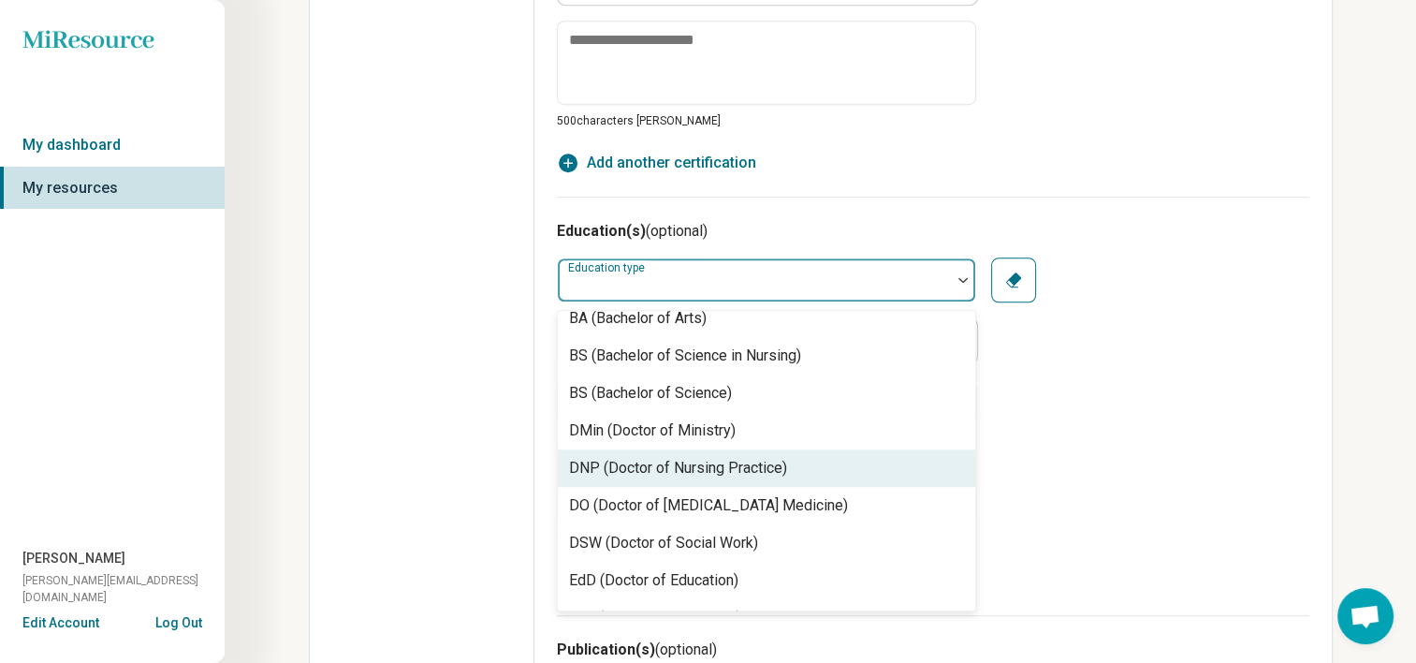
scroll to position [30, 0]
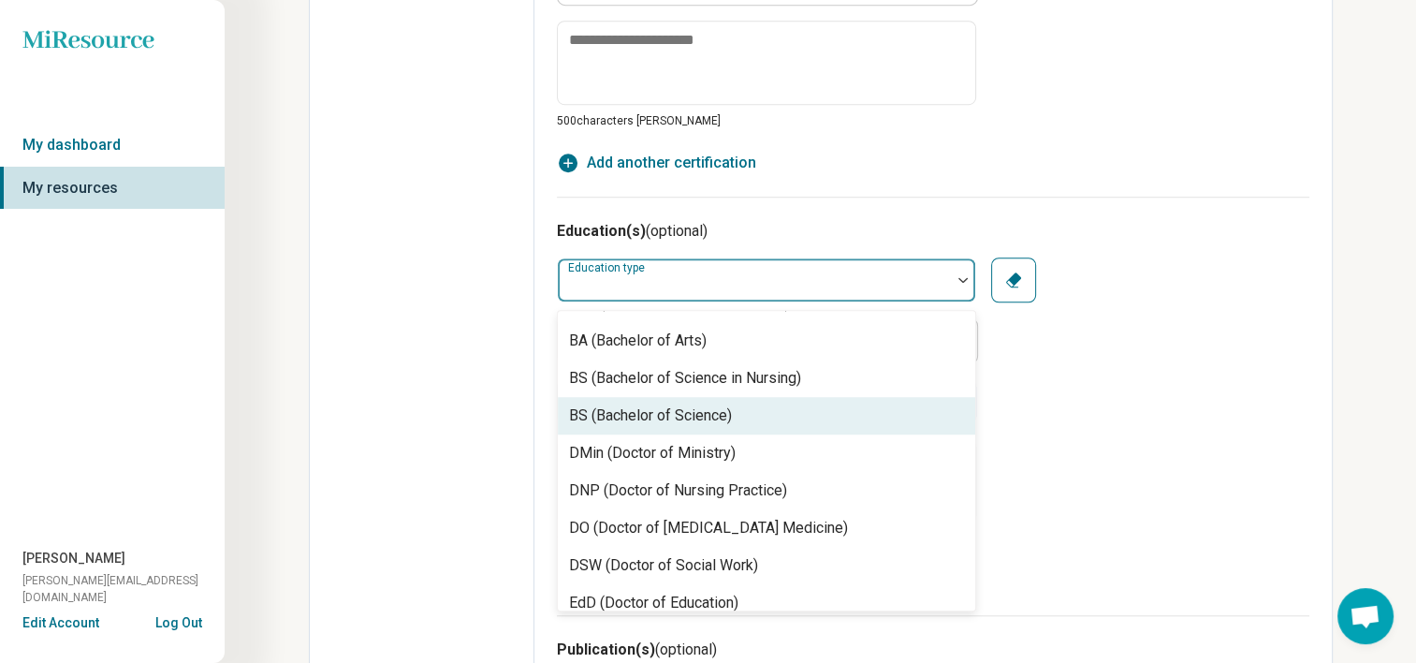
click at [775, 425] on div "BS (Bachelor of Science)" at bounding box center [766, 415] width 417 height 37
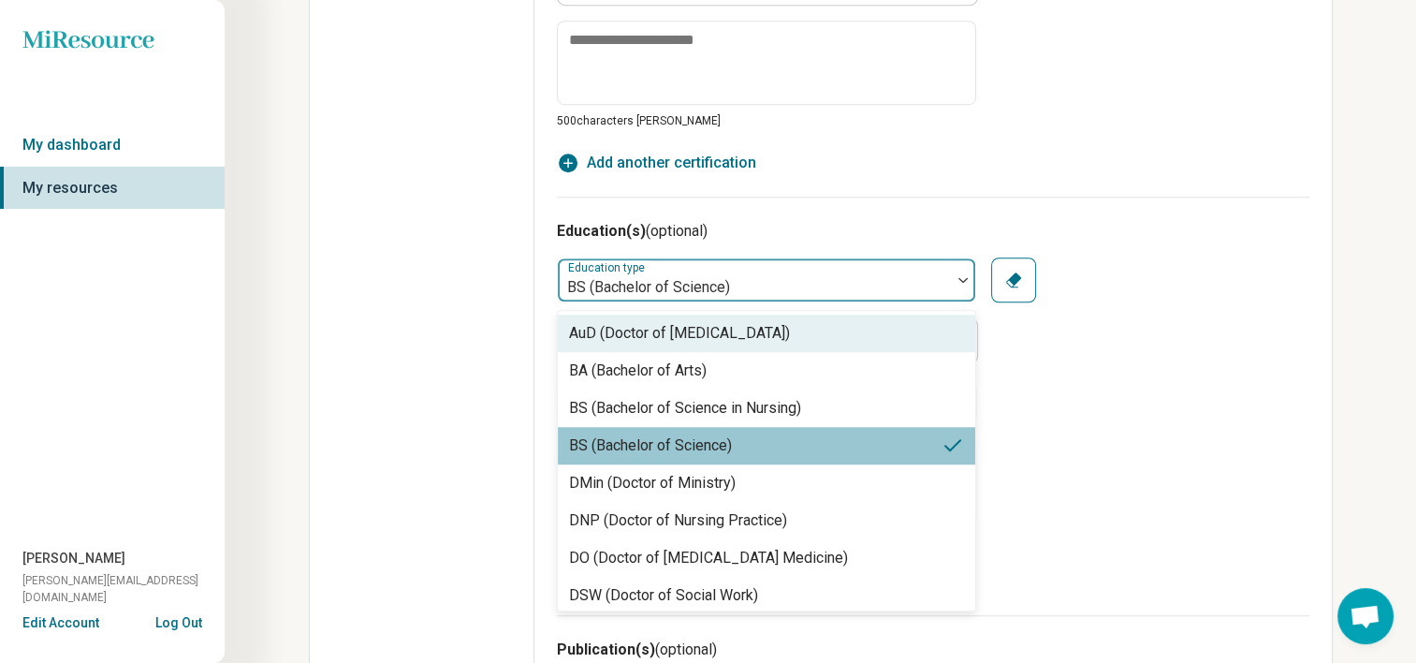
click at [746, 282] on div at bounding box center [754, 287] width 378 height 26
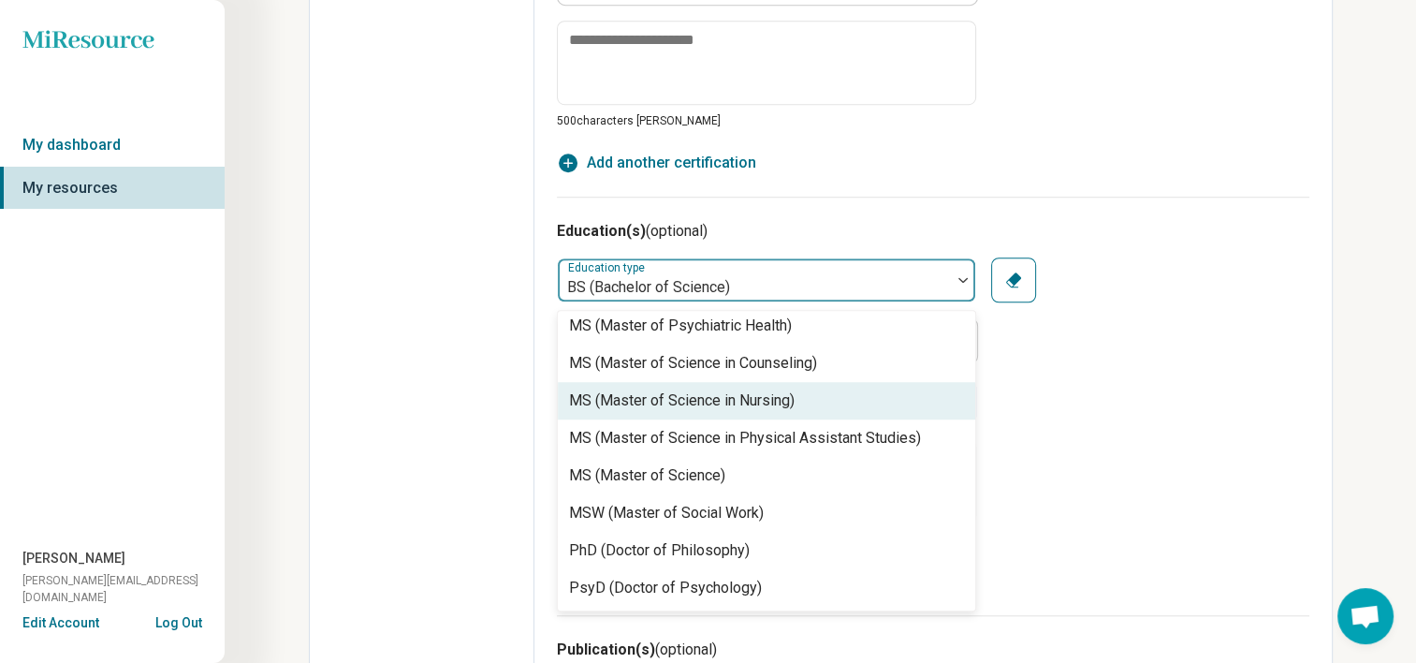
scroll to position [891, 0]
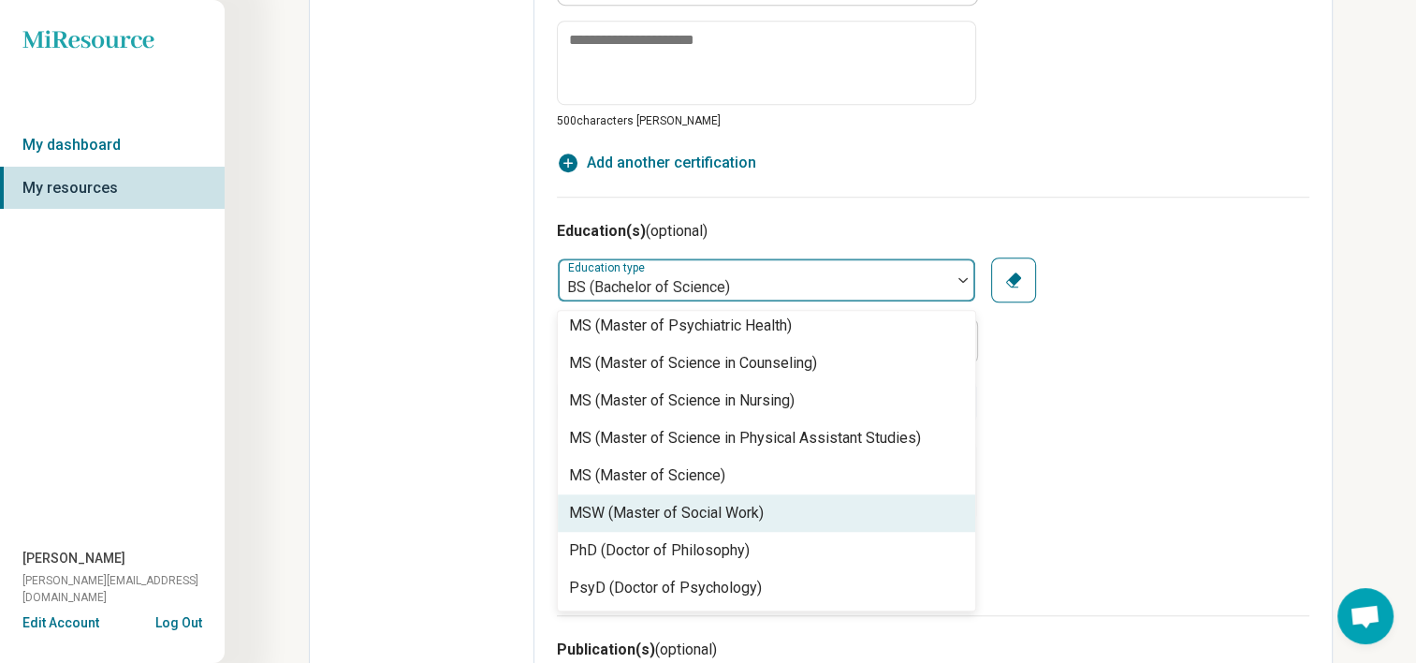
click at [730, 515] on div "MSW (Master of Social Work)" at bounding box center [666, 513] width 195 height 22
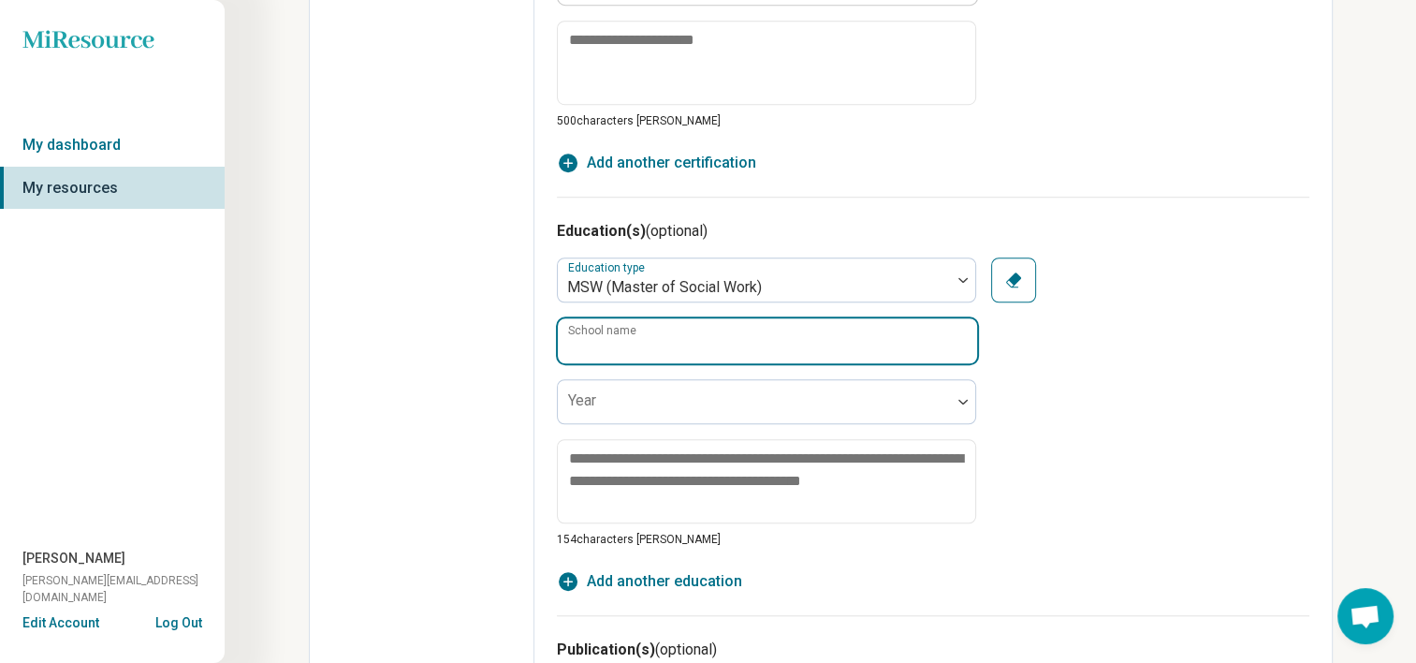
click at [709, 357] on input "School name" at bounding box center [767, 340] width 419 height 45
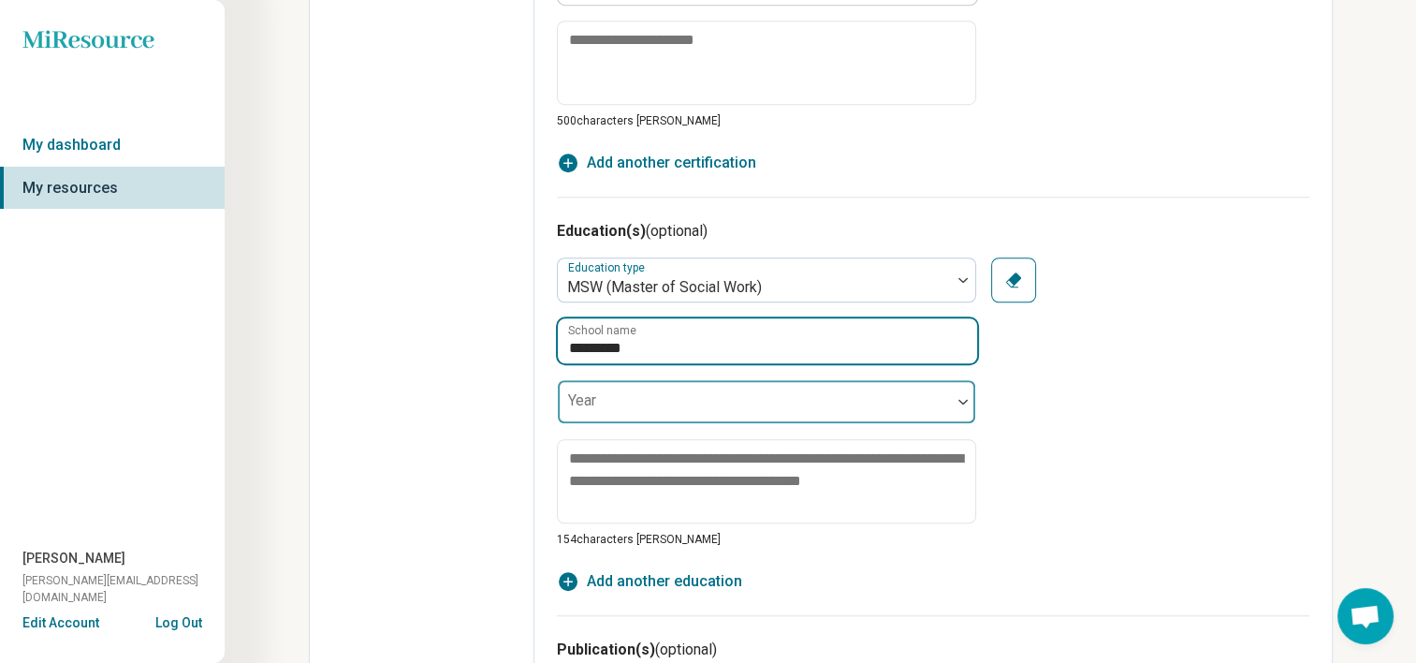
type input "********"
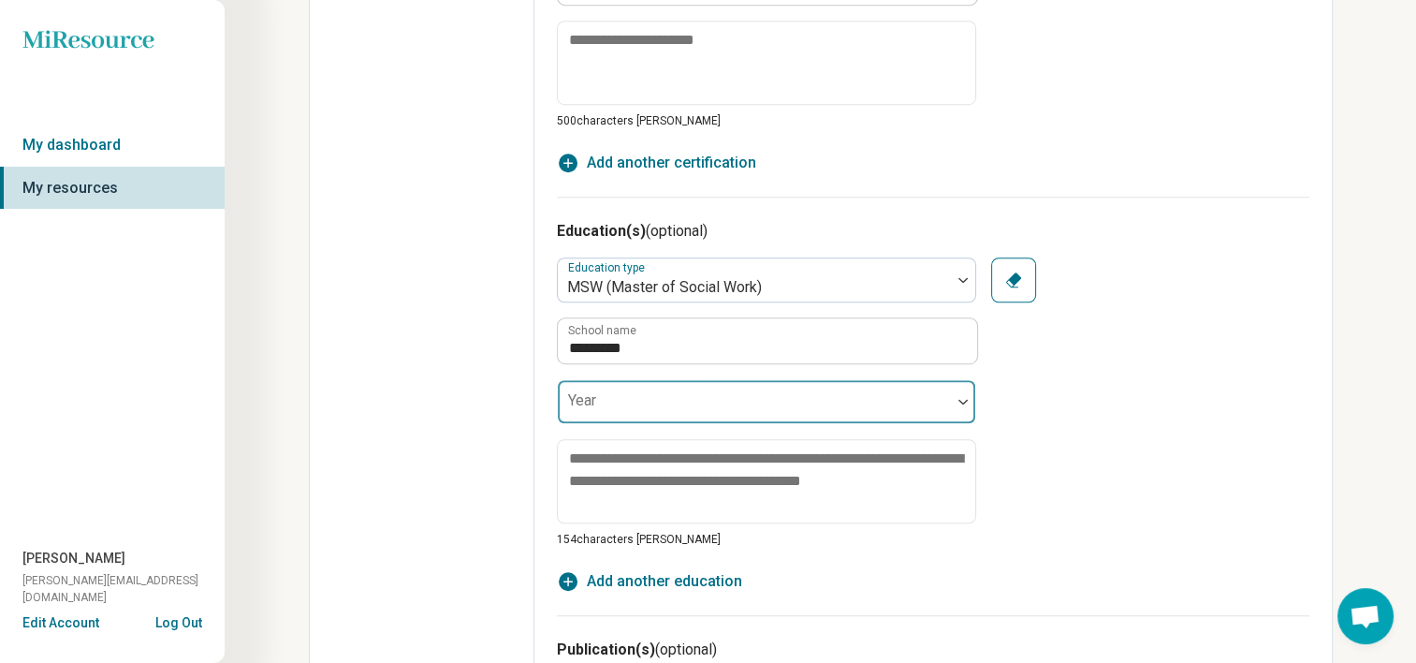
click at [660, 405] on div at bounding box center [754, 409] width 378 height 26
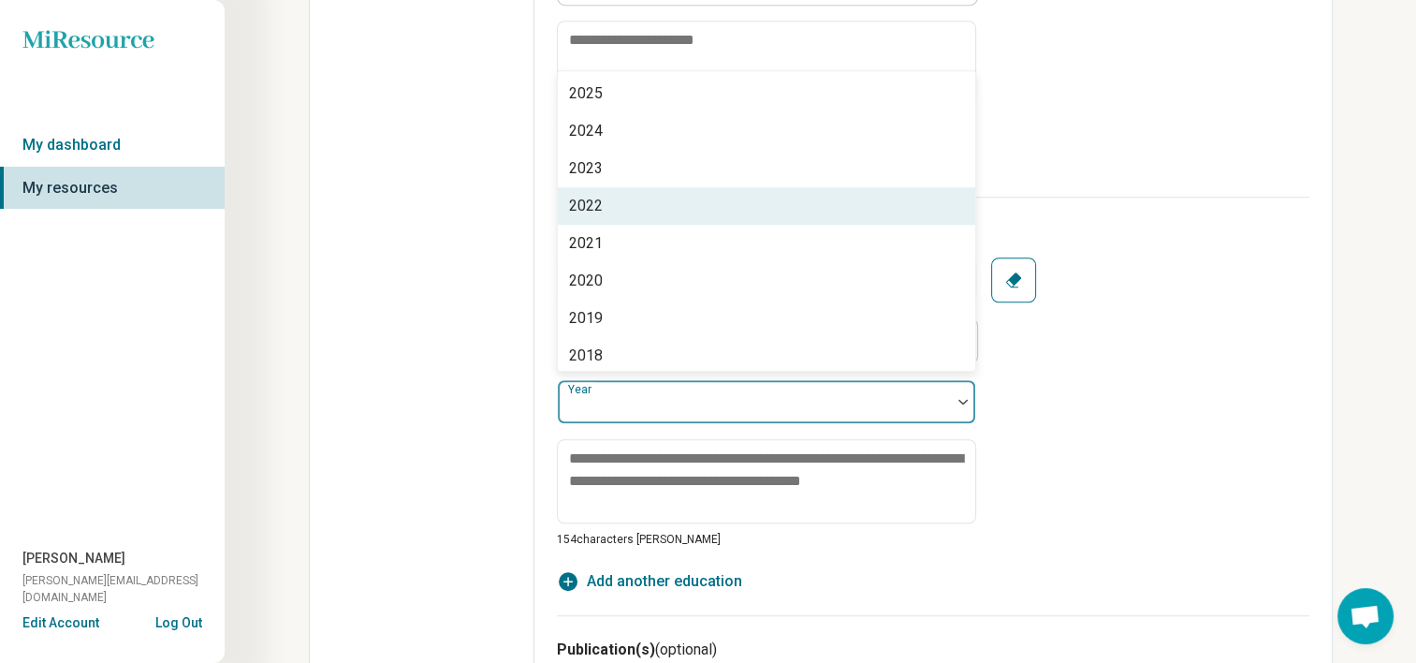
click at [642, 197] on div "2022" at bounding box center [766, 205] width 417 height 37
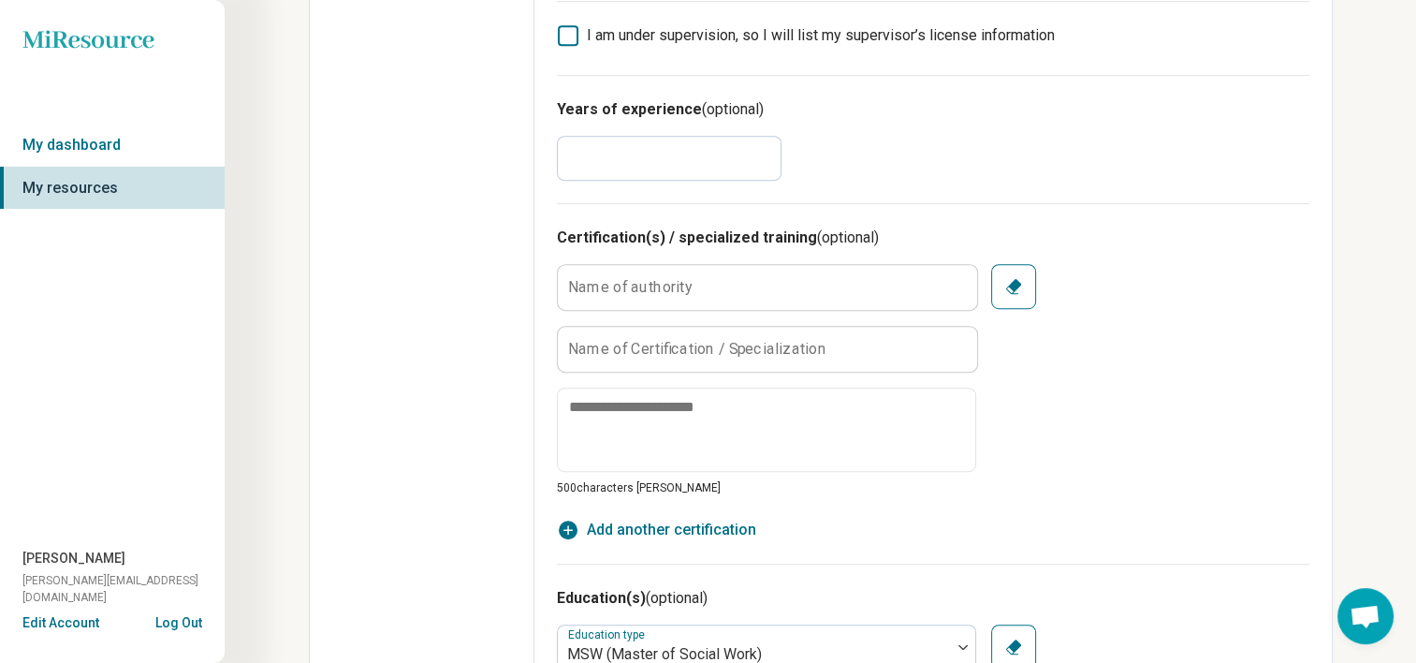
scroll to position [981, 0]
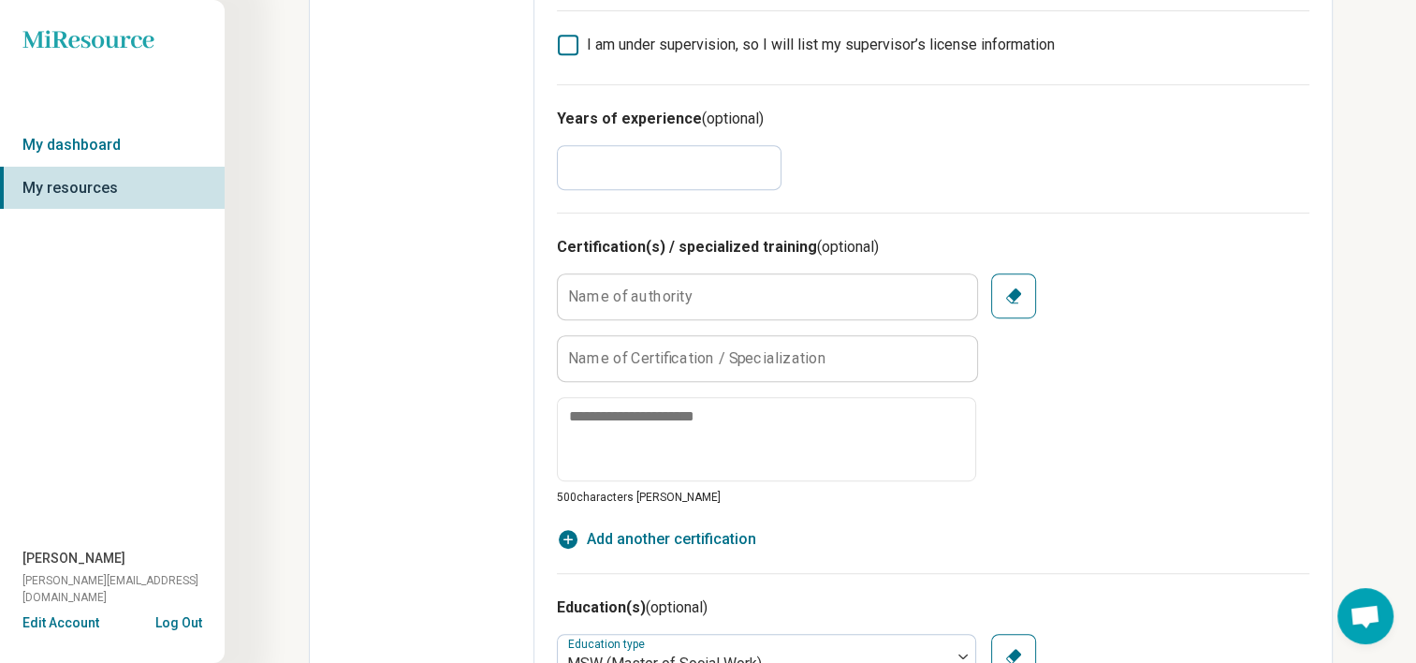
click at [586, 179] on input "*" at bounding box center [669, 167] width 225 height 45
type input "*"
click at [498, 221] on div "Edit profile General Specialty Credentials Location Payment Schedule Profile co…" at bounding box center [422, 333] width 225 height 2447
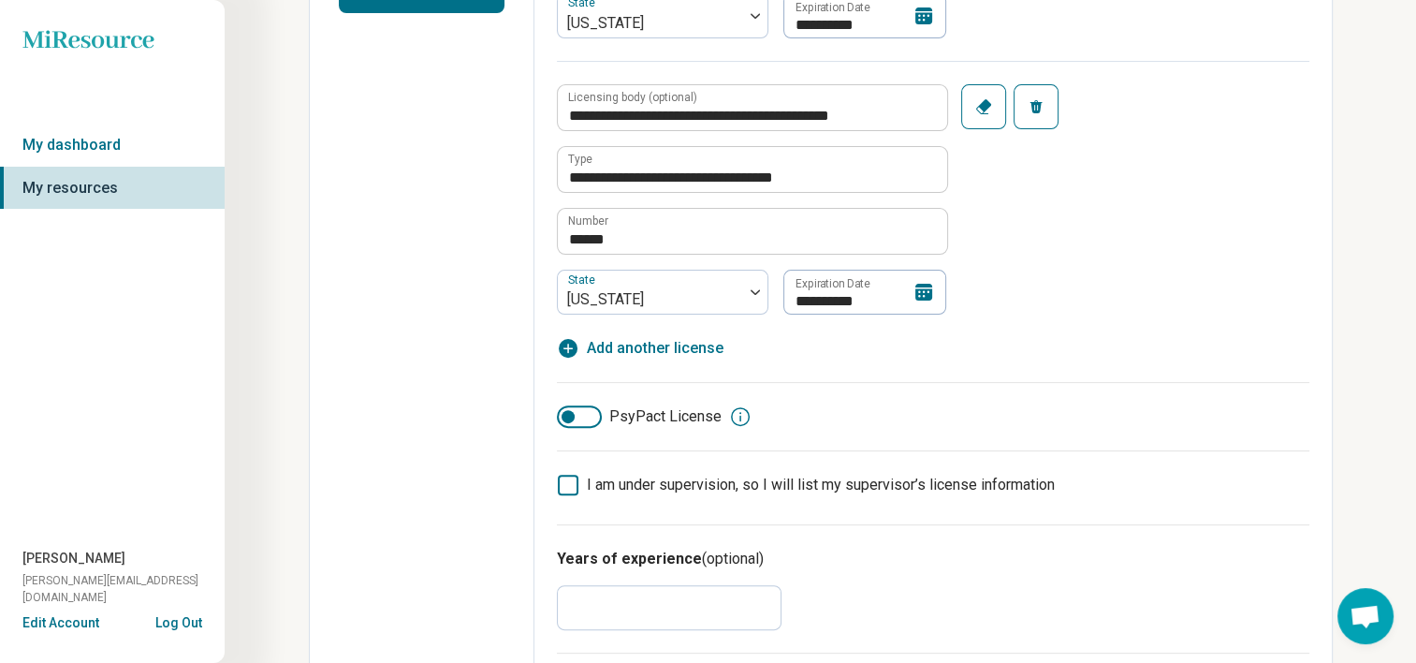
scroll to position [0, 0]
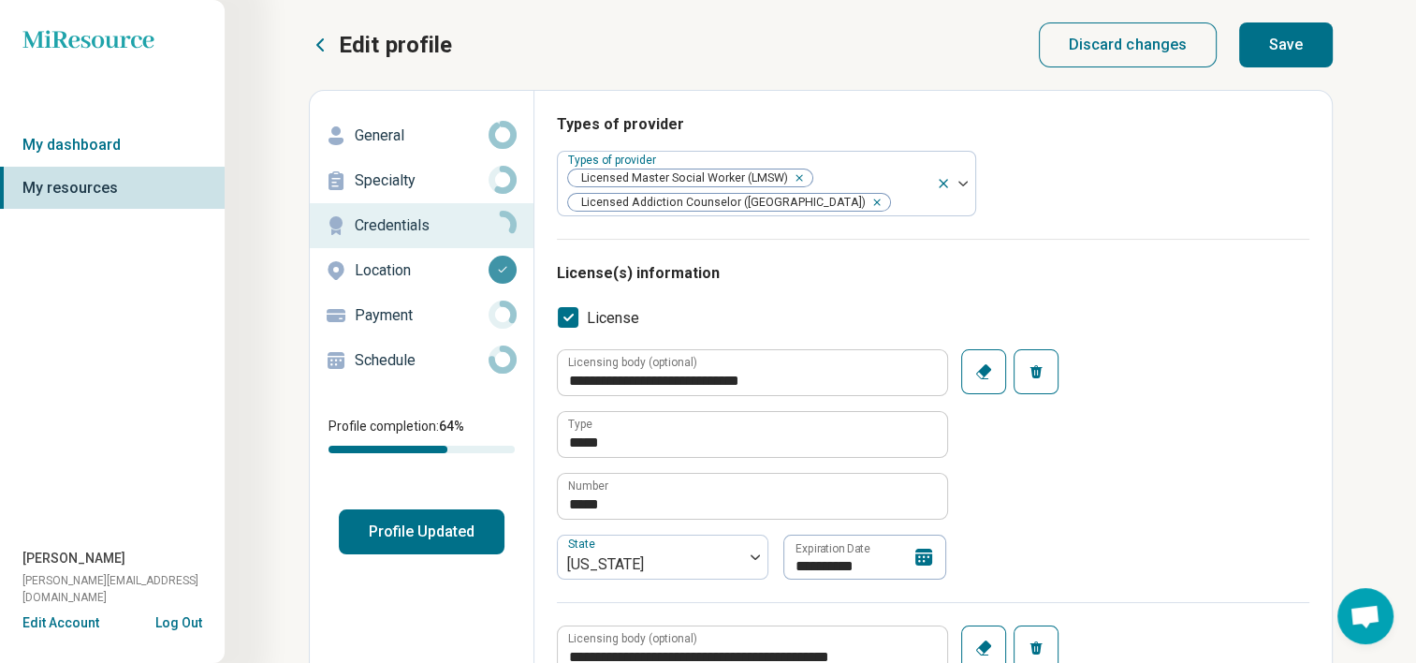
click at [1266, 43] on button "Save" at bounding box center [1286, 44] width 94 height 45
click at [436, 506] on div "General Specialty Credentials Location Payment Schedule Profile completion: 64 …" at bounding box center [422, 333] width 224 height 441
type textarea "*"
click at [423, 524] on button "Profile Updated" at bounding box center [422, 531] width 166 height 45
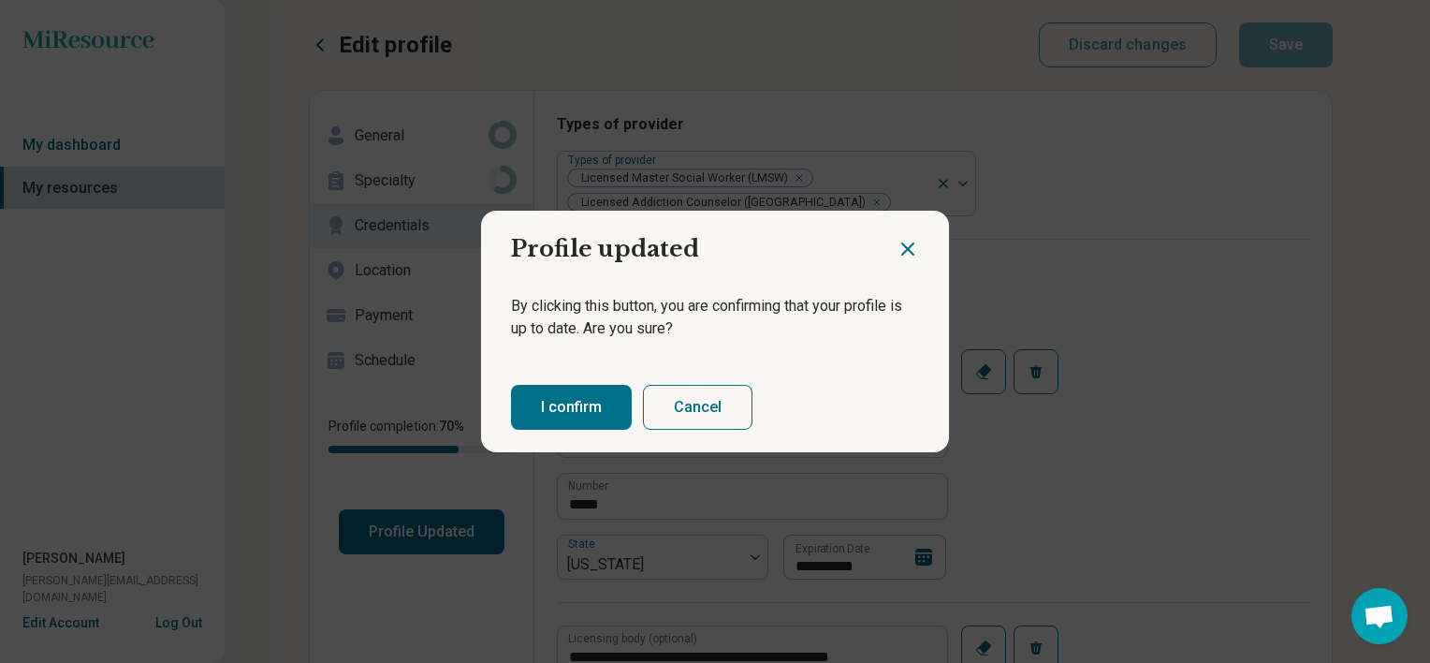
click at [550, 400] on button "I confirm" at bounding box center [571, 407] width 121 height 45
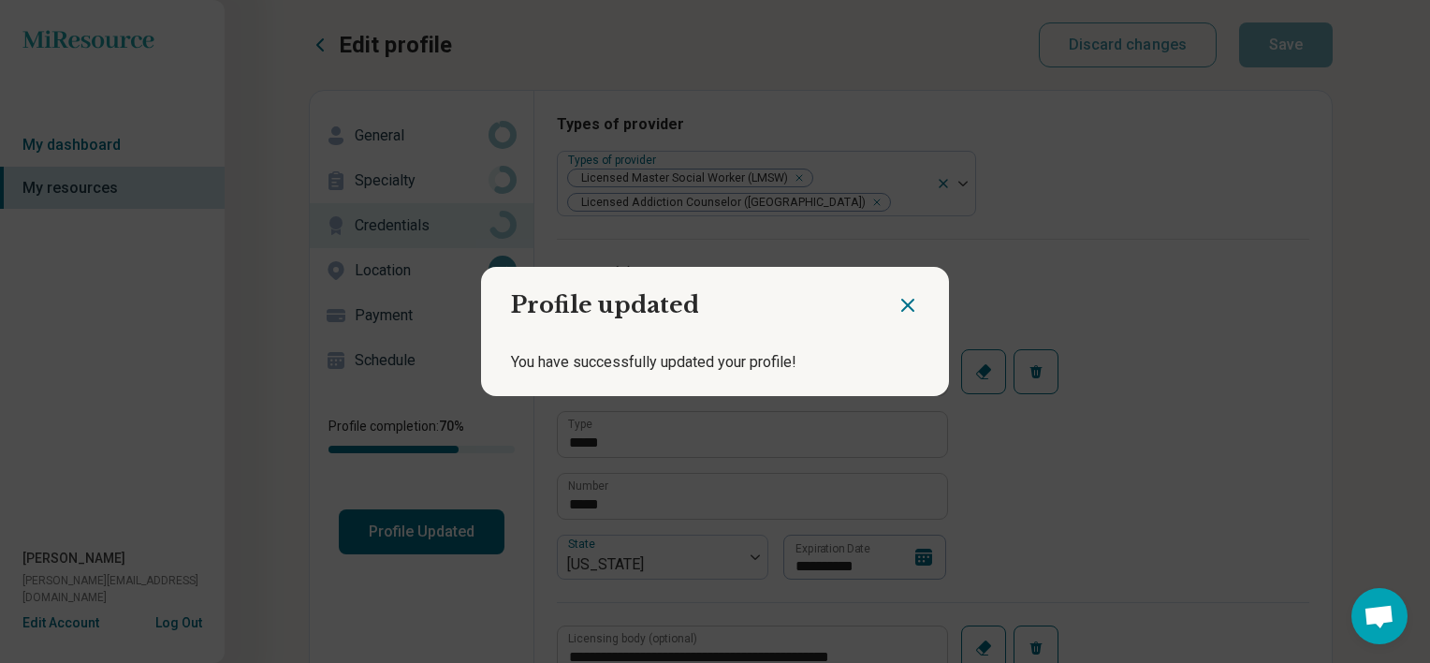
click at [905, 297] on icon "Close dialog" at bounding box center [908, 305] width 22 height 22
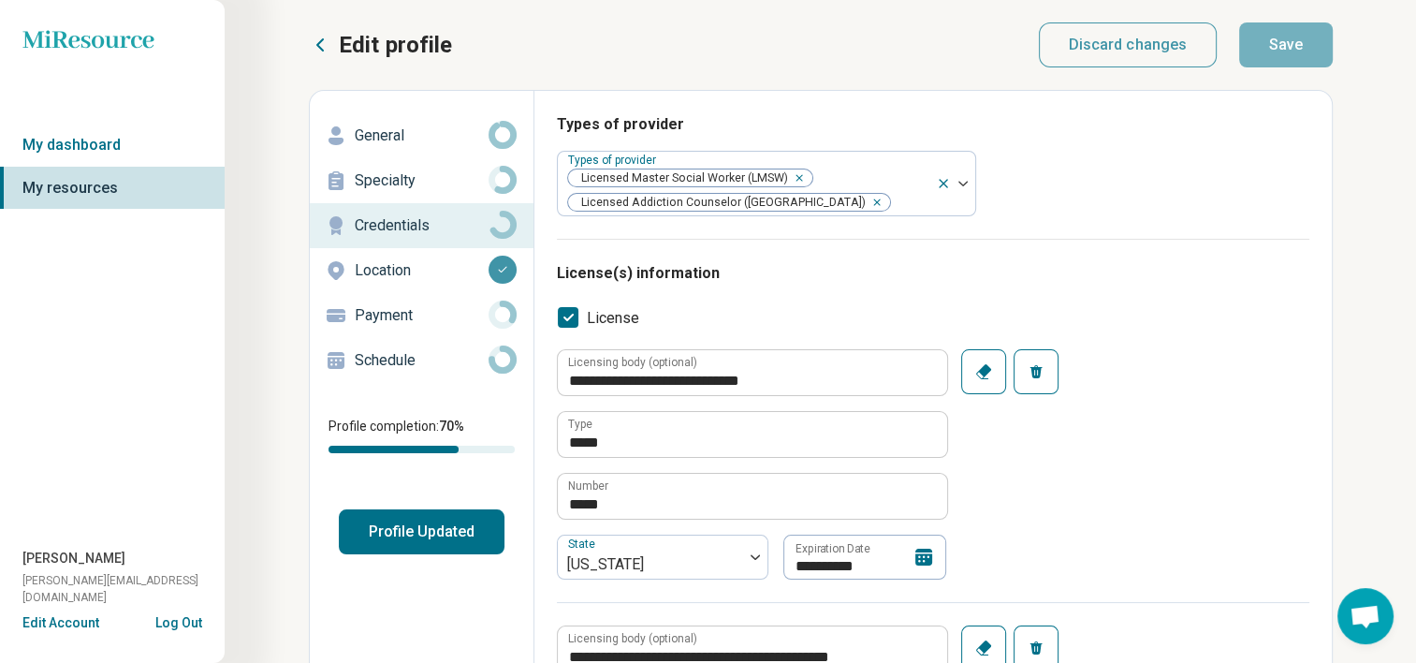
click at [416, 273] on p "Location" at bounding box center [422, 270] width 134 height 22
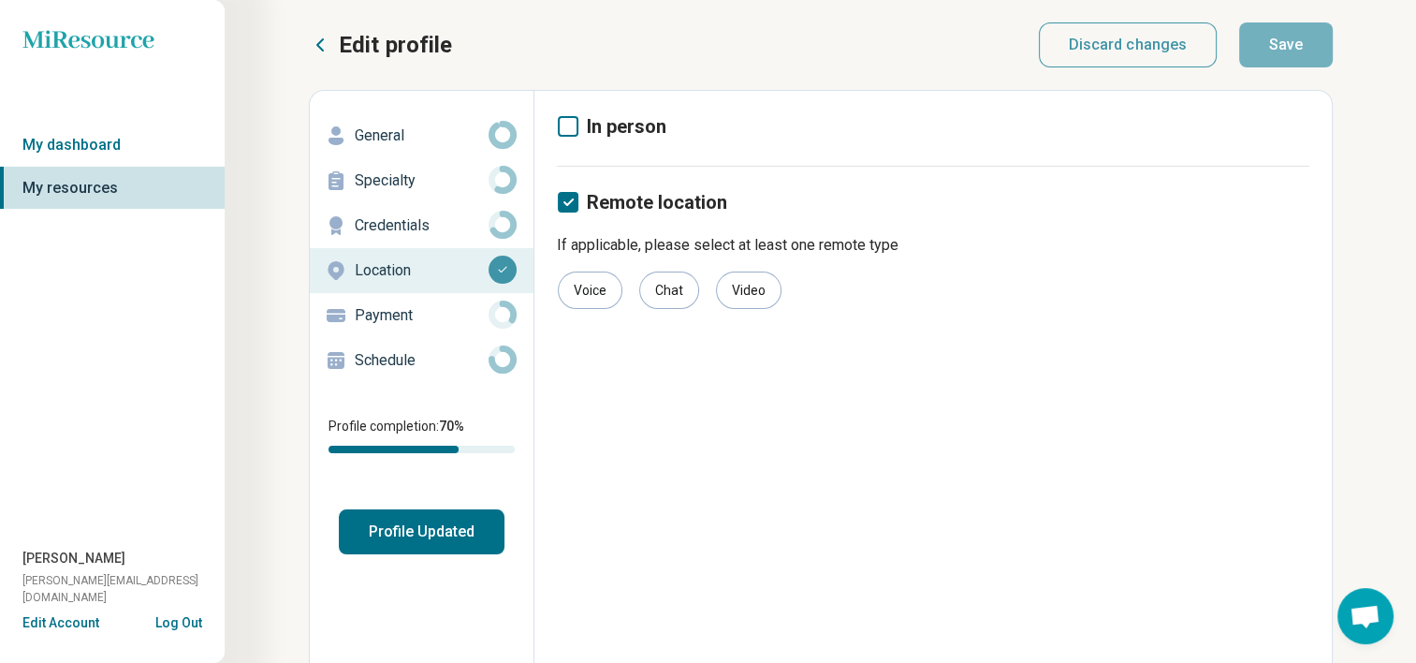
click at [408, 314] on p "Payment" at bounding box center [422, 315] width 134 height 22
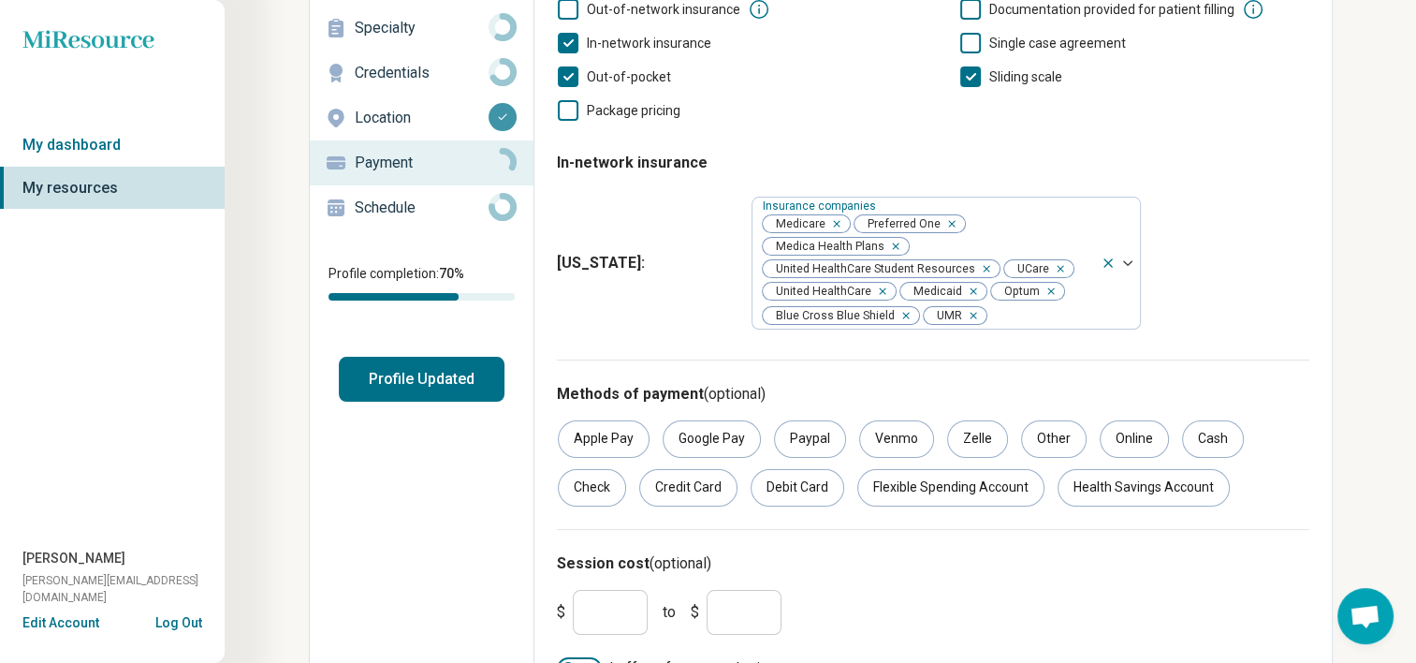
scroll to position [195, 0]
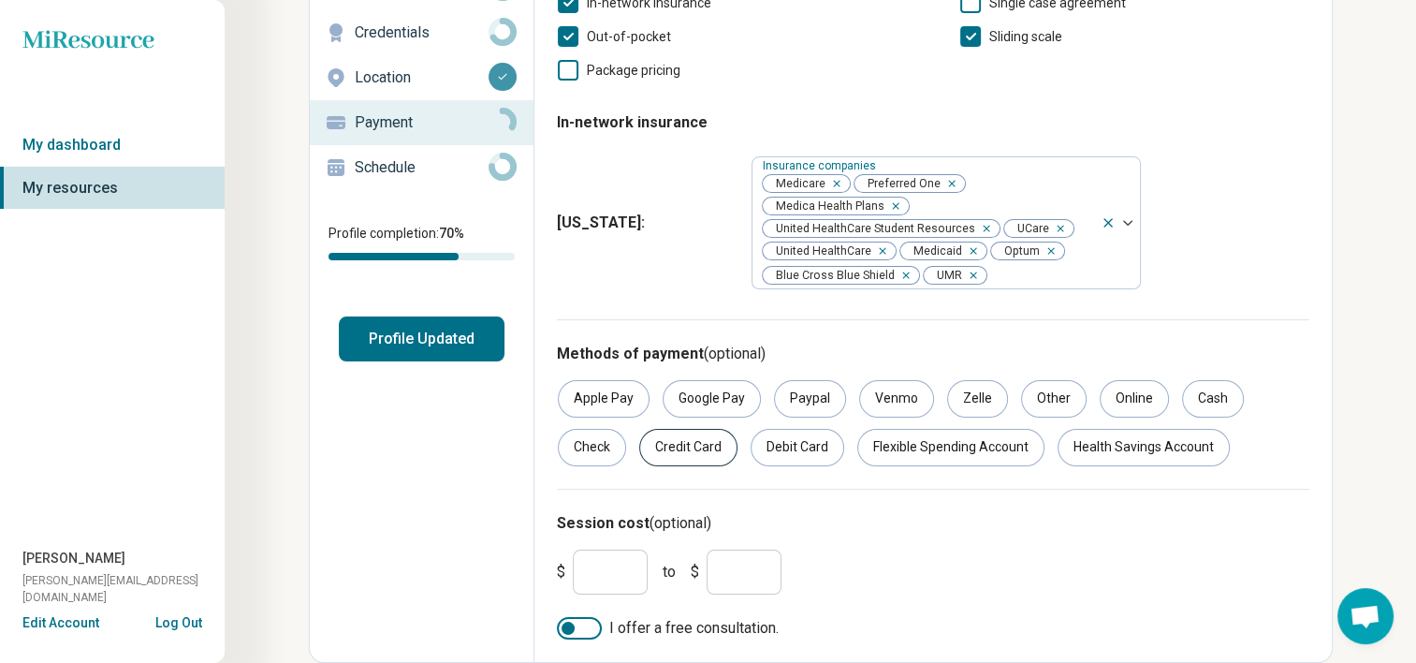
click at [670, 439] on div "Credit Card" at bounding box center [688, 447] width 98 height 37
click at [767, 449] on div "Debit Card" at bounding box center [798, 447] width 94 height 37
click at [1071, 462] on div "Health Savings Account" at bounding box center [1144, 447] width 172 height 37
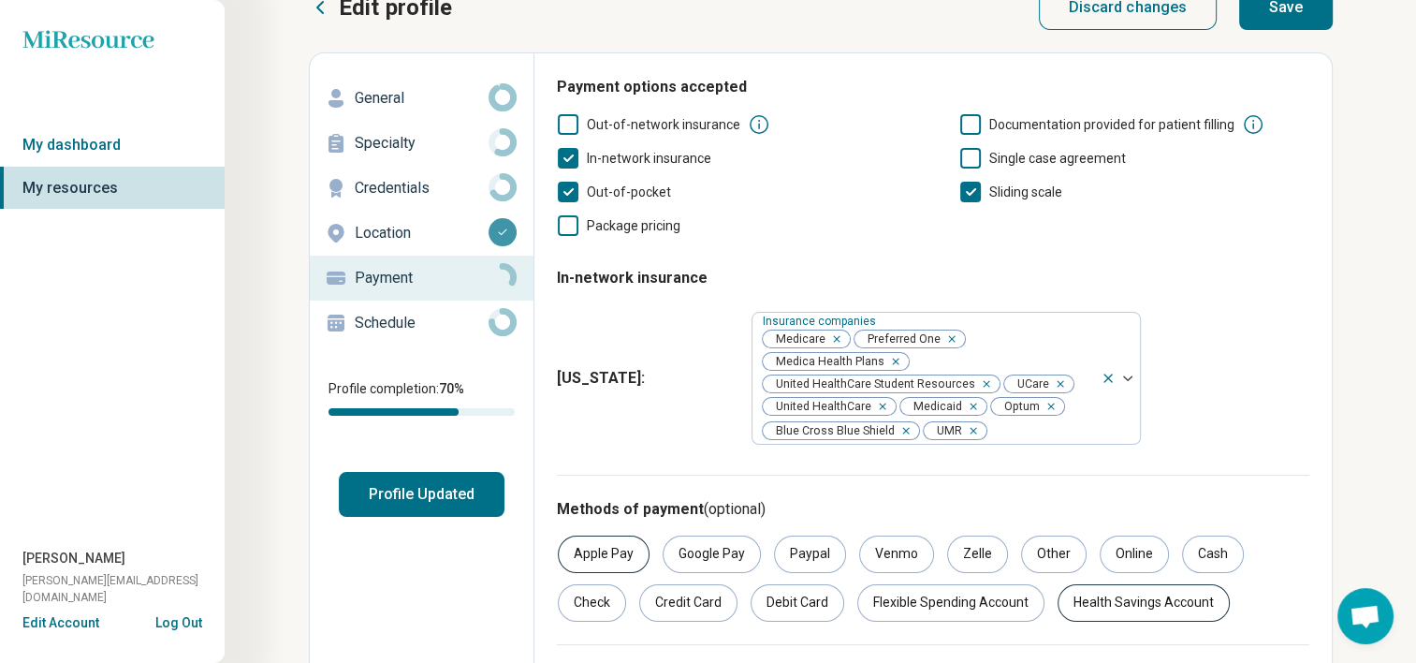
scroll to position [31, 0]
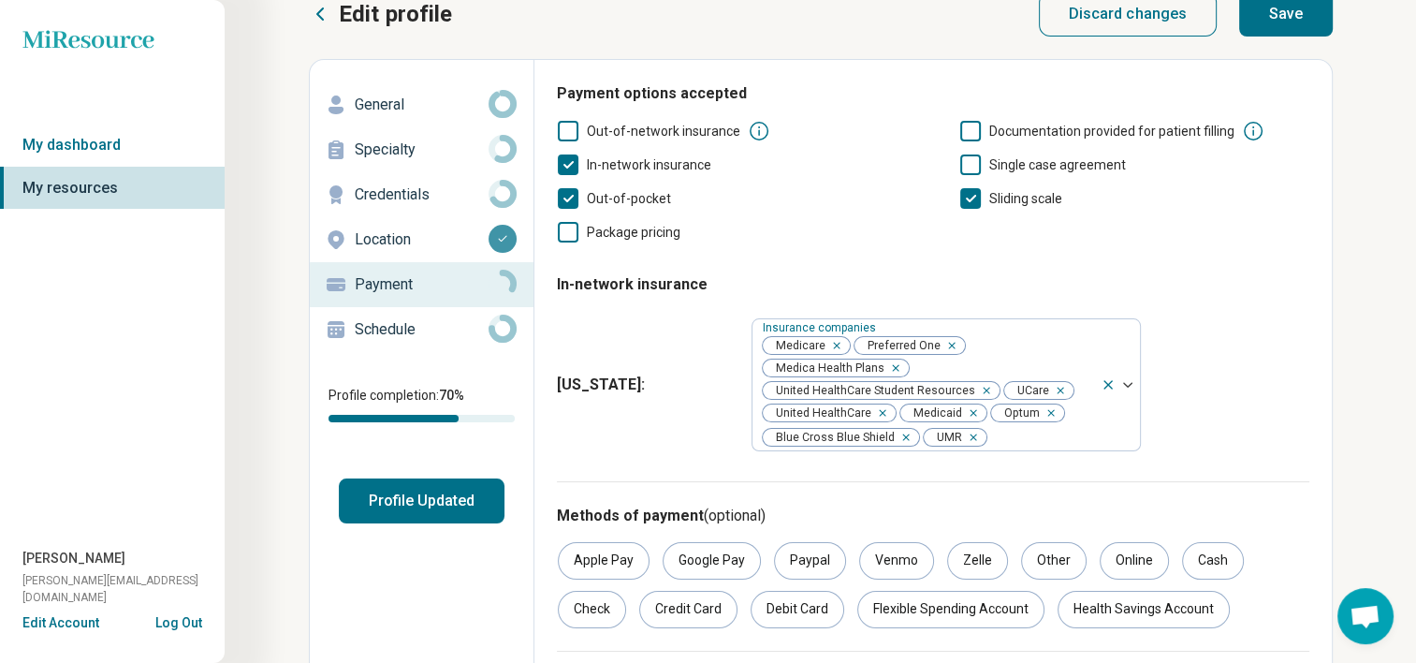
click at [1275, 22] on button "Save" at bounding box center [1286, 14] width 94 height 45
click at [416, 505] on button "Profile Updated" at bounding box center [422, 500] width 166 height 45
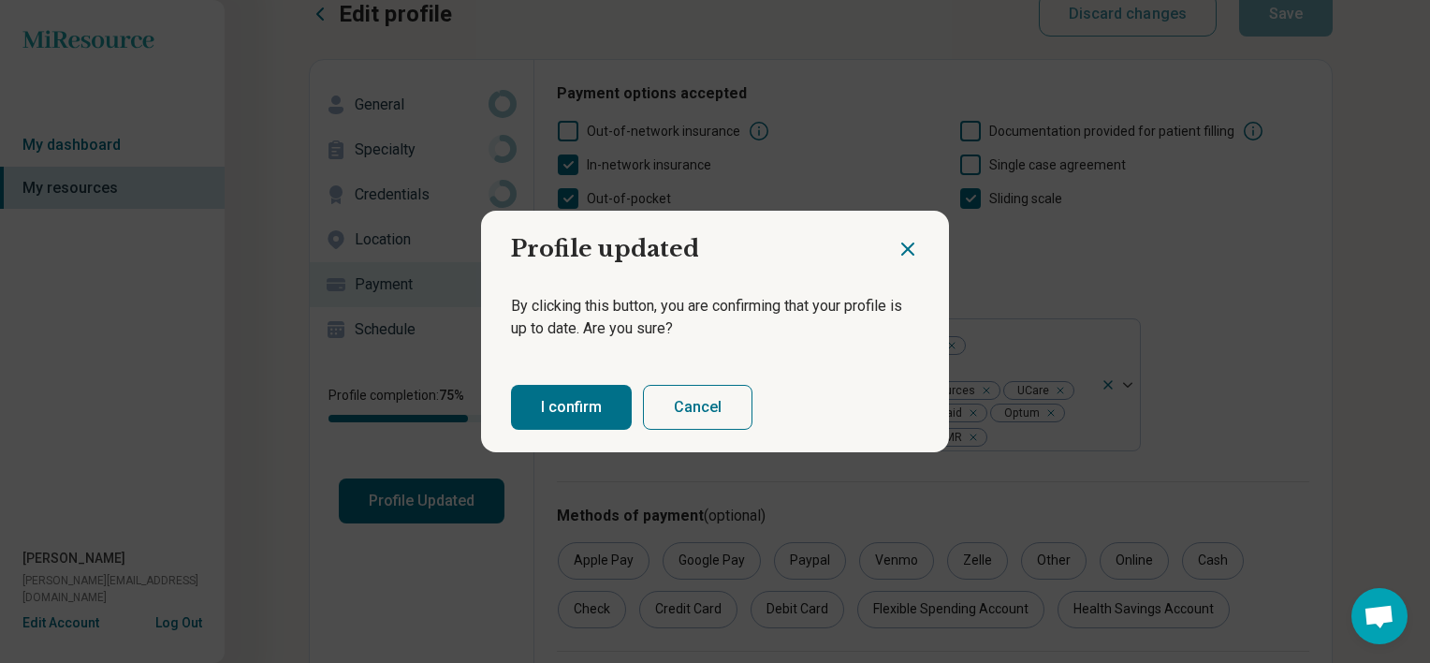
click at [562, 408] on button "I confirm" at bounding box center [571, 407] width 121 height 45
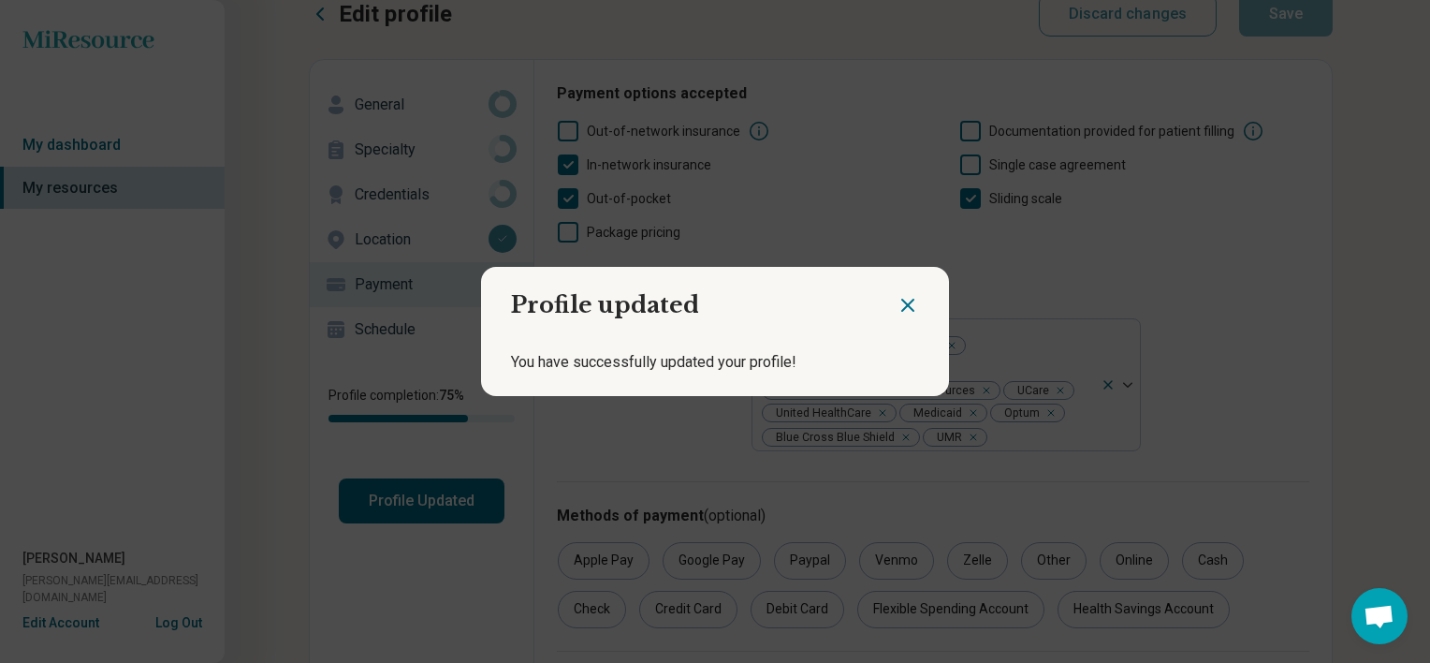
click at [900, 303] on icon "Close dialog" at bounding box center [908, 305] width 22 height 22
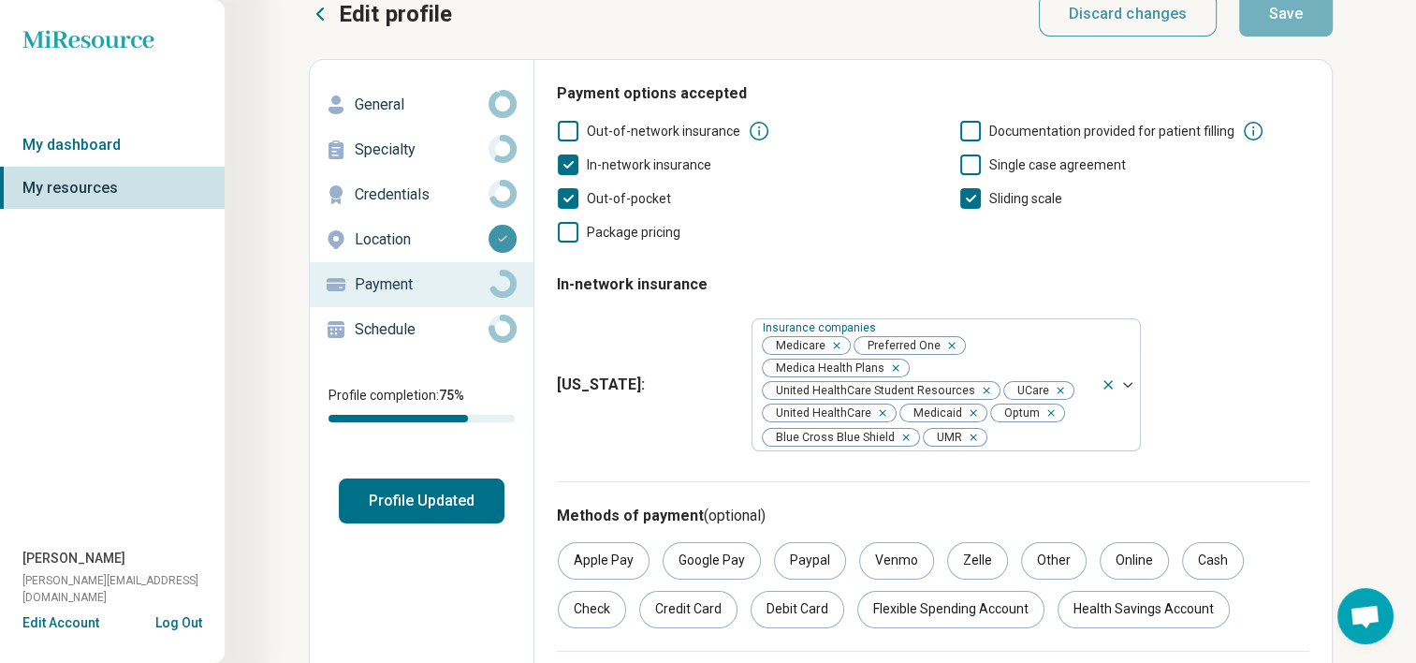
click at [404, 334] on p "Schedule" at bounding box center [422, 329] width 134 height 22
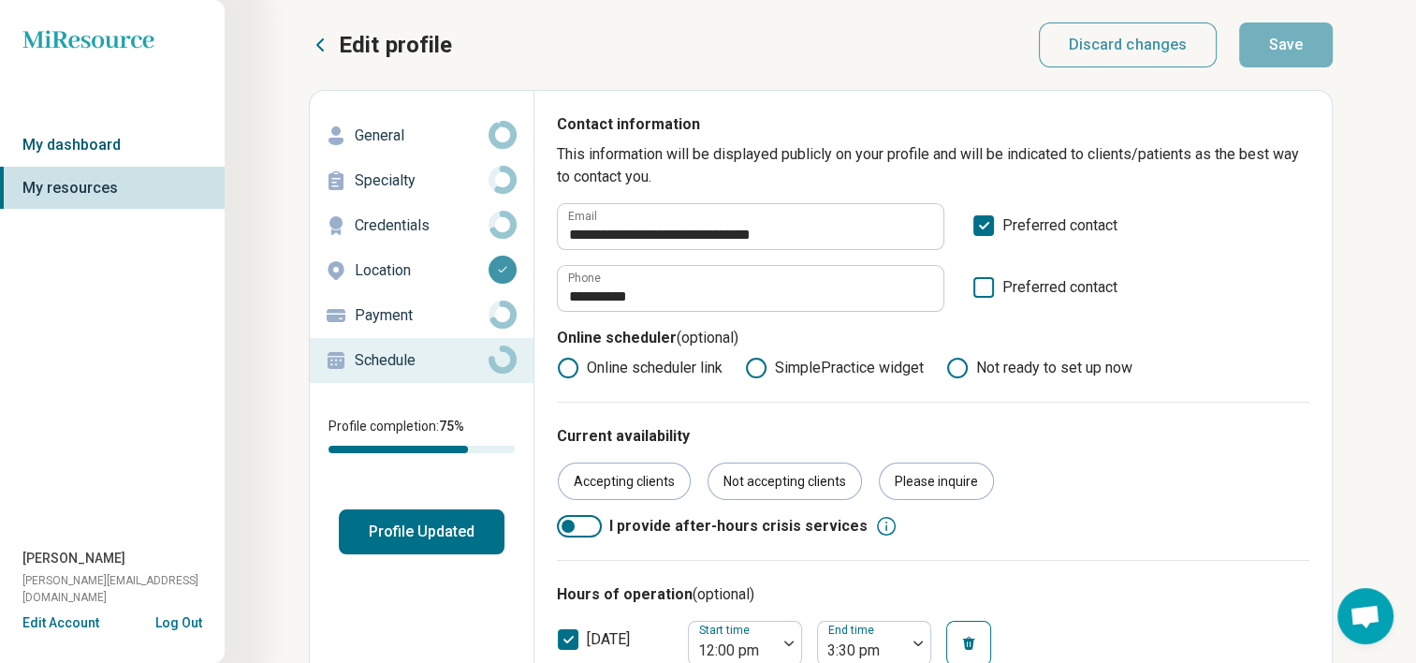
click at [90, 143] on link "My dashboard" at bounding box center [112, 145] width 225 height 43
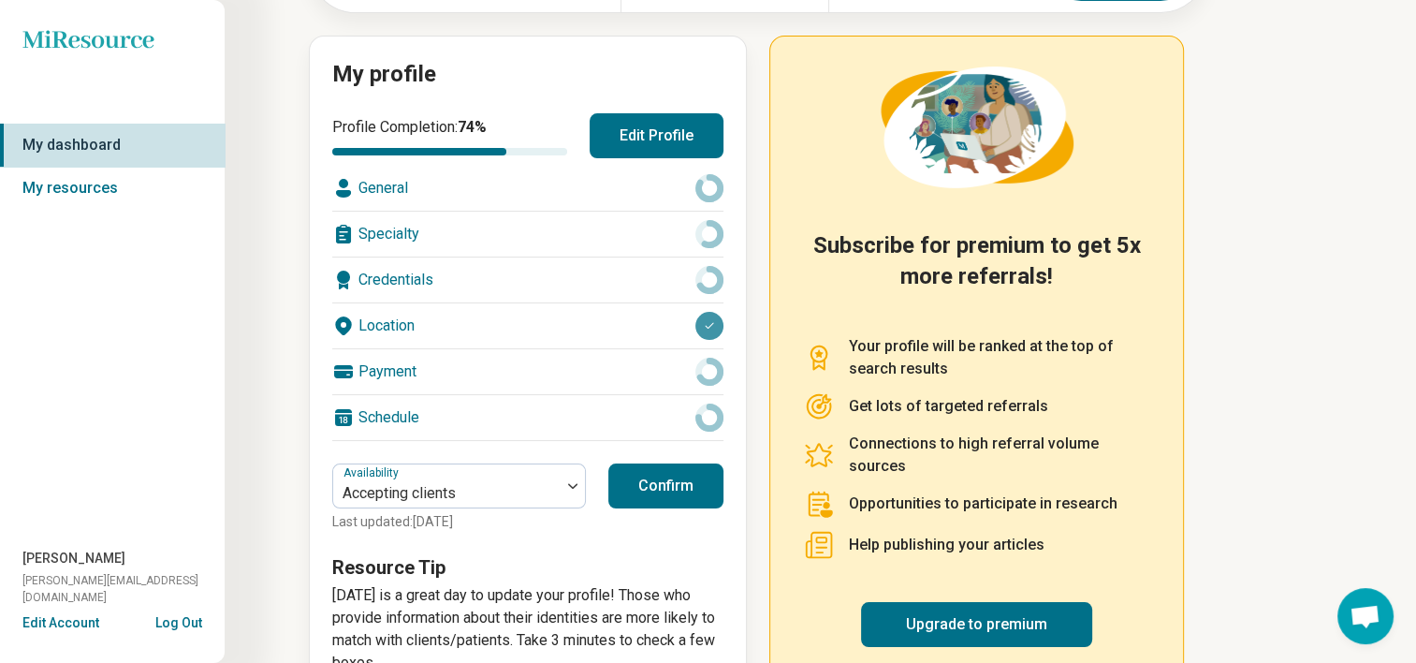
scroll to position [241, 0]
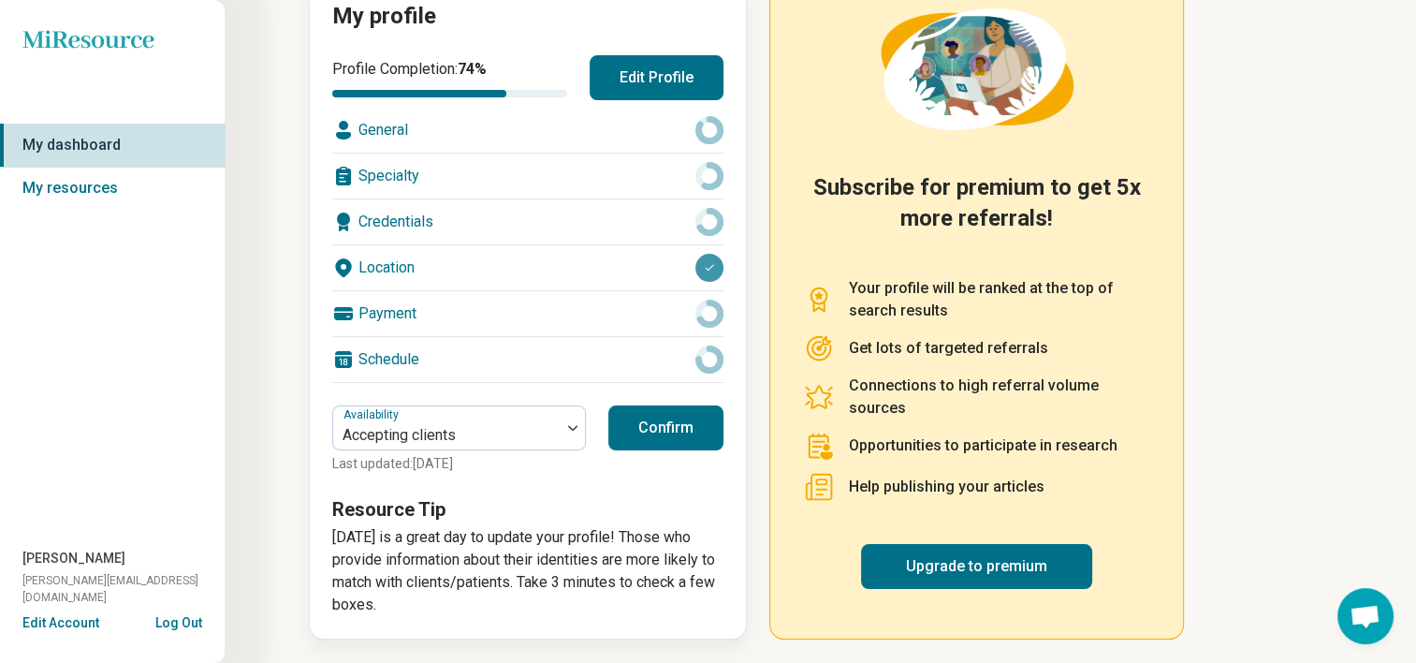
click at [647, 408] on button "Confirm" at bounding box center [665, 427] width 115 height 45
